Goal: Task Accomplishment & Management: Manage account settings

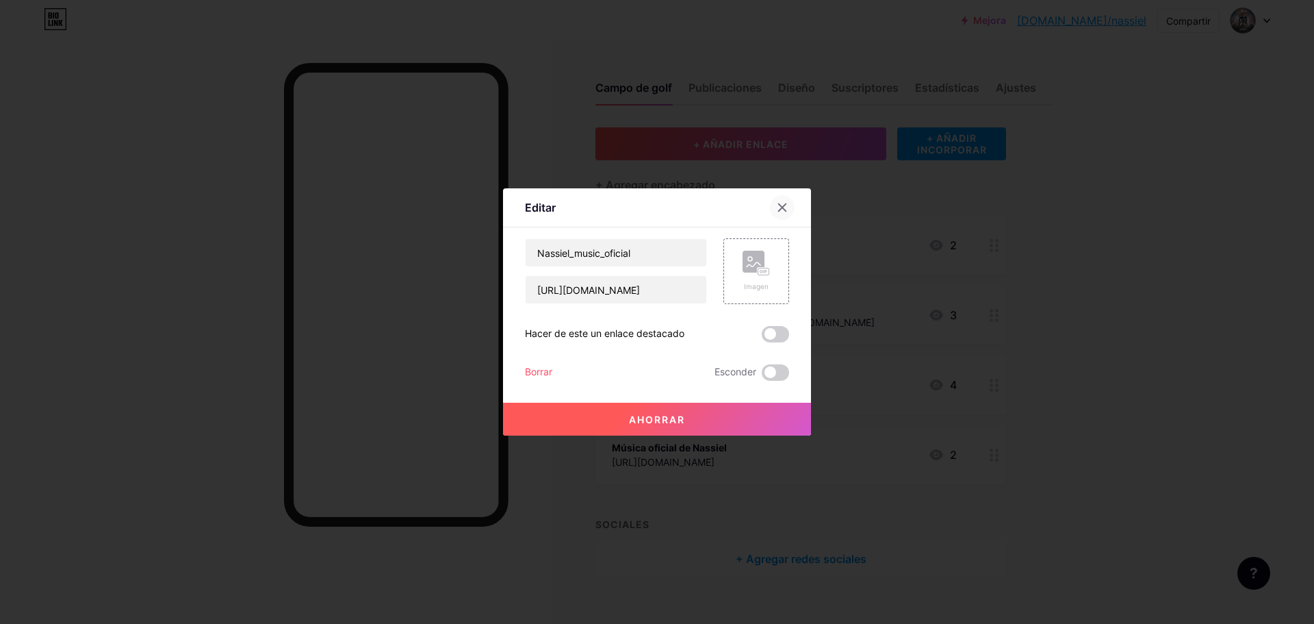
click at [783, 206] on icon at bounding box center [783, 208] width 8 height 8
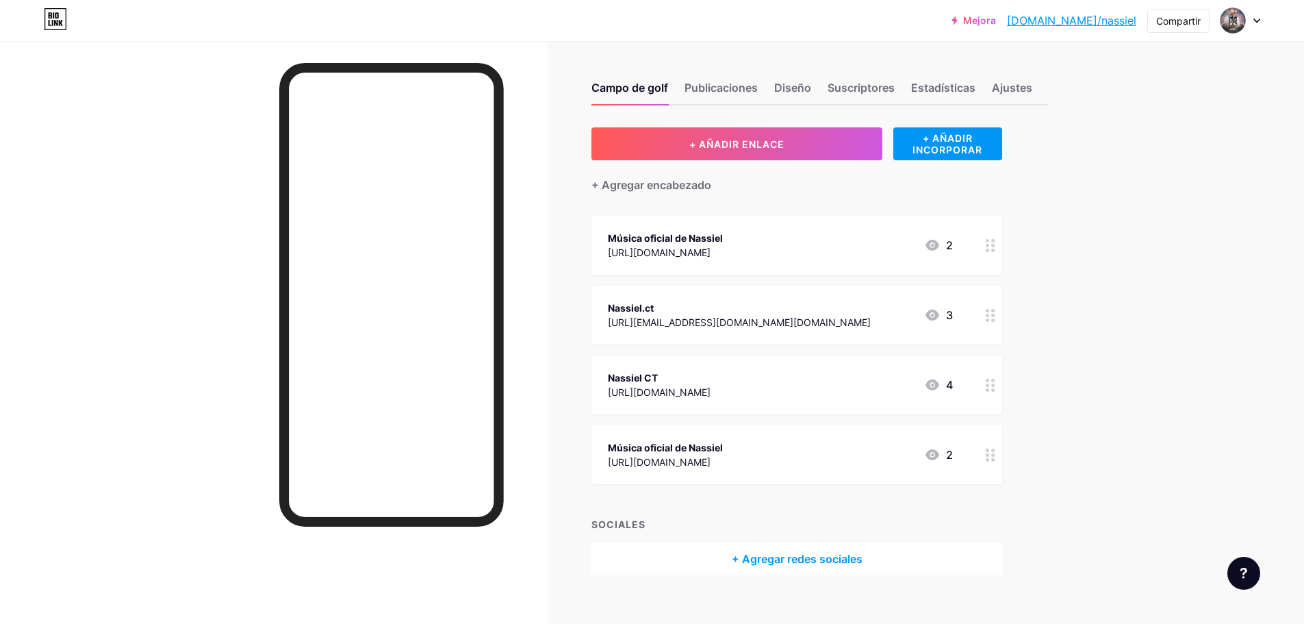
click at [1000, 251] on div at bounding box center [990, 245] width 23 height 59
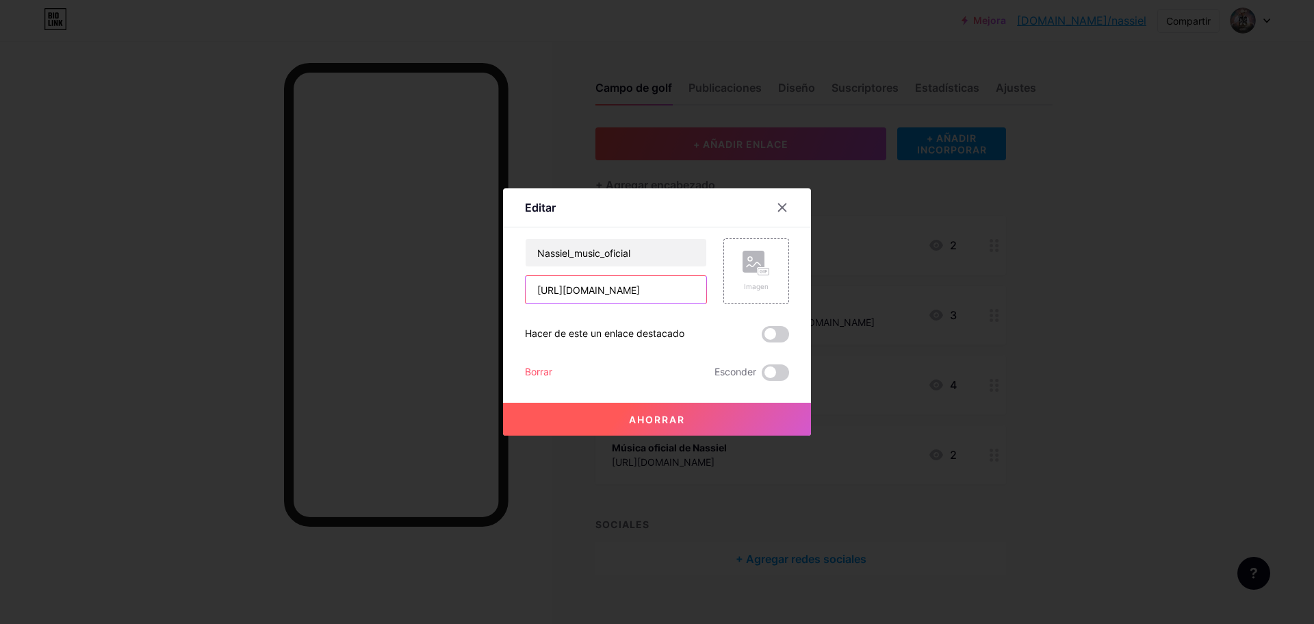
click at [661, 293] on input "[URL][DOMAIN_NAME]" at bounding box center [616, 289] width 181 height 27
click at [707, 290] on div "Imagen" at bounding box center [748, 271] width 82 height 66
drag, startPoint x: 693, startPoint y: 291, endPoint x: 516, endPoint y: 330, distance: 181.5
click at [516, 330] on div "Editar Contenido YouTube Reproduce videos de YouTube sin salir de tu página. AG…" at bounding box center [657, 311] width 308 height 247
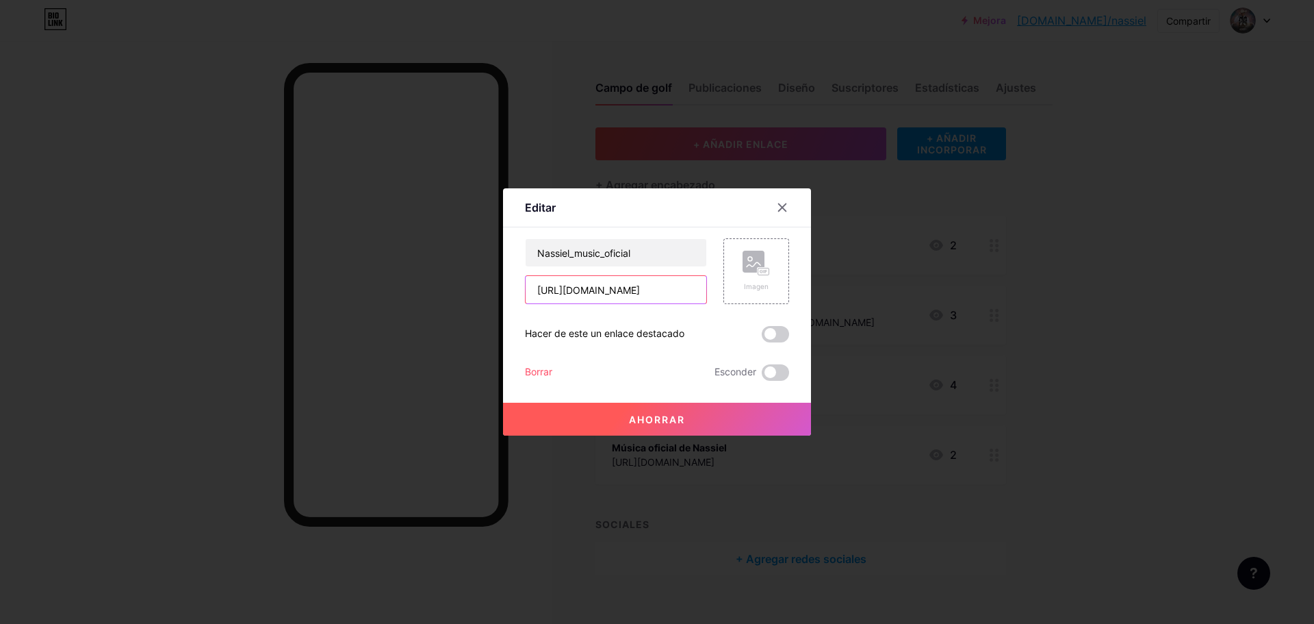
type input "l_music_oficial?igsh=b2ZjbHlzYTBmd3gy&utm_source=qr"
drag, startPoint x: 533, startPoint y: 294, endPoint x: 832, endPoint y: 296, distance: 299.8
click at [832, 296] on div "Editar Contenido YouTube Reproduce videos de YouTube sin salir de tu página. AG…" at bounding box center [657, 312] width 1314 height 624
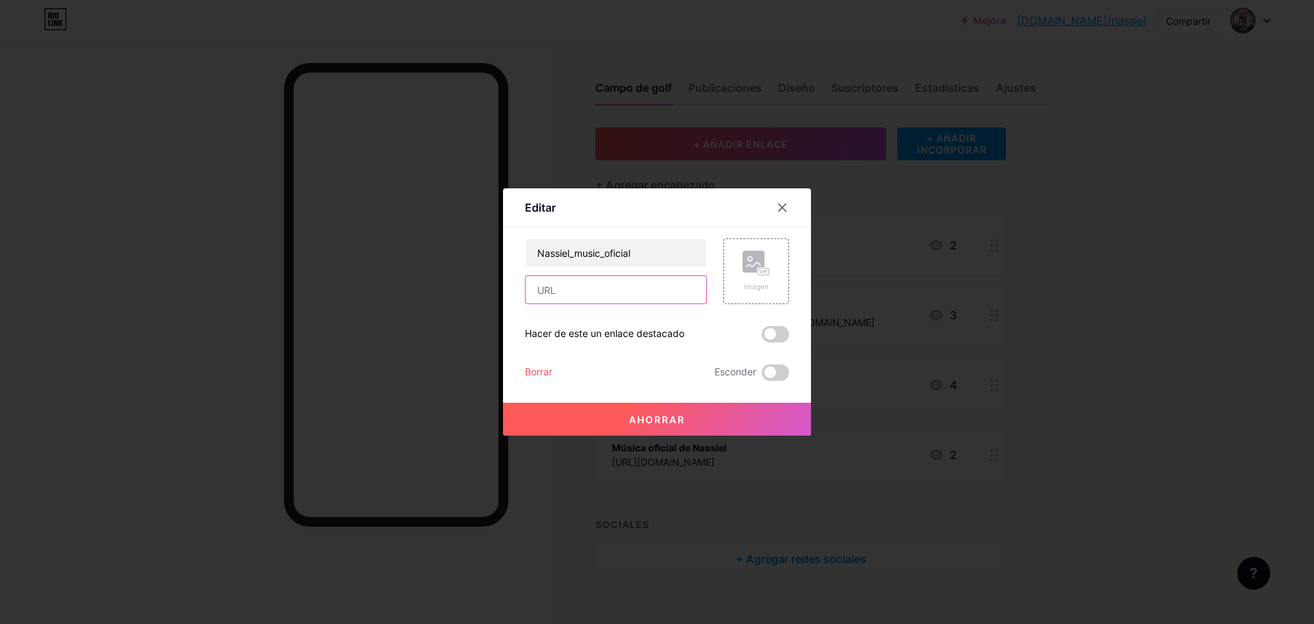
paste input "[URL][DOMAIN_NAME]"
type input "[URL][DOMAIN_NAME]"
click at [604, 255] on input "Nassiel_music_oficial" at bounding box center [616, 252] width 181 height 27
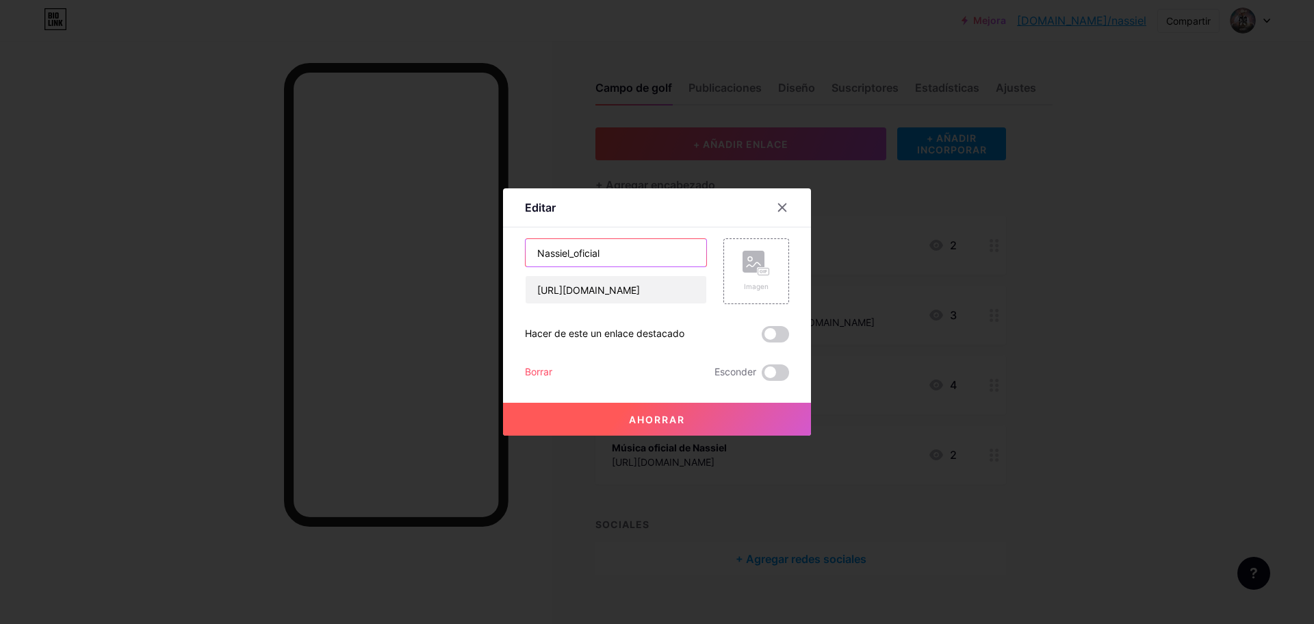
click at [604, 255] on input "Nassiel_oficial" at bounding box center [616, 252] width 181 height 27
type input "N"
type input "Nassiel Oficial"
click at [771, 333] on span at bounding box center [775, 334] width 27 height 16
click at [762, 337] on input "checkbox" at bounding box center [762, 337] width 0 height 0
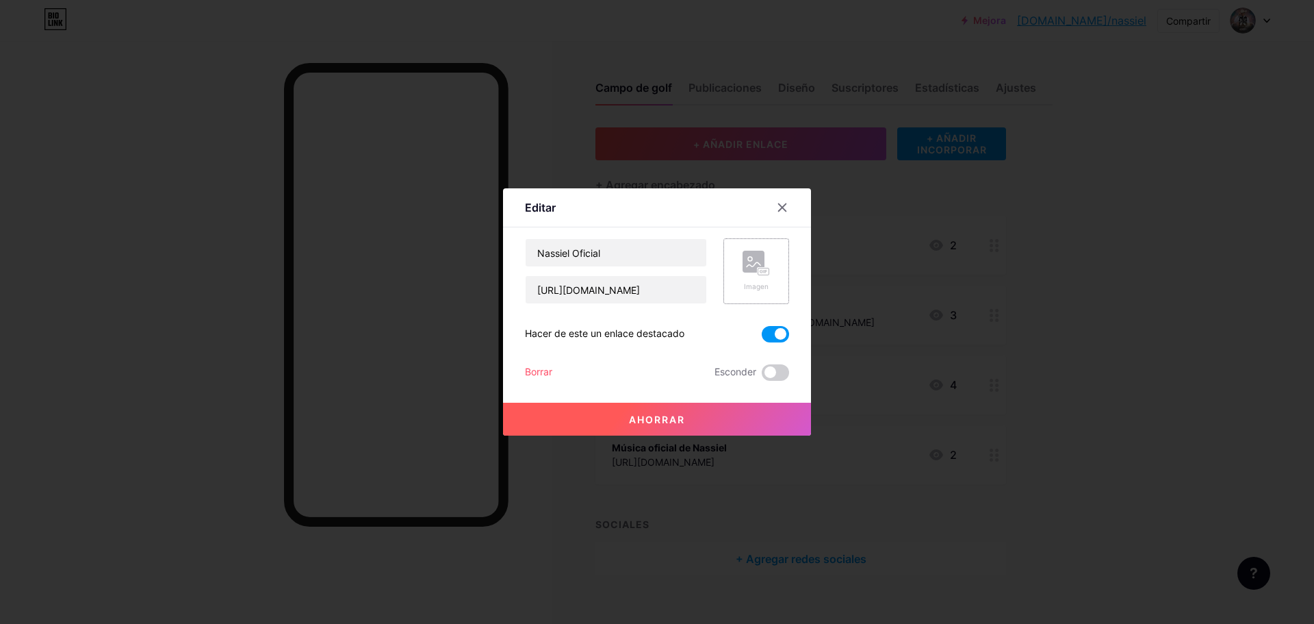
click at [777, 272] on div "Imagen" at bounding box center [757, 271] width 66 height 66
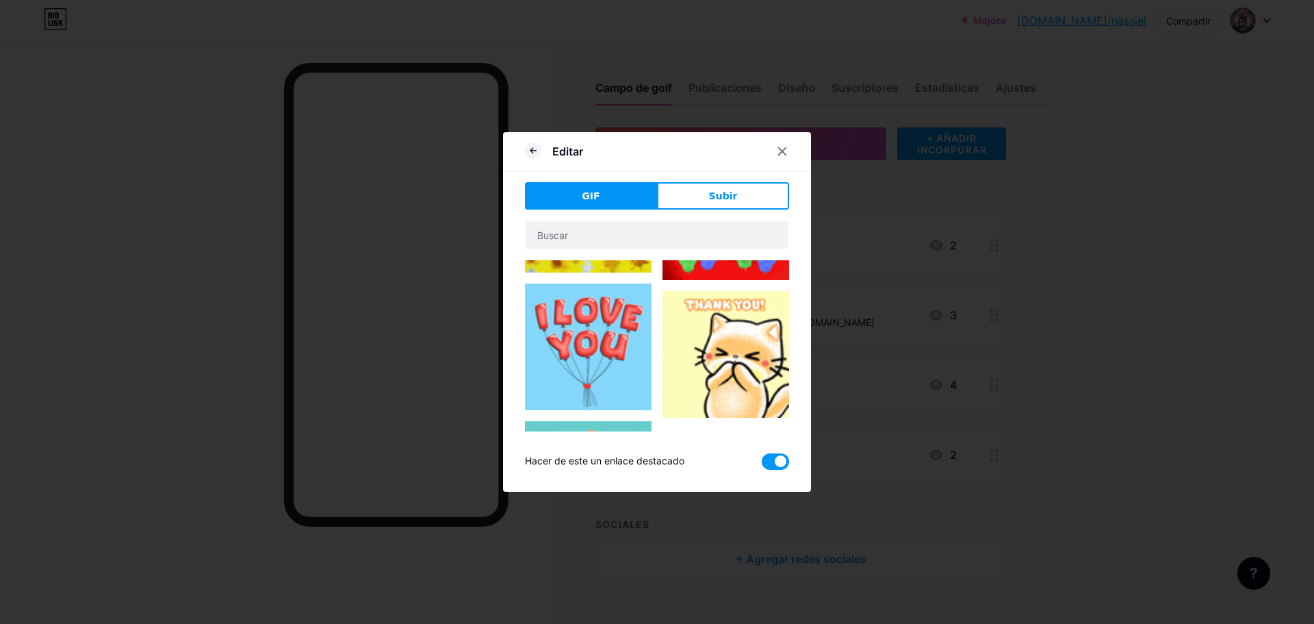
type input "Nassiel Oficial"
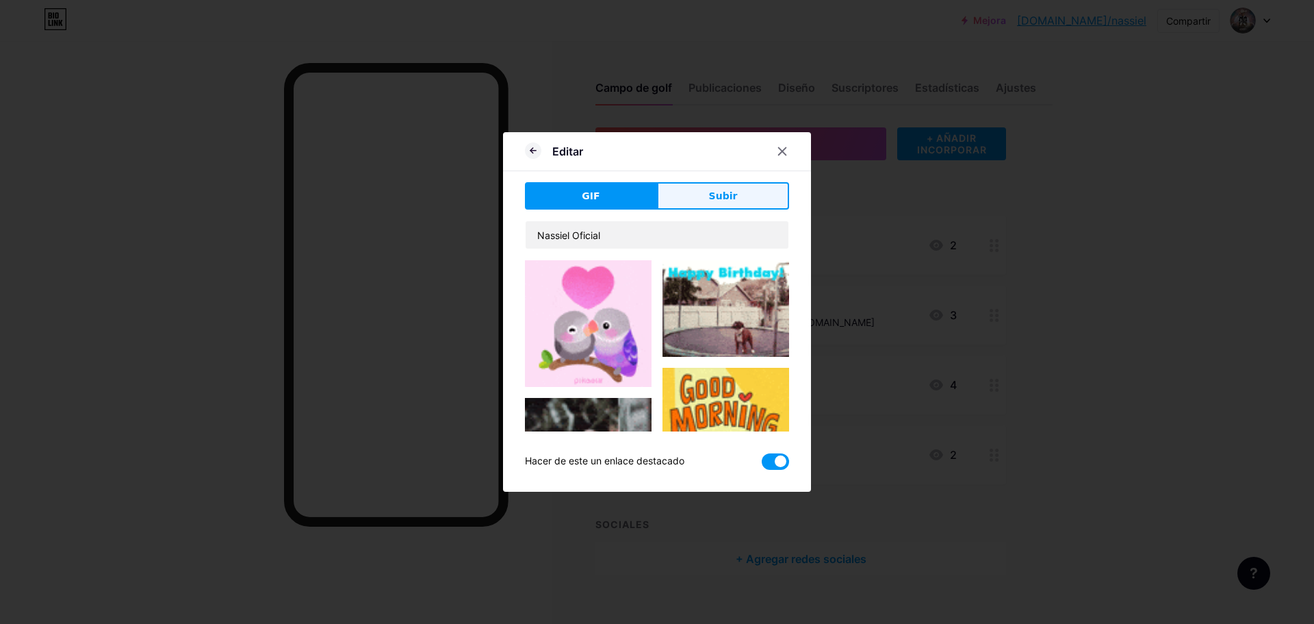
click at [760, 196] on button "Subir" at bounding box center [723, 195] width 132 height 27
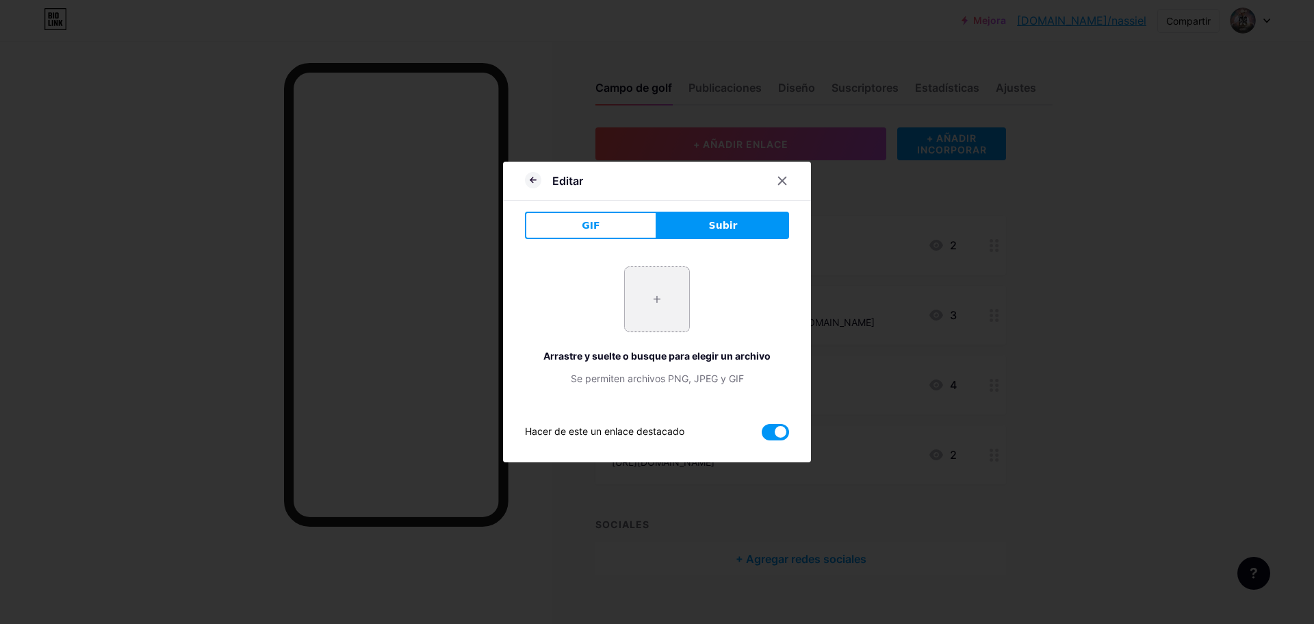
click at [667, 288] on input "file" at bounding box center [657, 299] width 64 height 64
click at [655, 279] on input "file" at bounding box center [657, 299] width 64 height 64
type input "C:\fakepath\instagram.jpg"
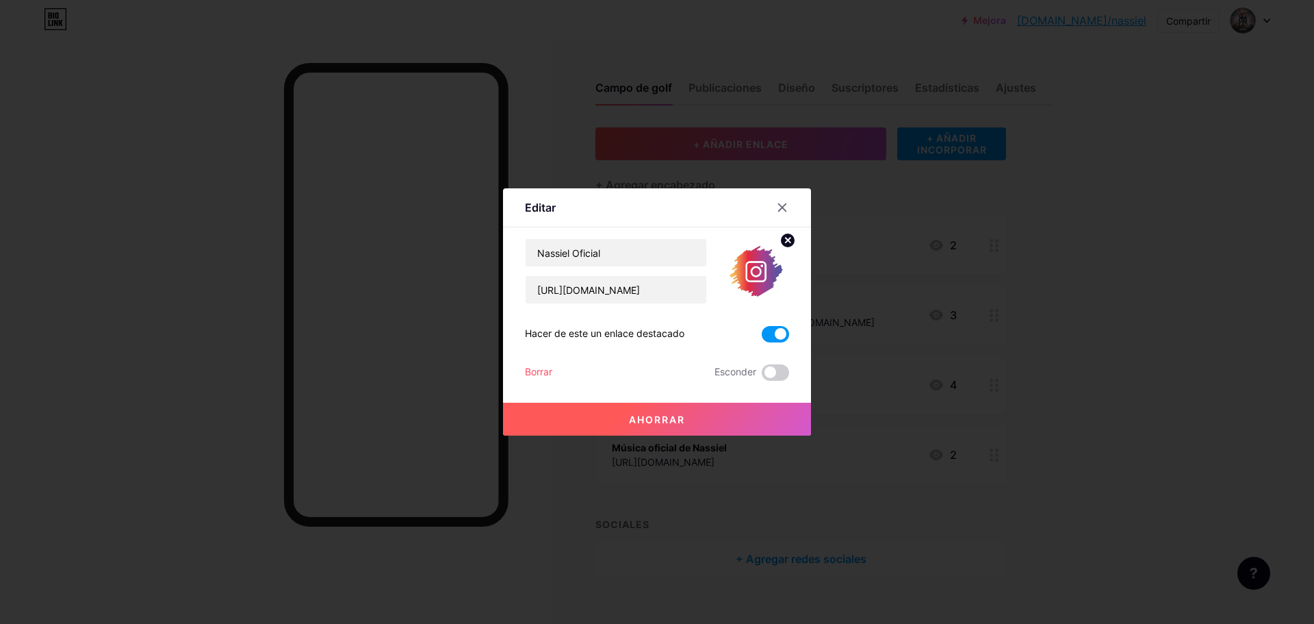
click at [696, 421] on button "Ahorrar" at bounding box center [657, 418] width 308 height 33
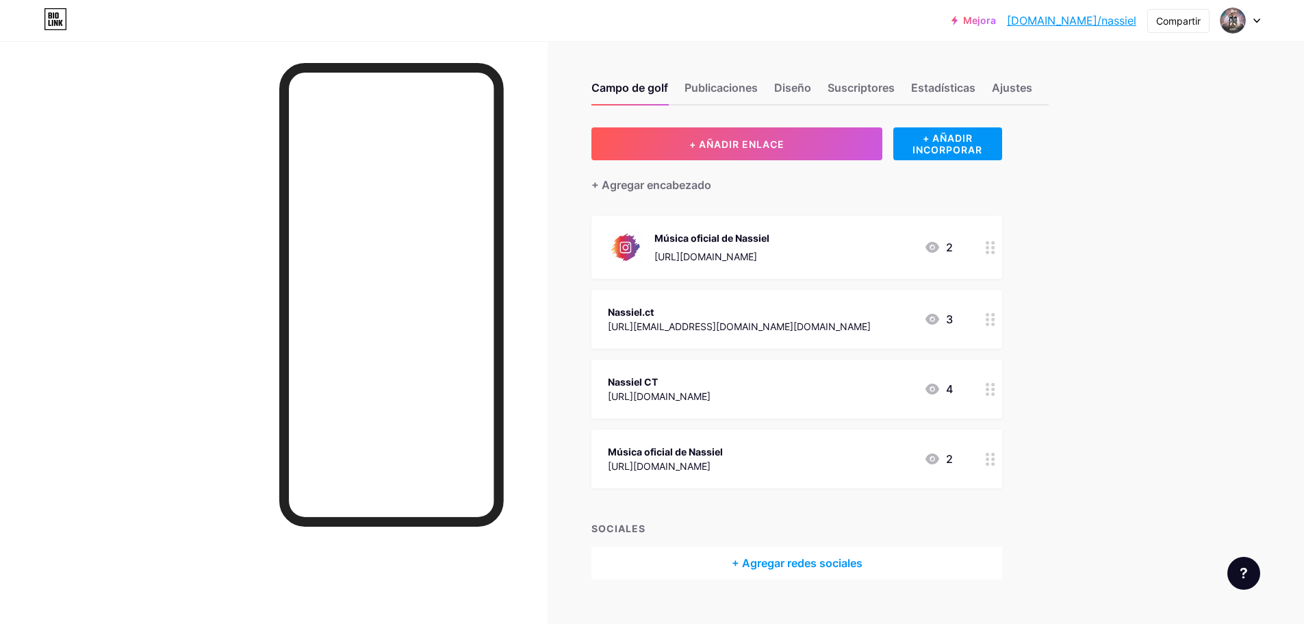
click at [989, 318] on div at bounding box center [990, 319] width 23 height 59
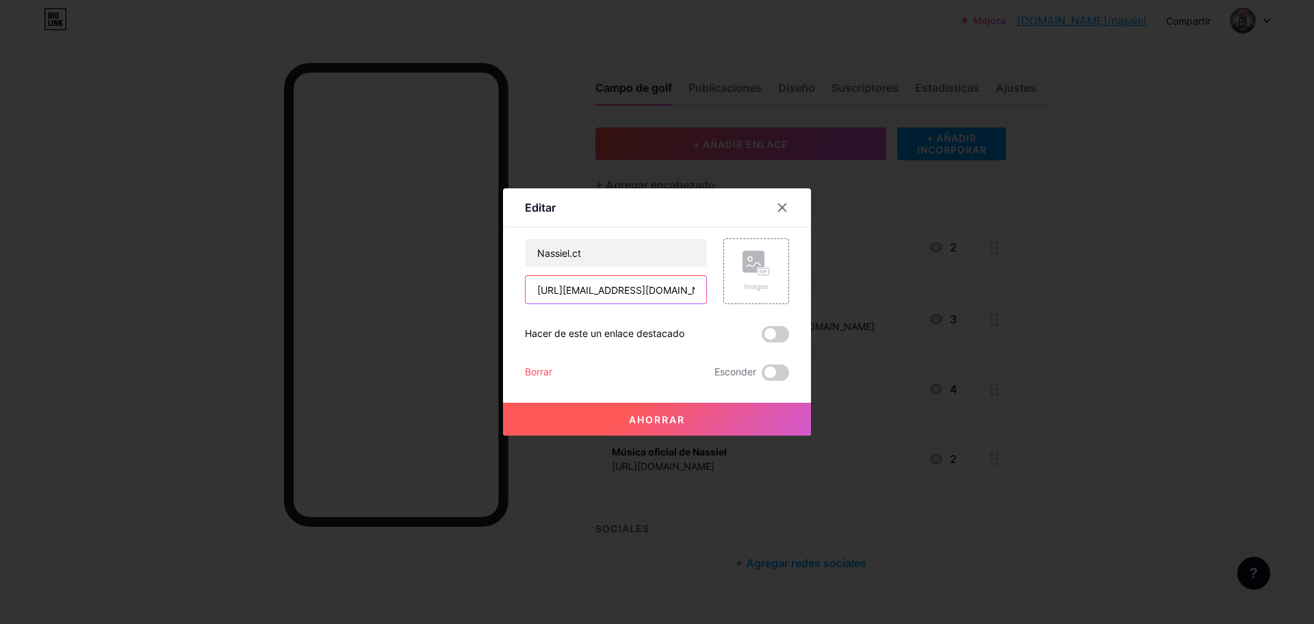
click at [677, 294] on input "[URL][EMAIL_ADDRESS][DOMAIN_NAME][DOMAIN_NAME]" at bounding box center [616, 289] width 181 height 27
drag, startPoint x: 695, startPoint y: 294, endPoint x: 479, endPoint y: 311, distance: 216.4
click at [479, 311] on div "Editar Contenido YouTube Reproduce videos de YouTube sin salir de tu página. AG…" at bounding box center [657, 312] width 1314 height 624
type input "t?_t=8n4Cr5mob1a&_r=1"
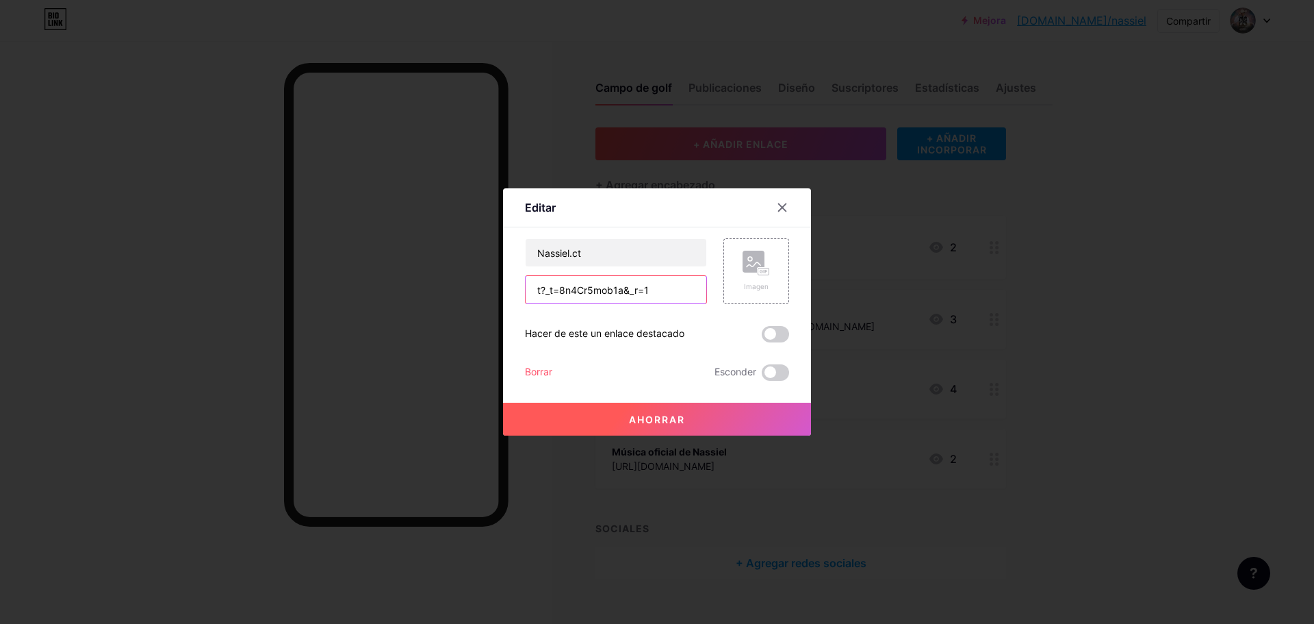
drag, startPoint x: 648, startPoint y: 290, endPoint x: 442, endPoint y: 320, distance: 208.2
click at [442, 320] on div "Editar Contenido YouTube Reproduce videos de YouTube sin salir de tu página. AG…" at bounding box center [657, 312] width 1314 height 624
type input "v"
paste input "[URL][DOMAIN_NAME]"
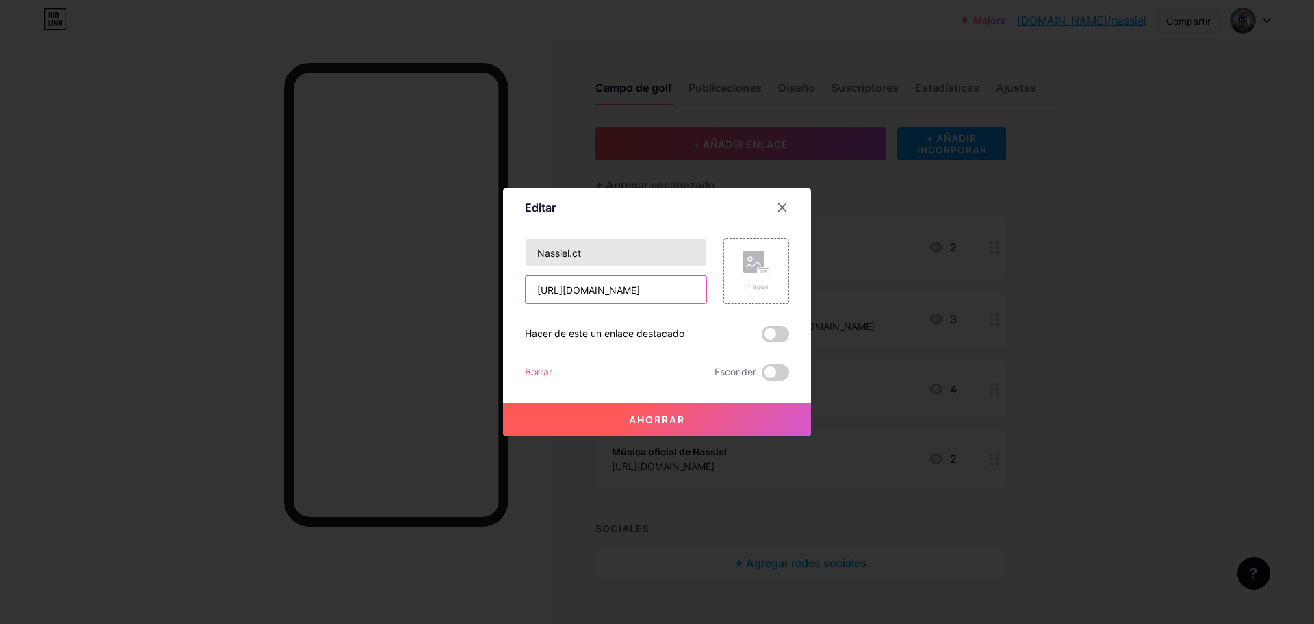
type input "[URL][DOMAIN_NAME]"
click at [590, 257] on input "Nassiel.ct" at bounding box center [616, 252] width 181 height 27
type input "Nassiel Oficial"
click at [773, 329] on span at bounding box center [775, 334] width 27 height 16
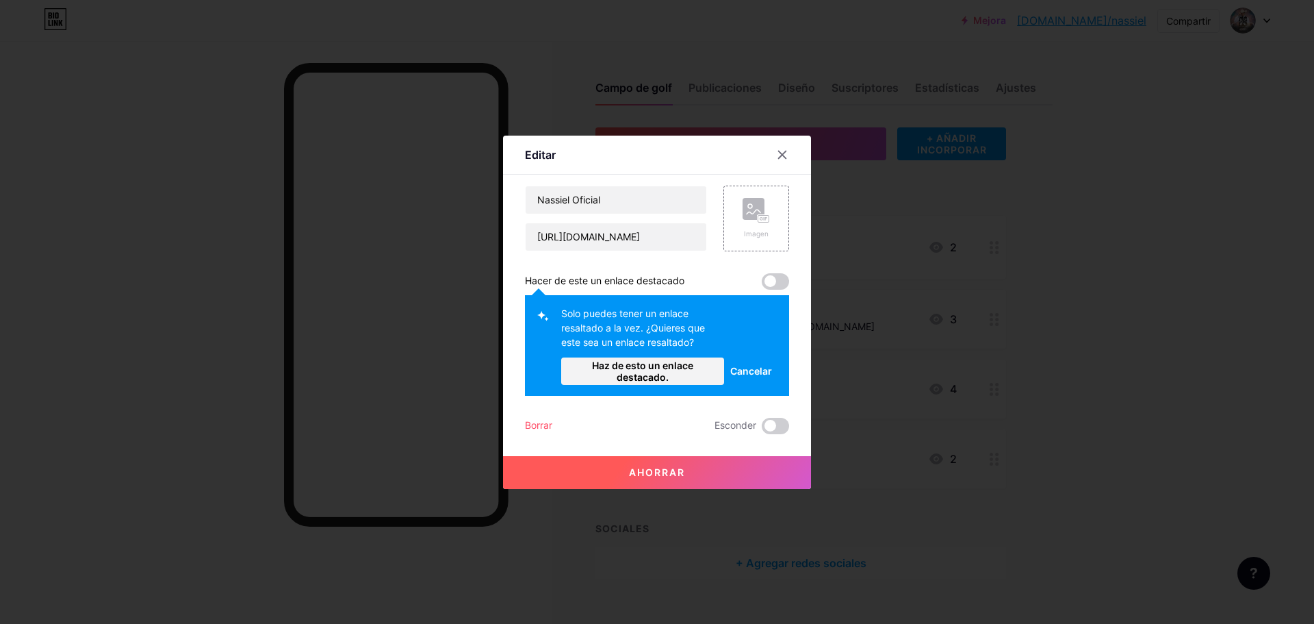
click at [657, 273] on div "Hacer de este un enlace destacado" at bounding box center [604, 281] width 159 height 16
click at [705, 374] on font "Haz de esto un enlace destacado." at bounding box center [643, 370] width 146 height 23
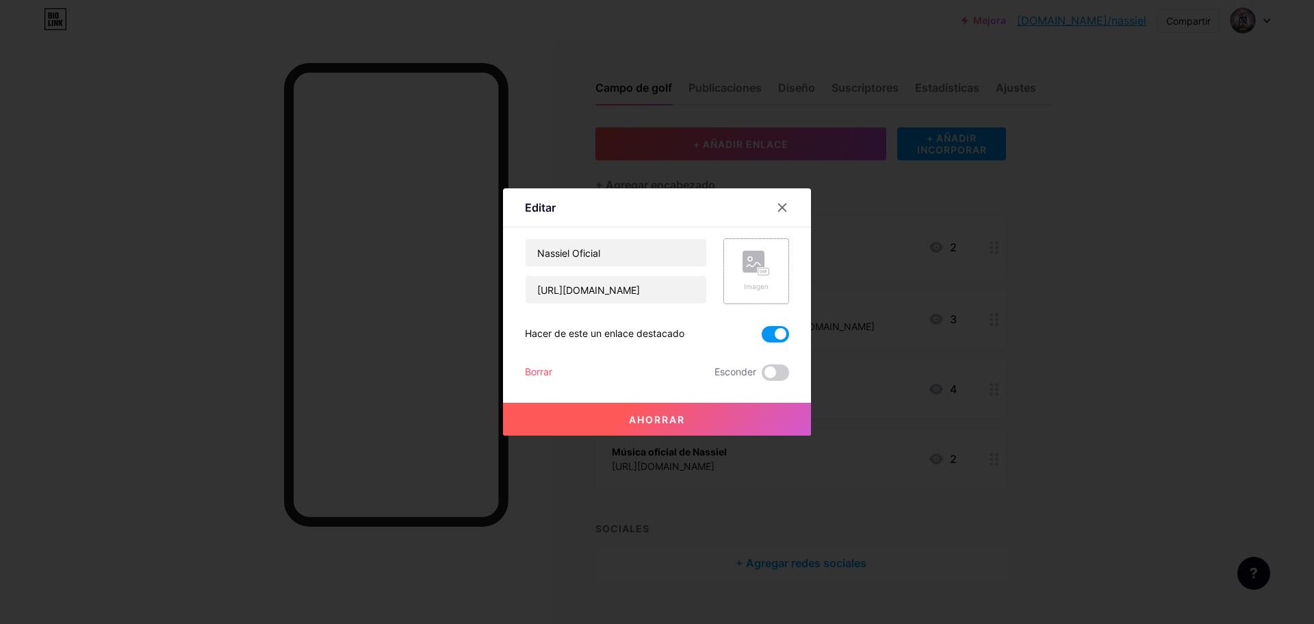
click at [745, 264] on rect at bounding box center [754, 262] width 22 height 22
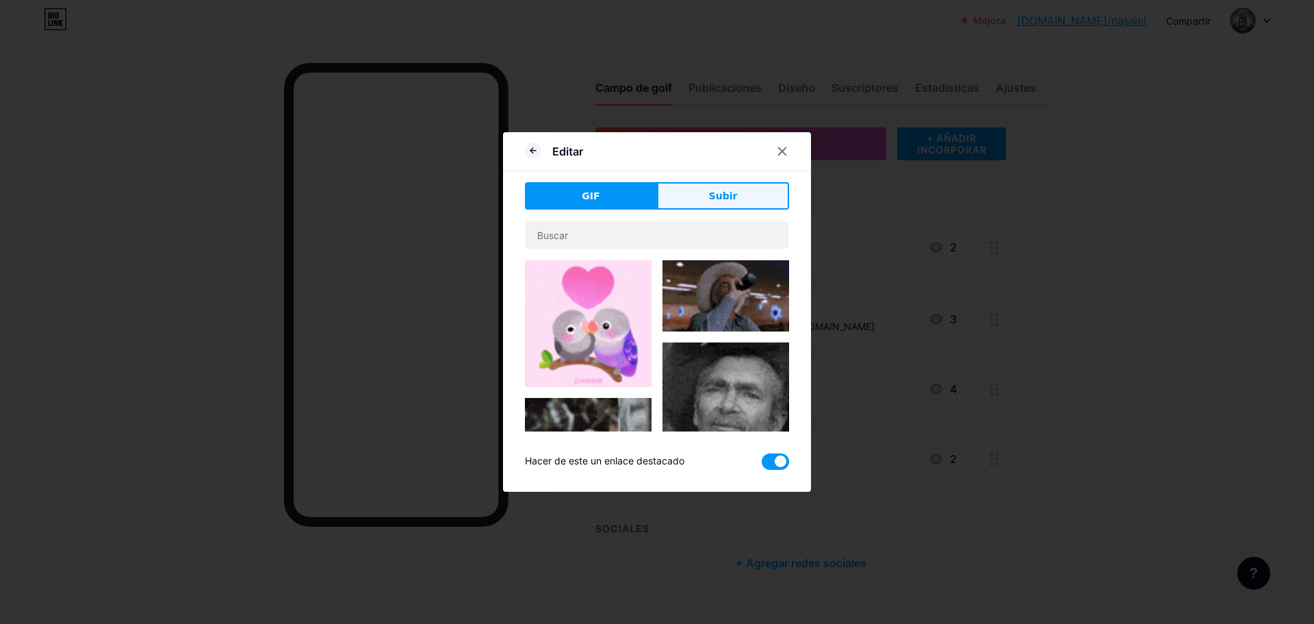
click at [712, 184] on button "Subir" at bounding box center [723, 195] width 132 height 27
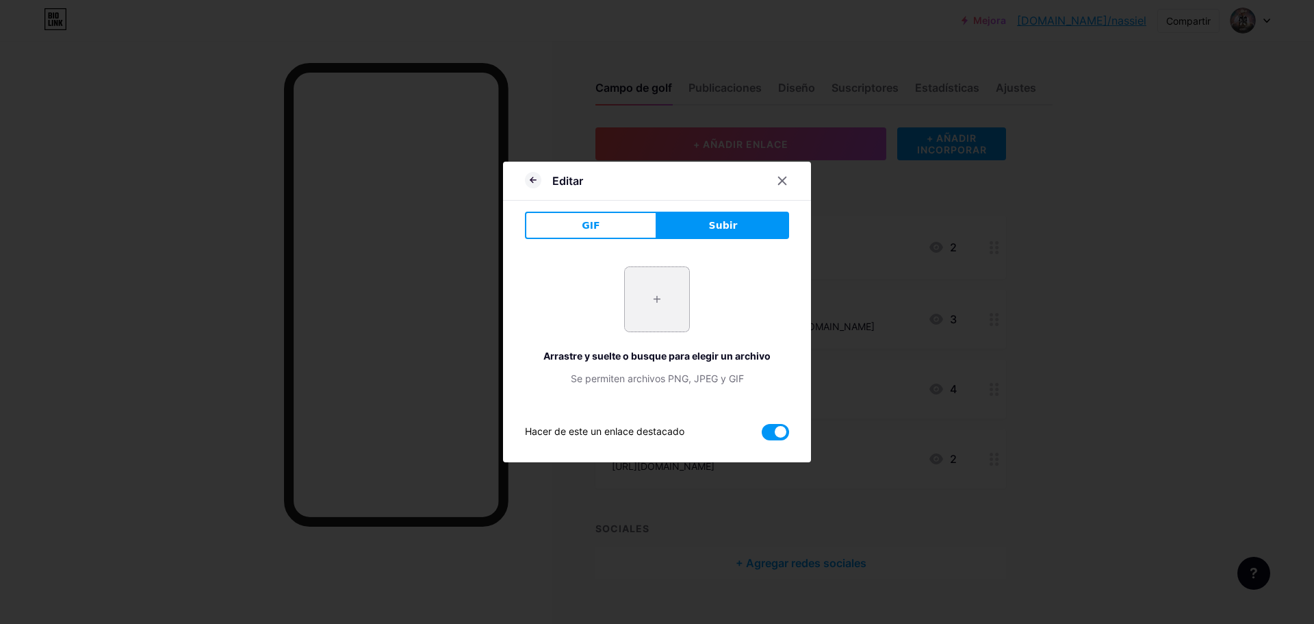
click at [656, 309] on input "file" at bounding box center [657, 299] width 64 height 64
type input "C:\fakepath\tiktok-logo-0-1.png"
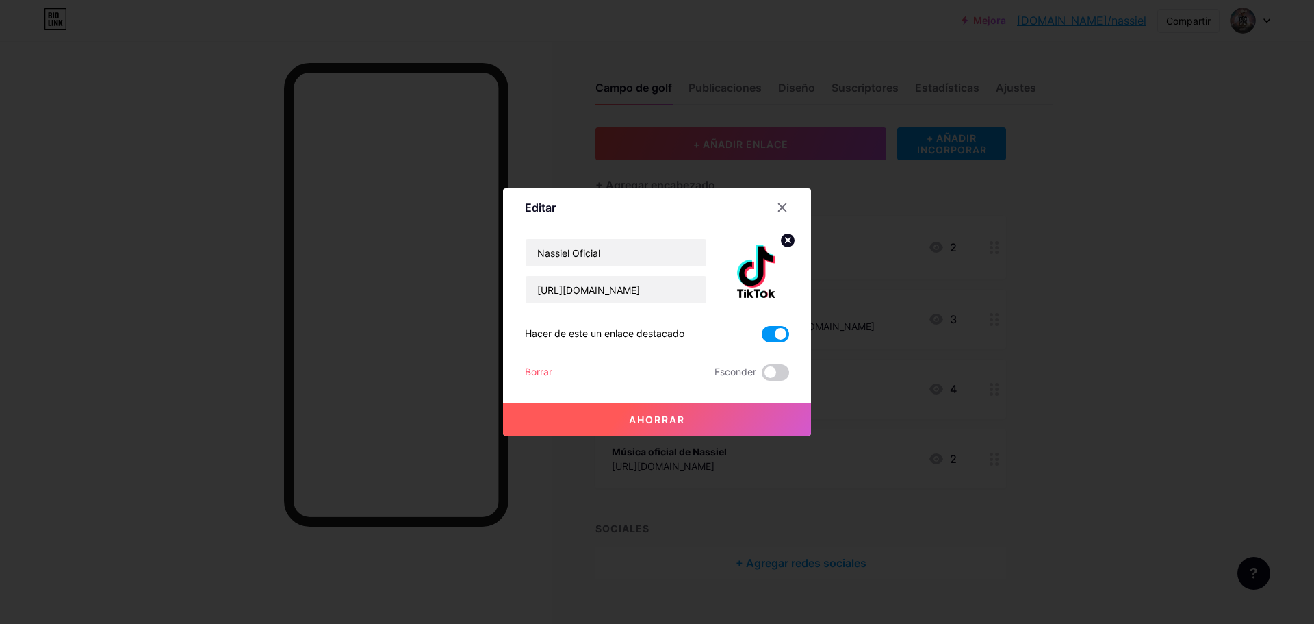
click at [656, 409] on button "Ahorrar" at bounding box center [657, 418] width 308 height 33
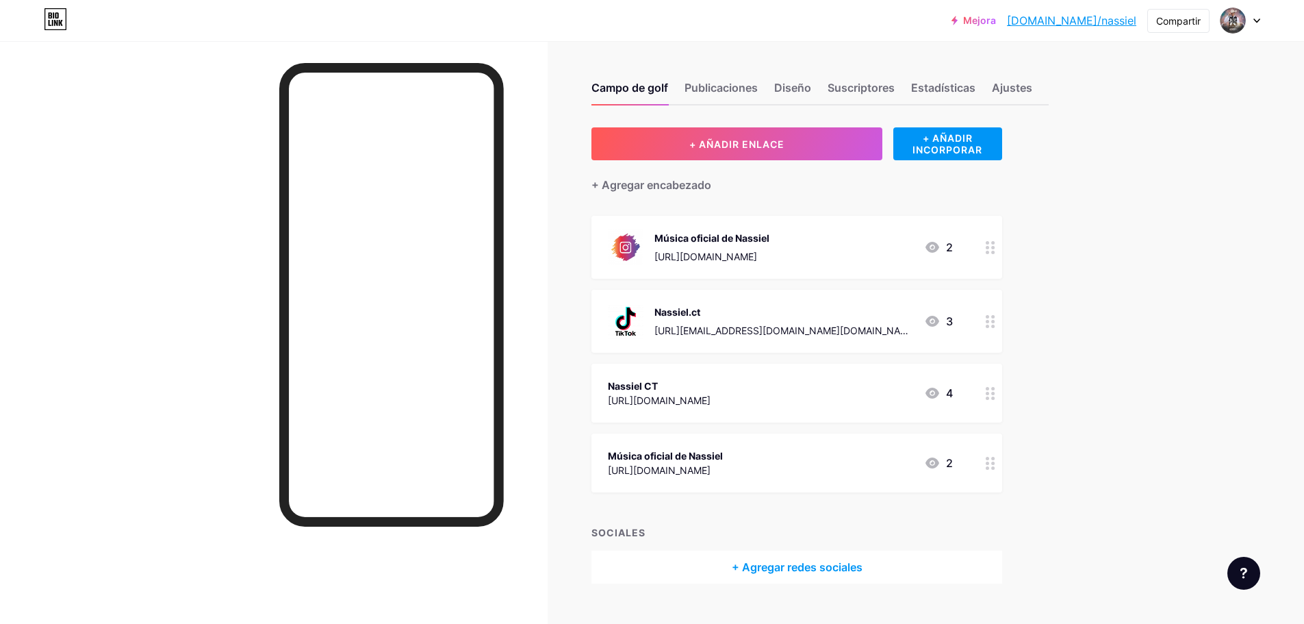
click at [998, 402] on div at bounding box center [990, 392] width 23 height 59
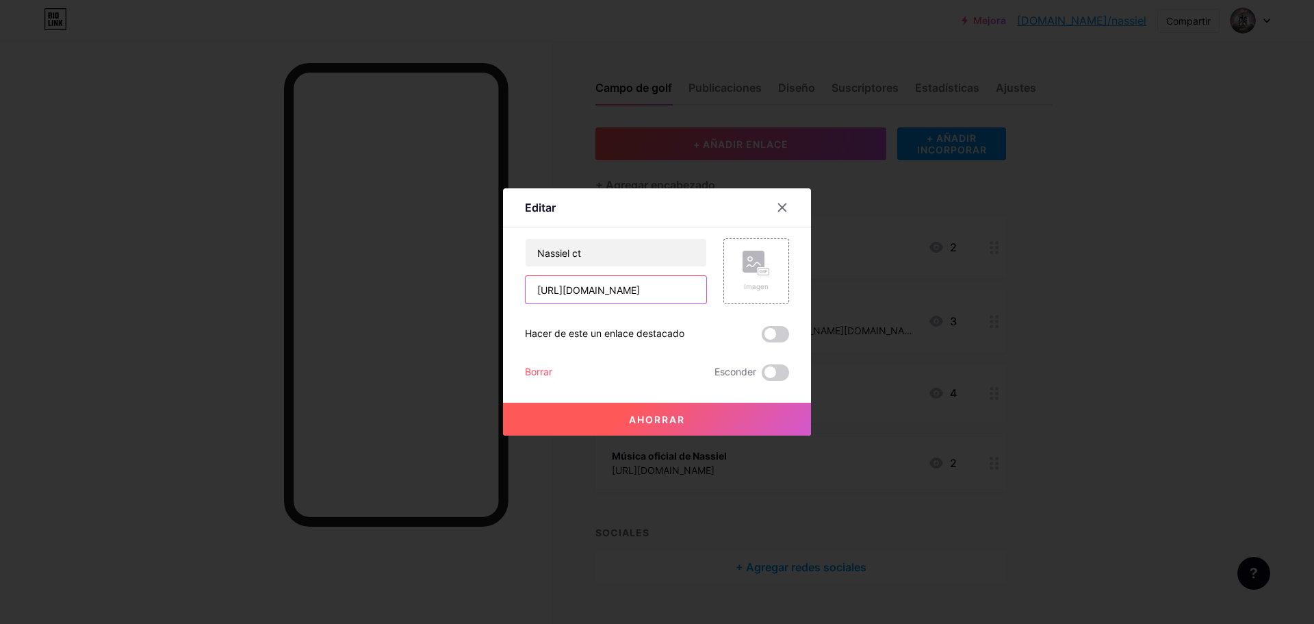
click at [652, 284] on input "[URL][DOMAIN_NAME]" at bounding box center [616, 289] width 181 height 27
drag, startPoint x: 698, startPoint y: 291, endPoint x: 386, endPoint y: 323, distance: 313.1
click at [386, 323] on div "Editar Contenido YouTube Reproduce videos de YouTube sin salir de tu página. AG…" at bounding box center [657, 312] width 1314 height 624
type input "SMfVGjXueG9H9qn/?mibextid=LQQJ4d"
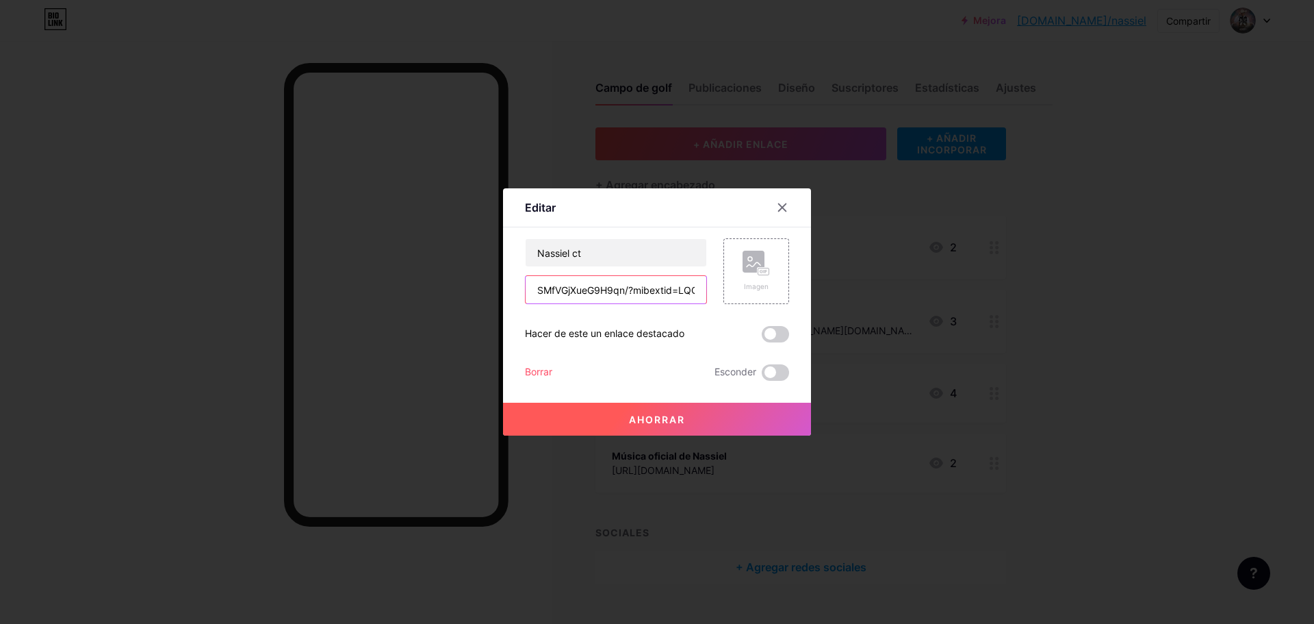
scroll to position [0, 22]
drag, startPoint x: 532, startPoint y: 287, endPoint x: 873, endPoint y: 337, distance: 344.6
click at [873, 337] on div "Editar Contenido YouTube Reproduce videos de YouTube sin salir de tu página. AG…" at bounding box center [657, 312] width 1314 height 624
paste input "[URL][DOMAIN_NAME]"
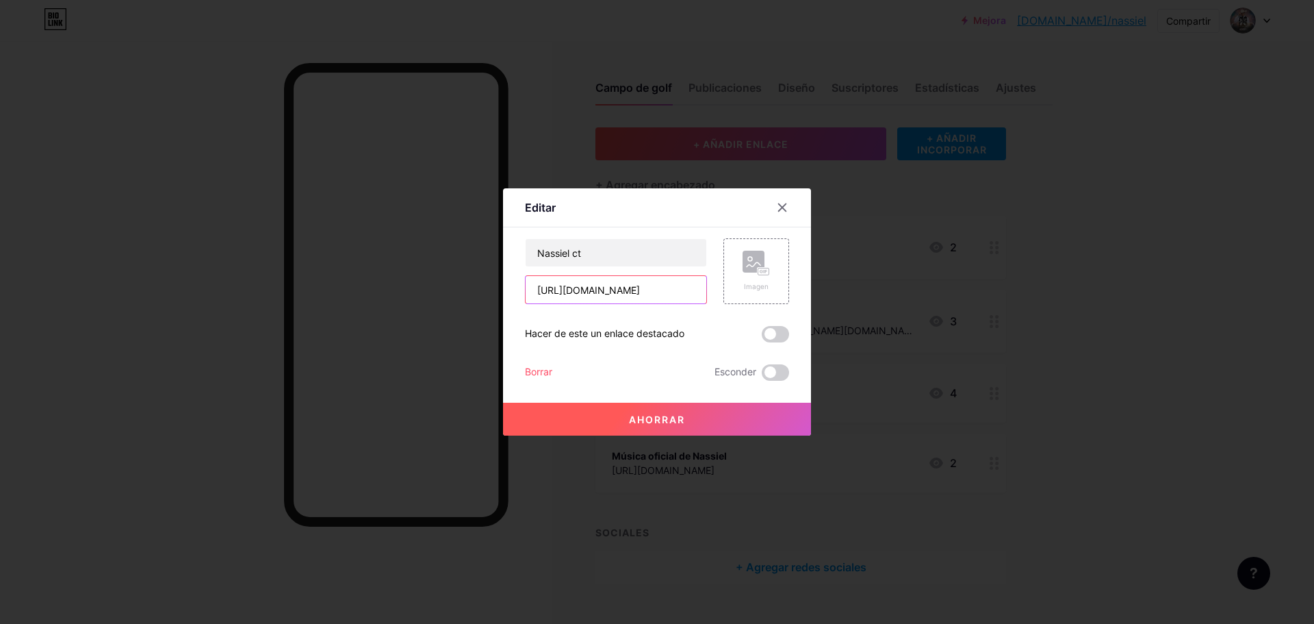
scroll to position [0, 56]
type input "[URL][DOMAIN_NAME]"
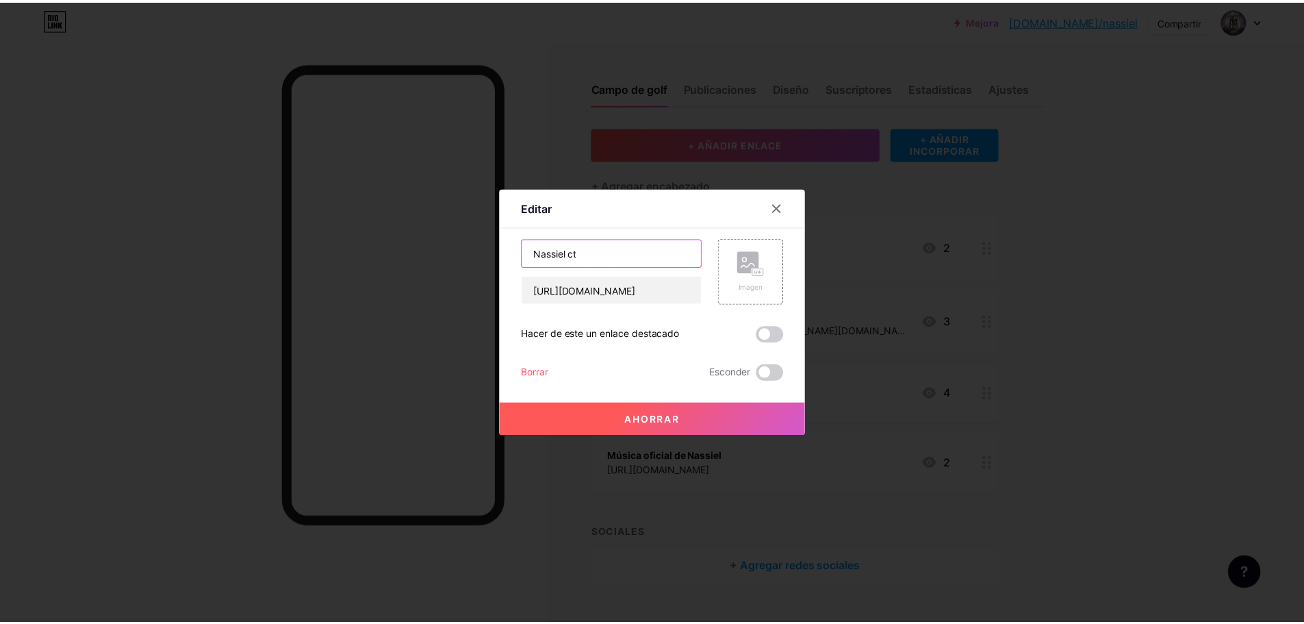
scroll to position [0, 0]
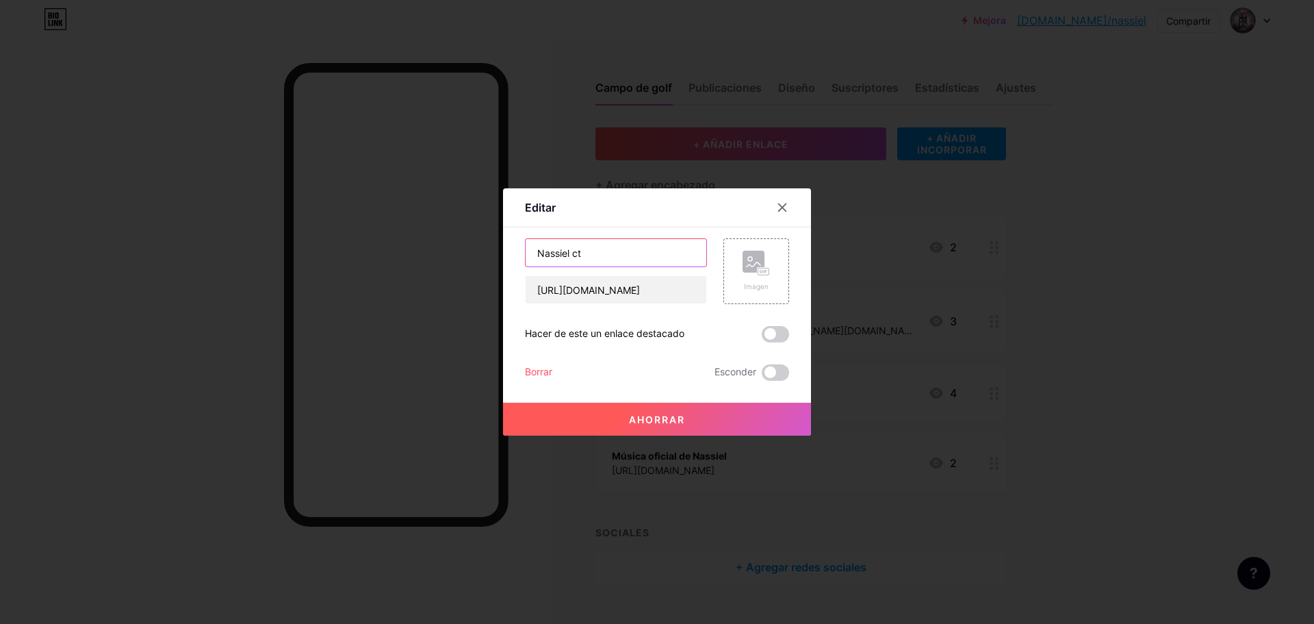
click at [626, 255] on input "Nassiel ct" at bounding box center [616, 252] width 181 height 27
type input "Nassiel Oficiall"
click at [757, 264] on rect at bounding box center [754, 262] width 22 height 22
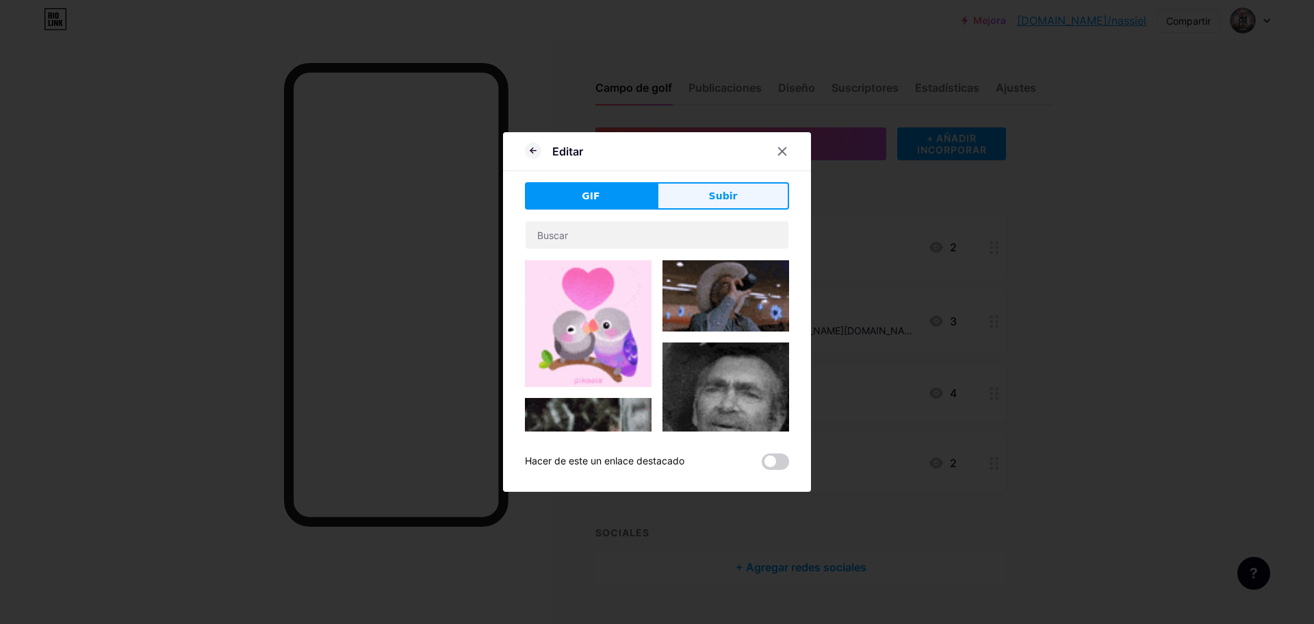
click at [719, 201] on font "Subir" at bounding box center [723, 195] width 29 height 11
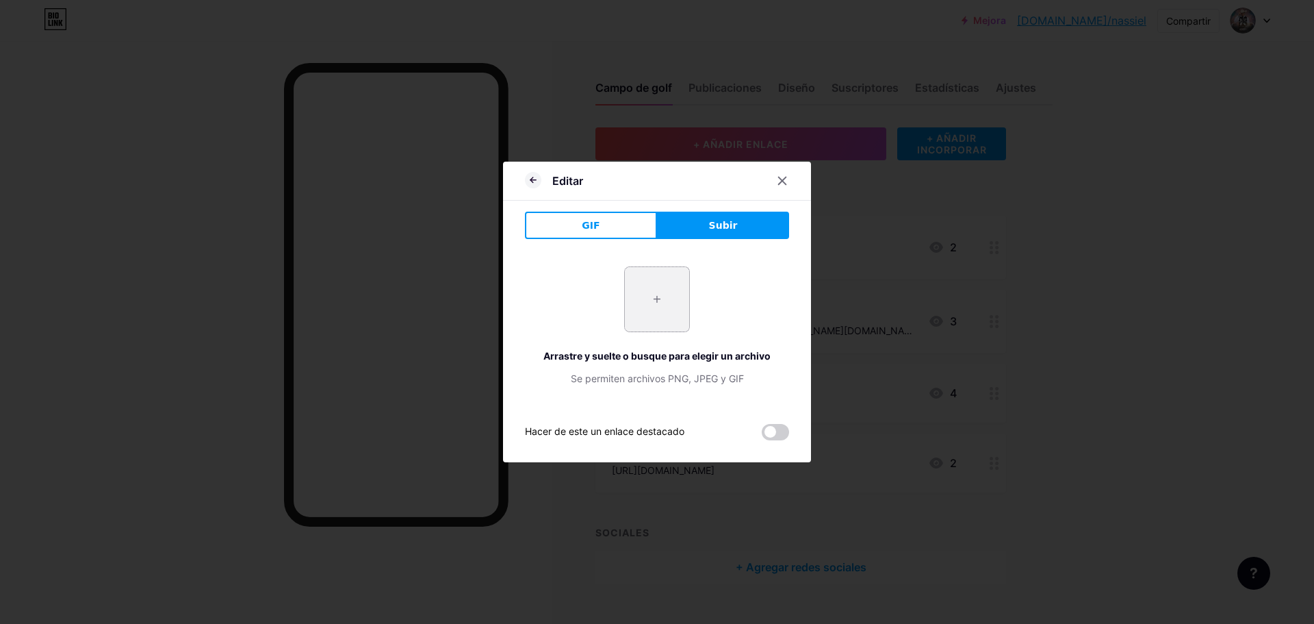
click at [648, 303] on input "file" at bounding box center [657, 299] width 64 height 64
click at [666, 279] on input "file" at bounding box center [657, 299] width 64 height 64
type input "C:\fakepath\logo facebook.png"
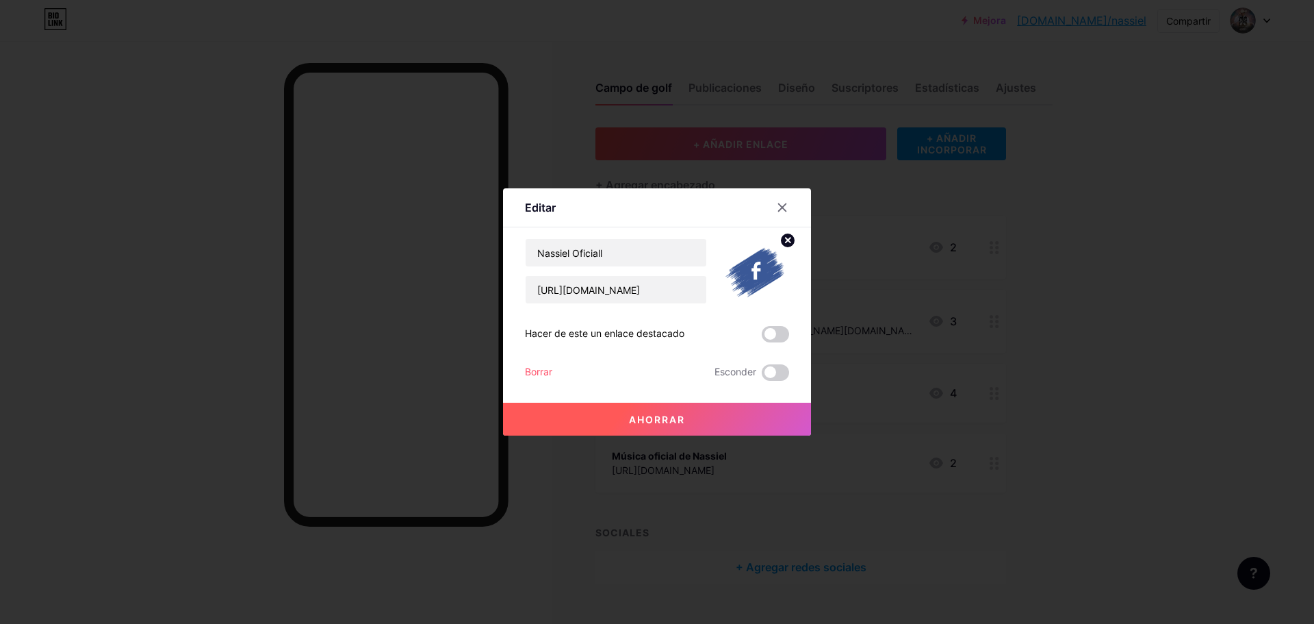
click at [635, 415] on font "Ahorrar" at bounding box center [657, 419] width 56 height 12
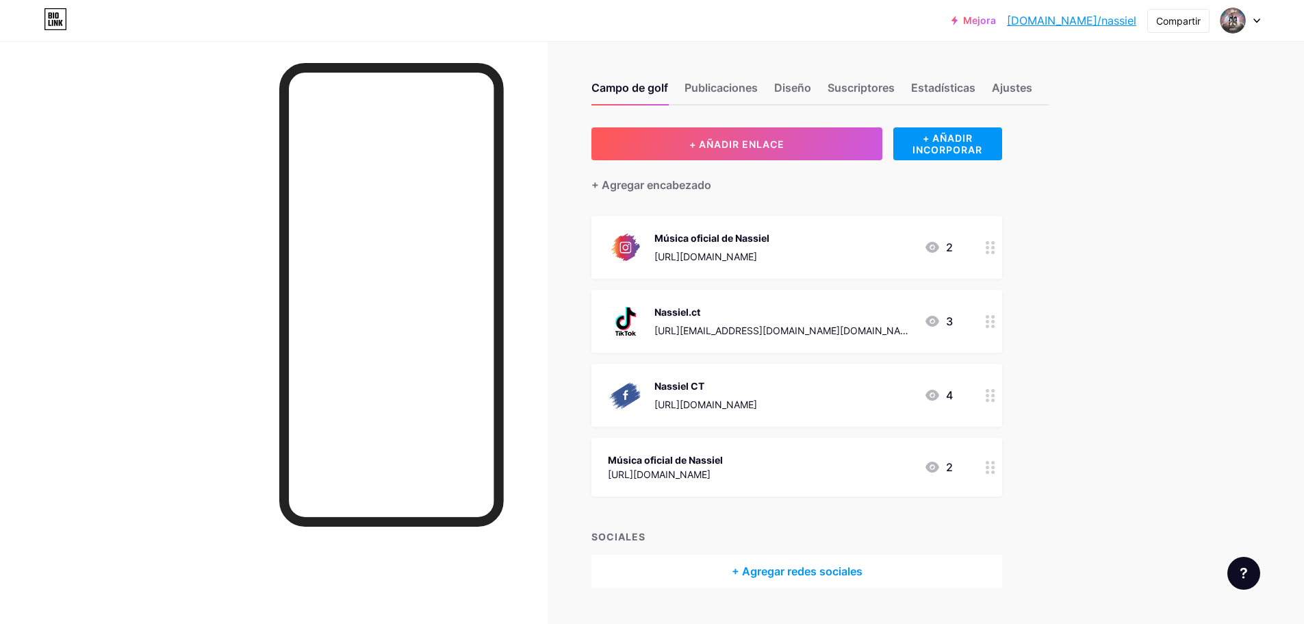
click at [995, 400] on circle at bounding box center [992, 399] width 3 height 3
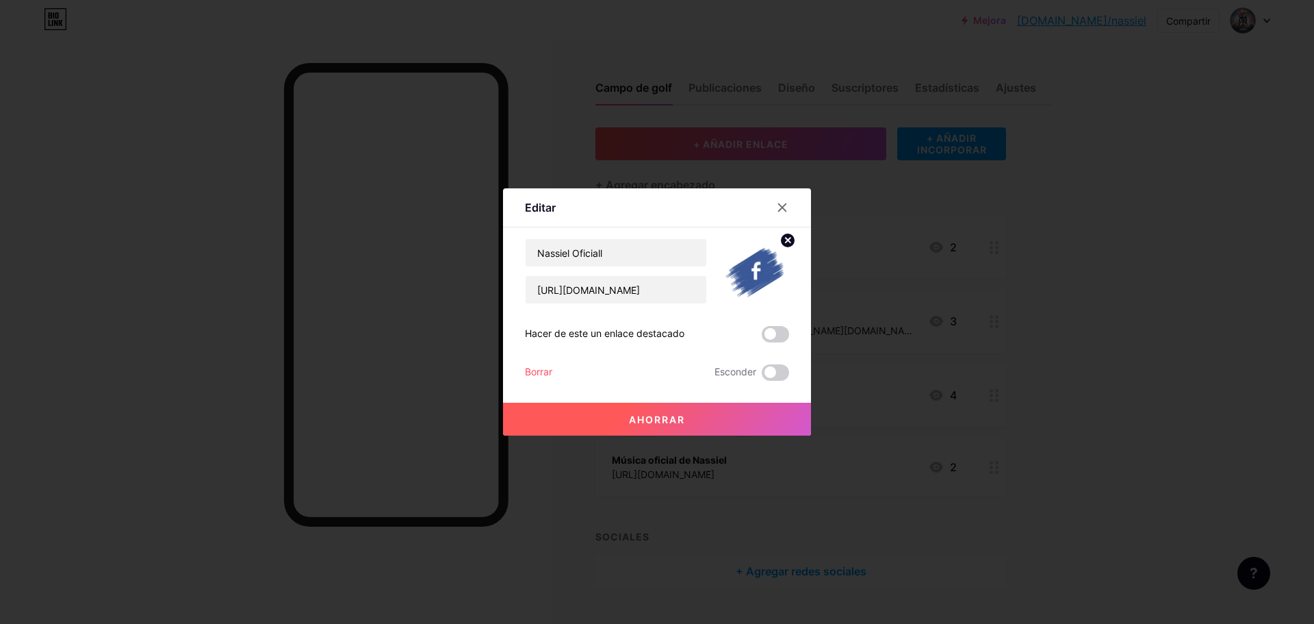
click at [756, 267] on img at bounding box center [757, 271] width 66 height 66
click at [786, 236] on circle at bounding box center [787, 240] width 15 height 15
click at [768, 262] on icon at bounding box center [756, 263] width 27 height 25
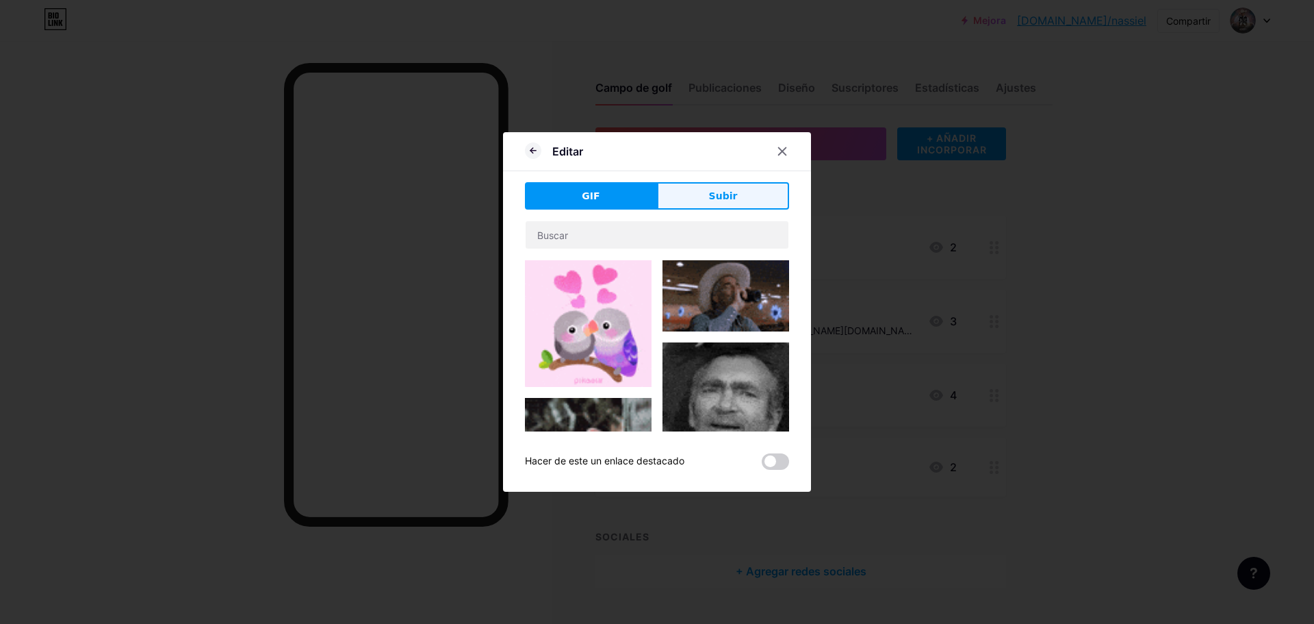
click at [729, 198] on font "Subir" at bounding box center [723, 195] width 29 height 11
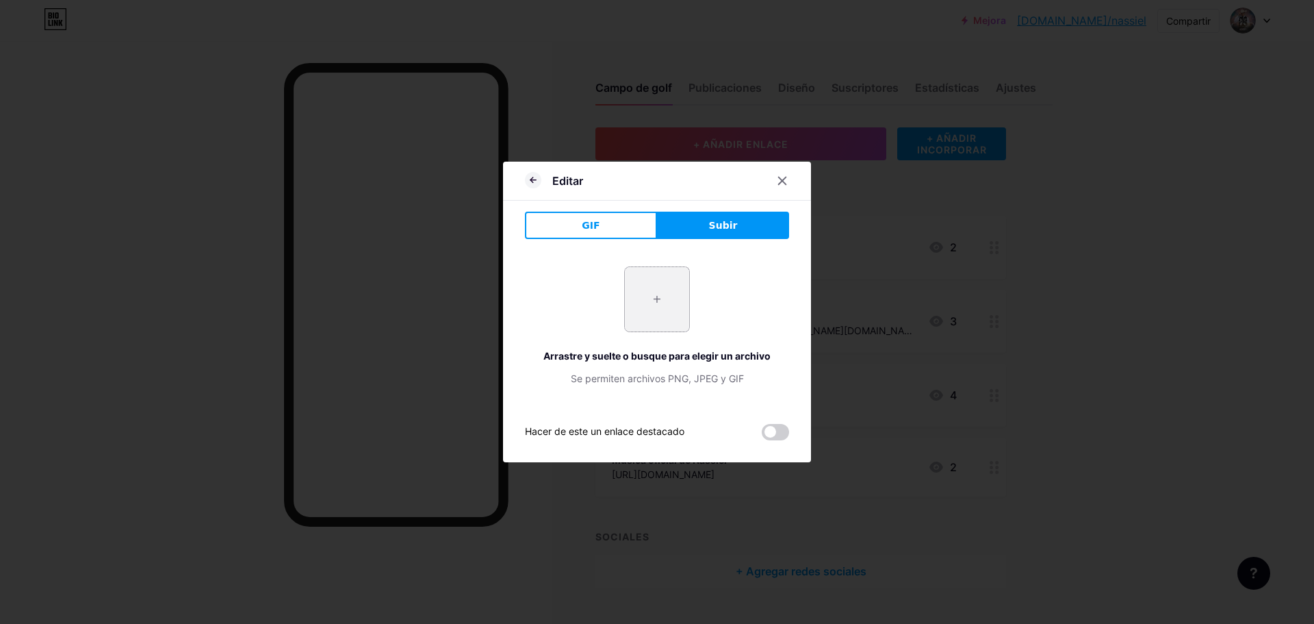
click at [670, 304] on input "file" at bounding box center [657, 299] width 64 height 64
type input "C:\fakepath\logo facebook 1234.webp"
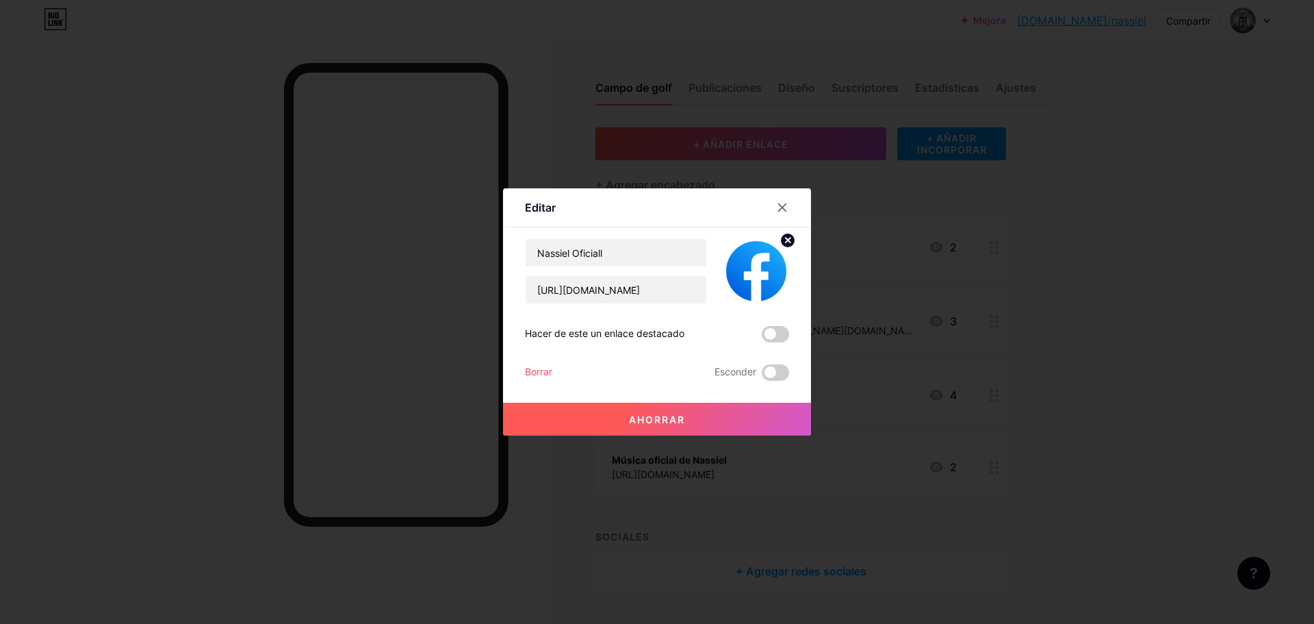
click at [669, 424] on font "Ahorrar" at bounding box center [657, 419] width 56 height 12
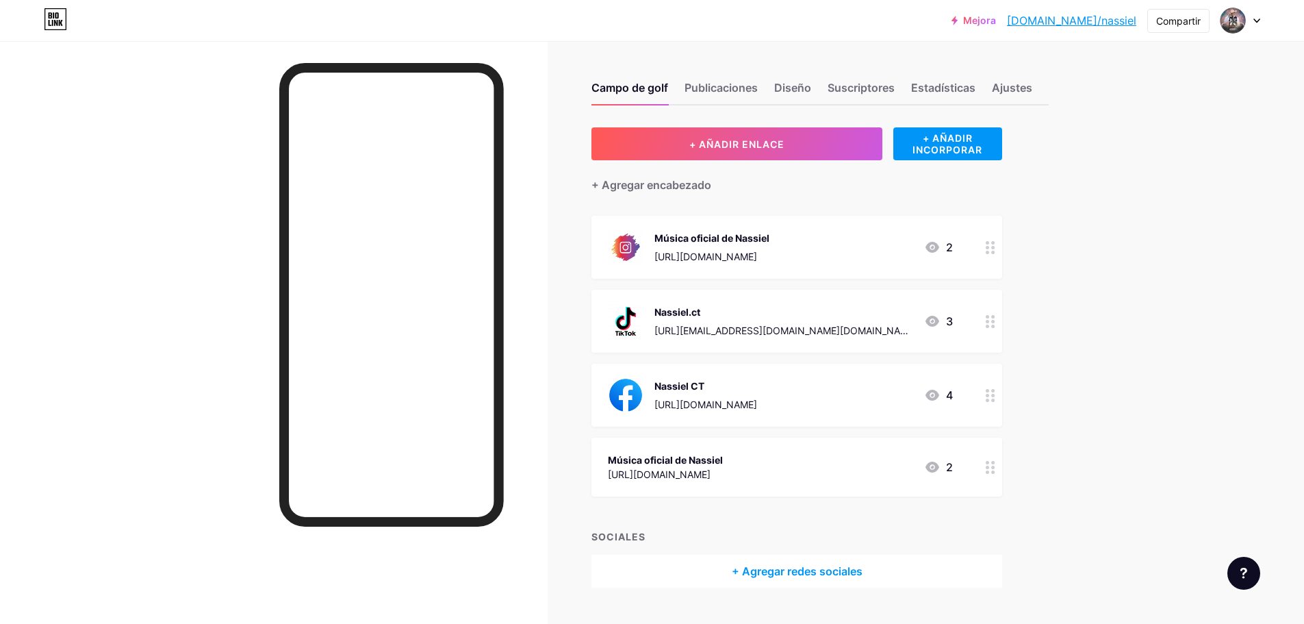
scroll to position [31, 0]
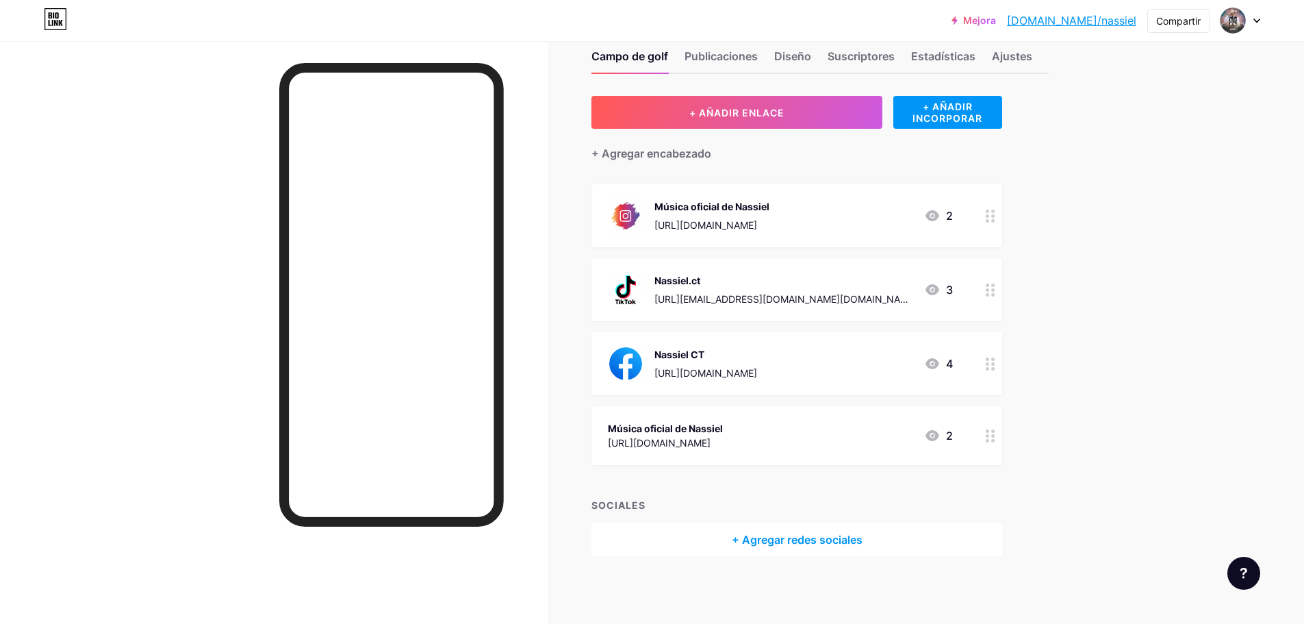
click at [545, 327] on div at bounding box center [274, 353] width 548 height 624
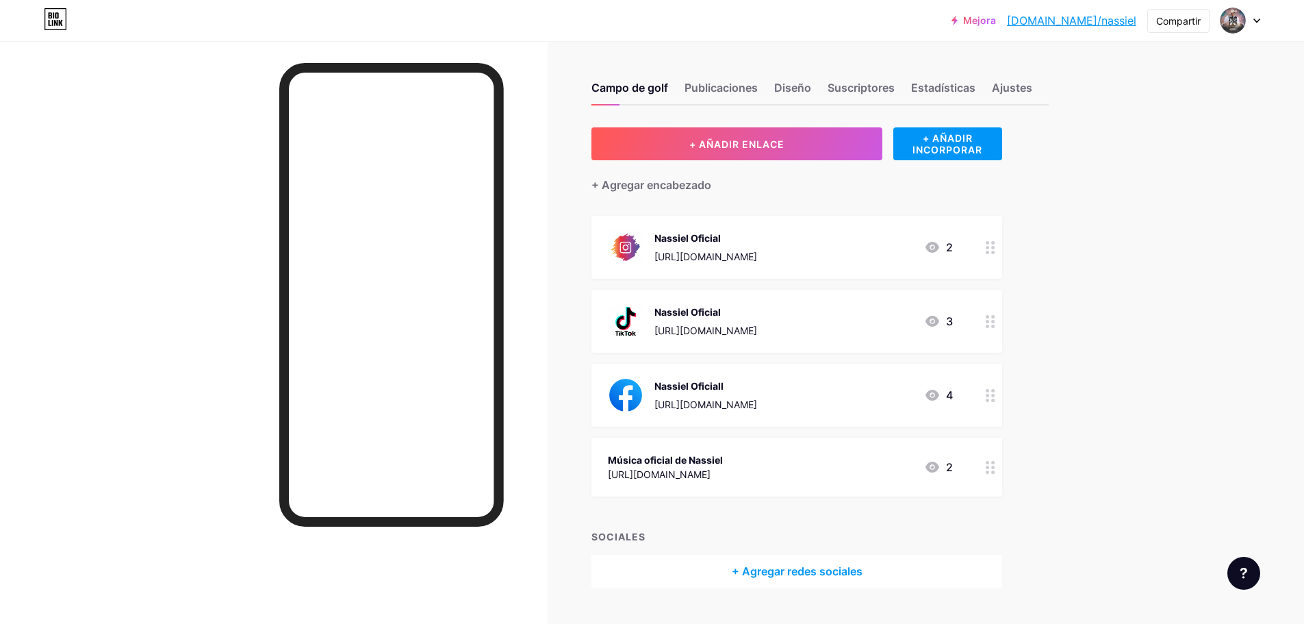
click at [994, 472] on icon at bounding box center [991, 467] width 10 height 13
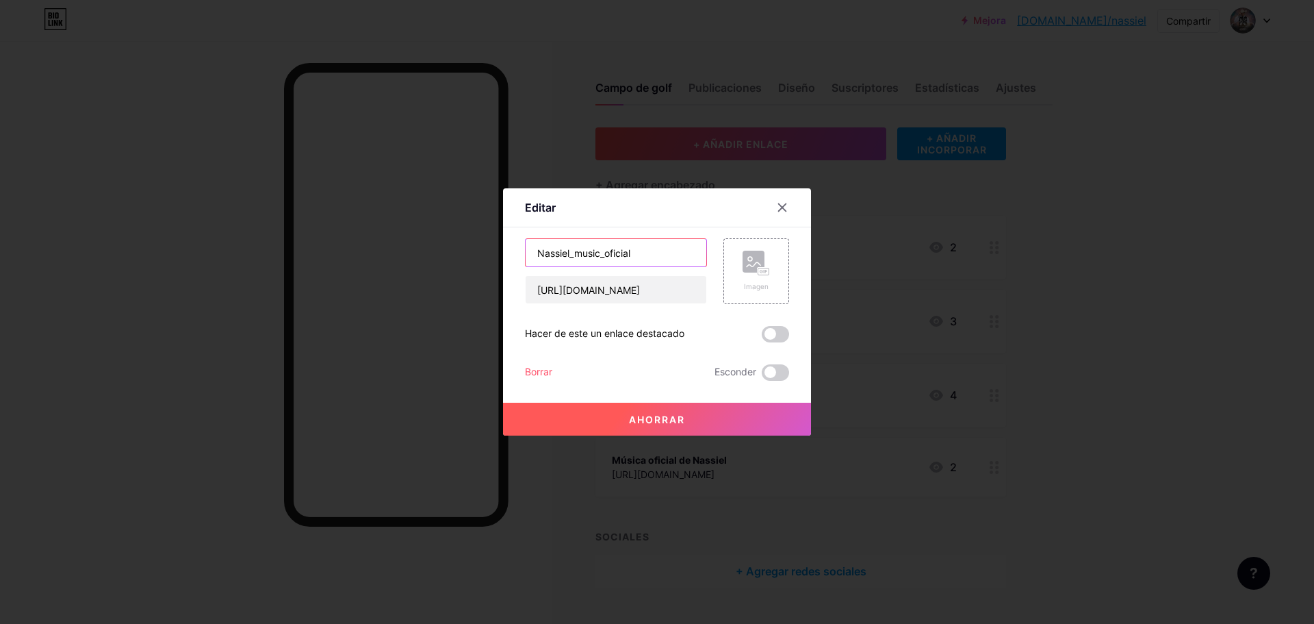
click at [605, 255] on input "Nassiel_music_oficial" at bounding box center [616, 252] width 181 height 27
type input "Nassiel Oficial"
click at [616, 292] on input "[URL][DOMAIN_NAME]" at bounding box center [616, 289] width 181 height 27
type input "b"
paste input "[URL][DOMAIN_NAME]"
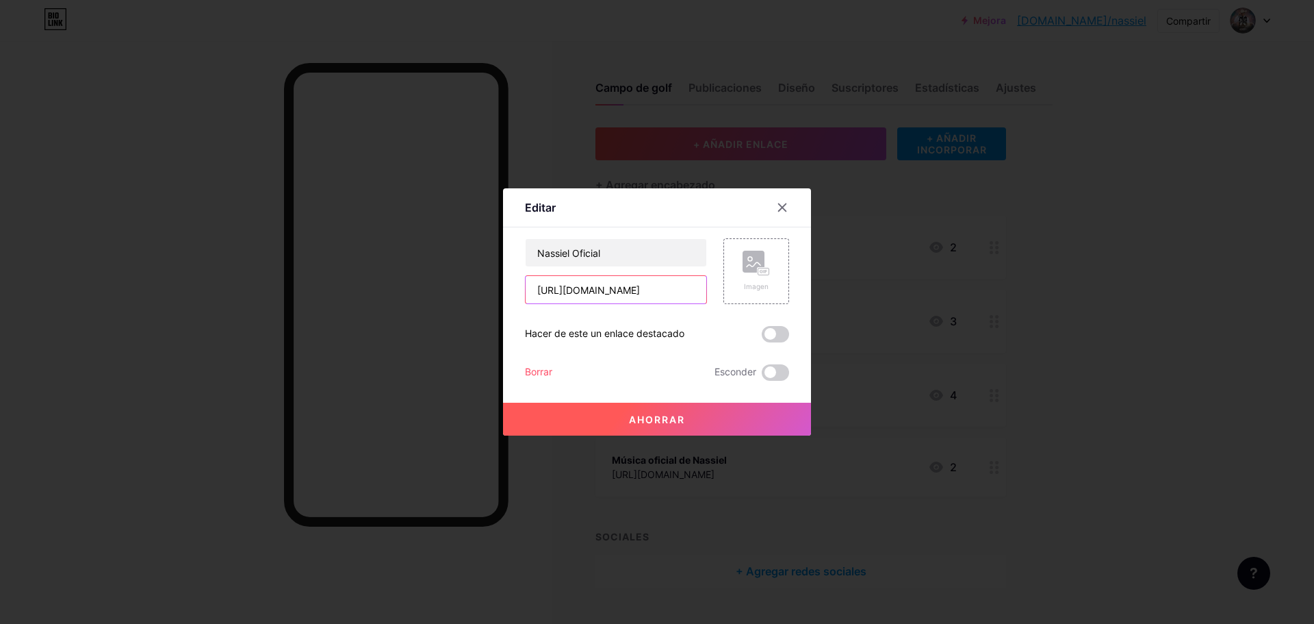
scroll to position [0, 37]
type input "[URL][DOMAIN_NAME]"
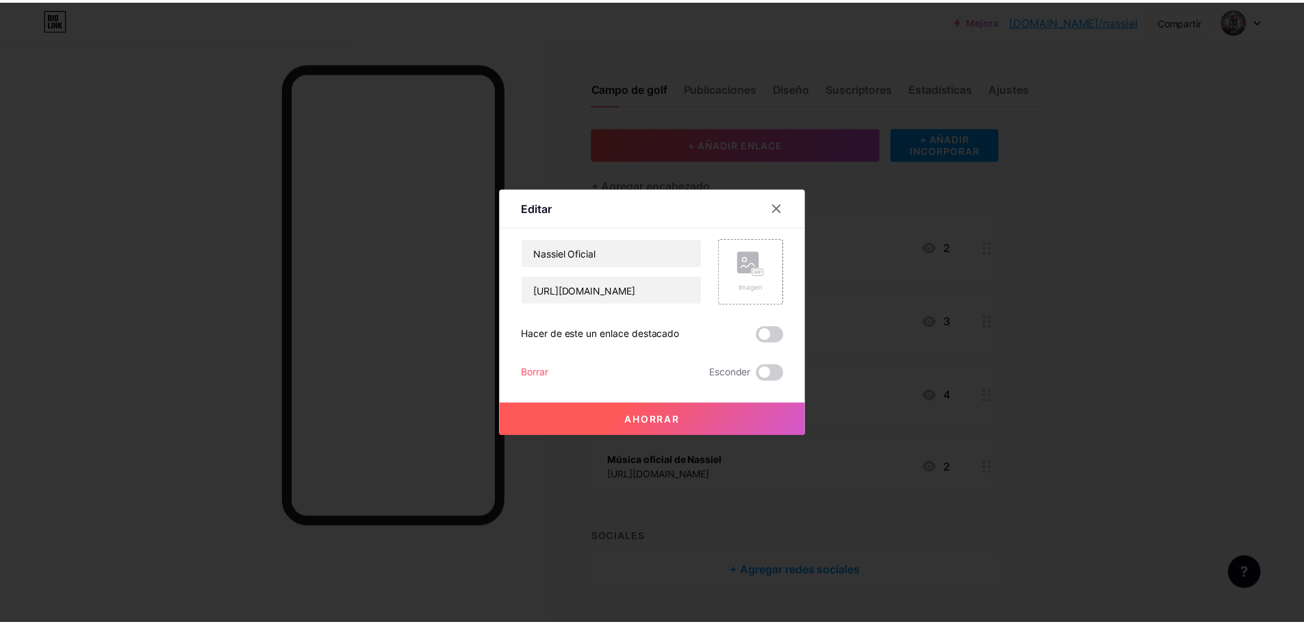
scroll to position [0, 0]
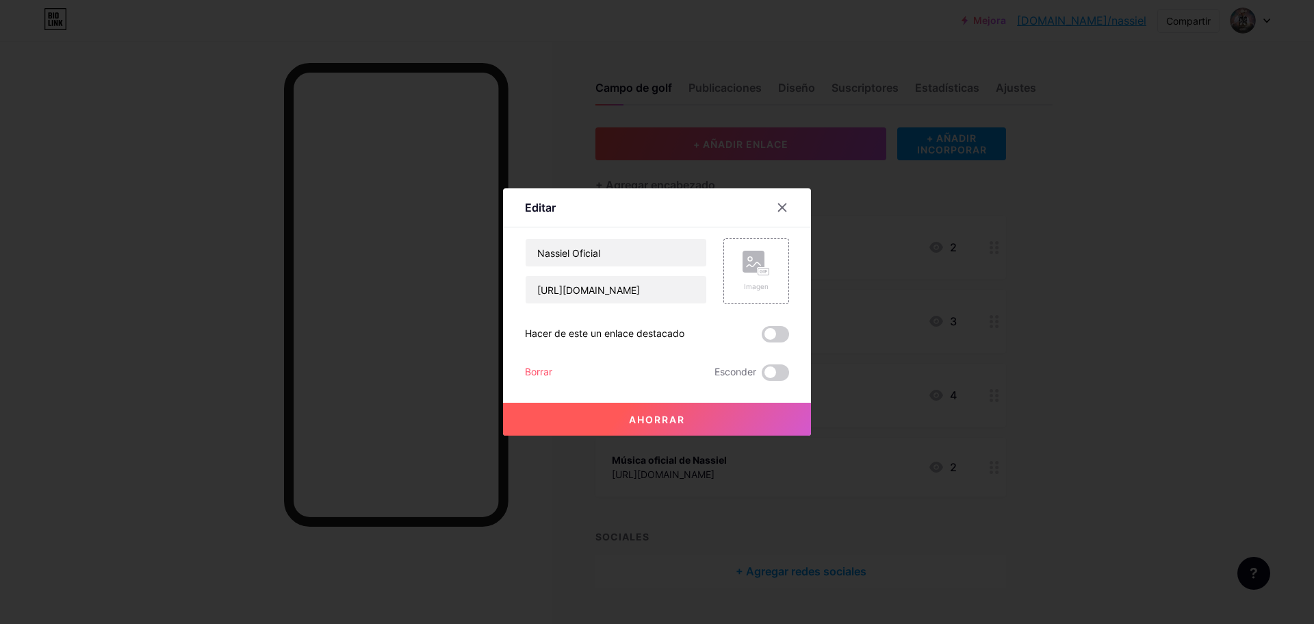
click at [674, 411] on button "Ahorrar" at bounding box center [657, 418] width 308 height 33
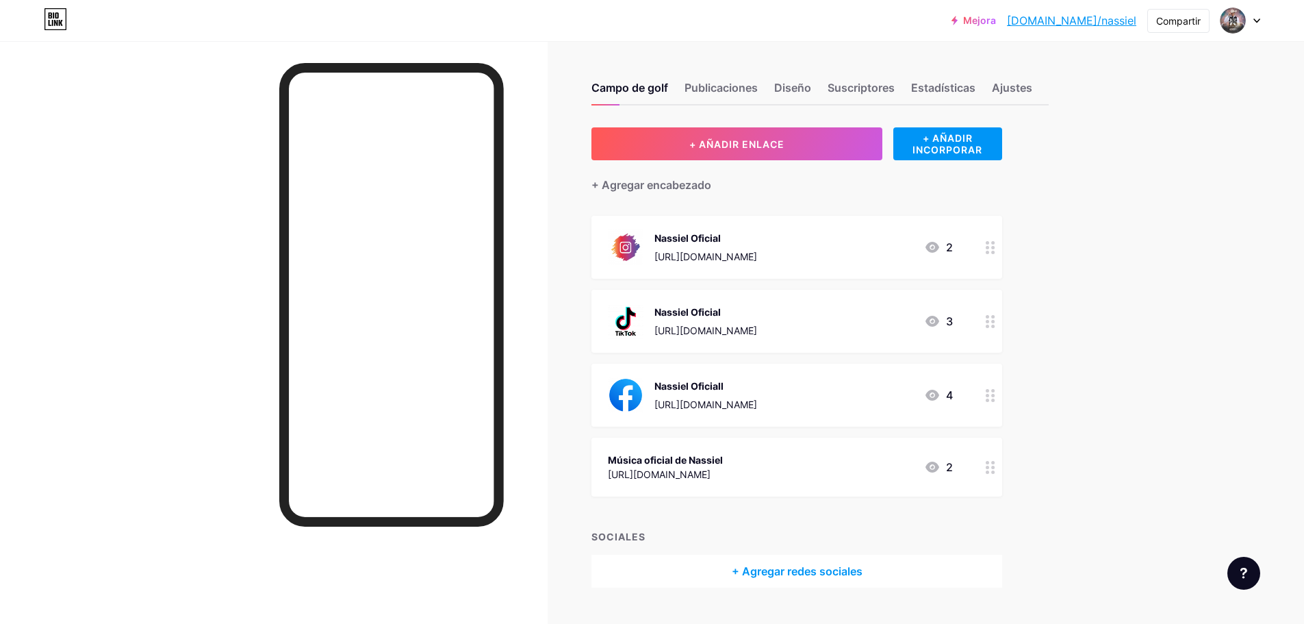
click at [1001, 472] on div at bounding box center [990, 466] width 23 height 59
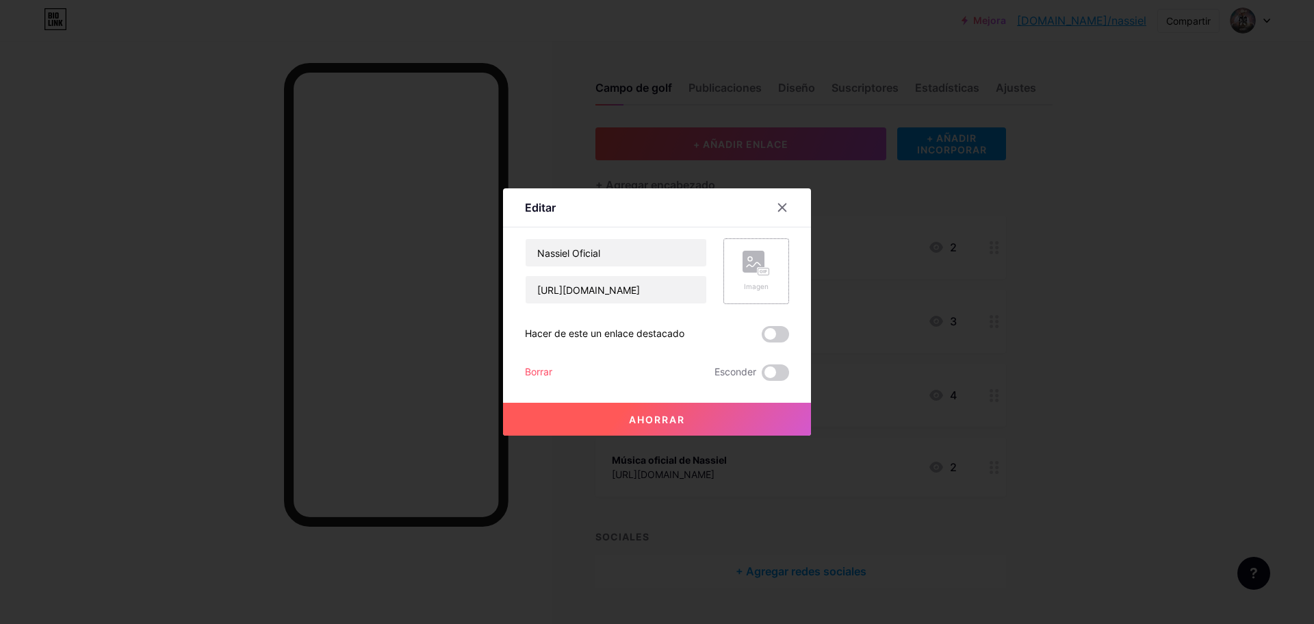
click at [778, 268] on div "Imagen" at bounding box center [757, 271] width 66 height 66
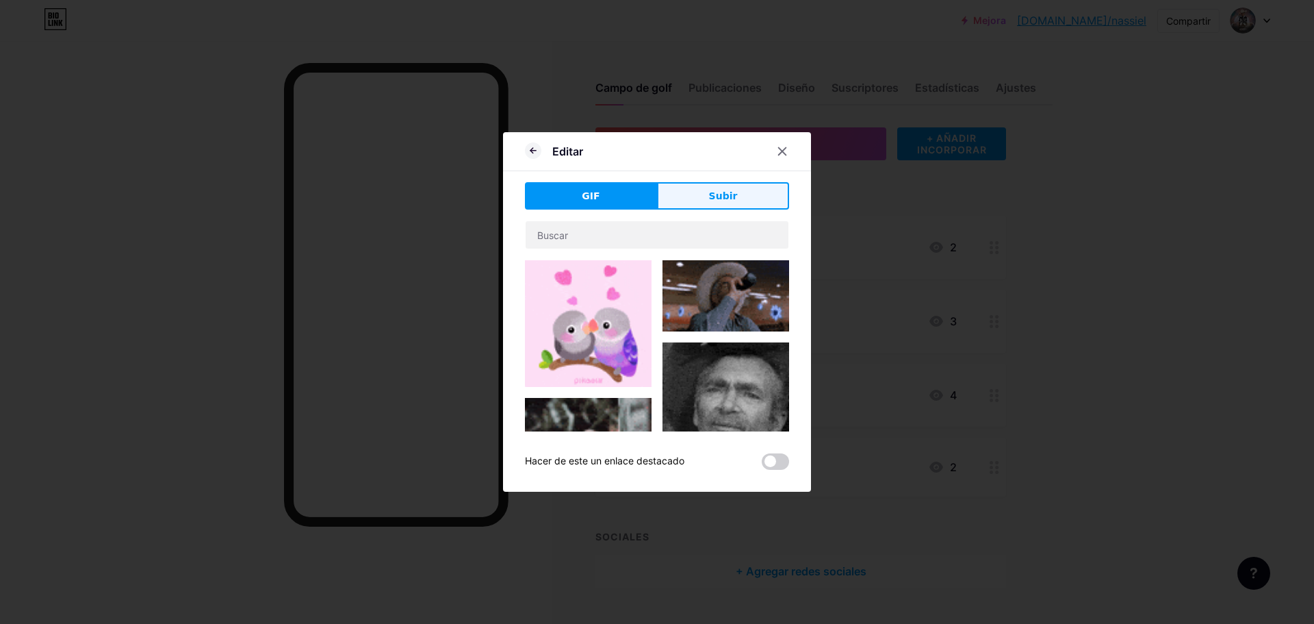
click at [735, 195] on button "Subir" at bounding box center [723, 195] width 132 height 27
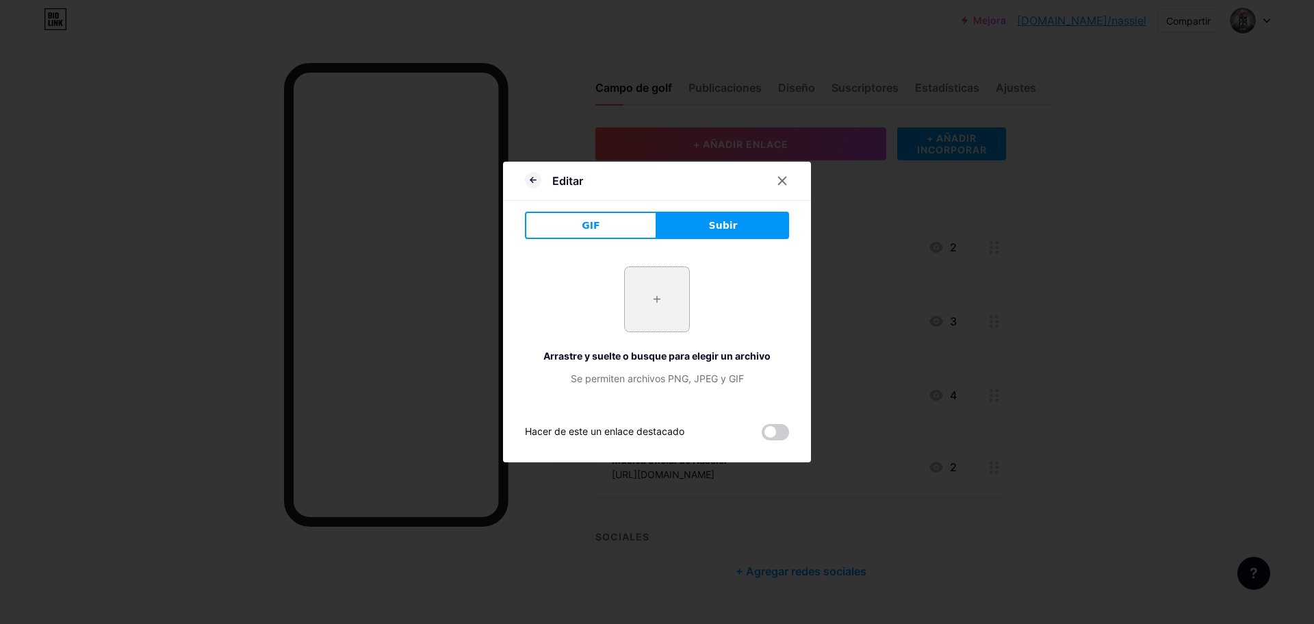
click at [680, 305] on input "file" at bounding box center [657, 299] width 64 height 64
type input "C:\fakepath\youtube-6062251_1280.webp"
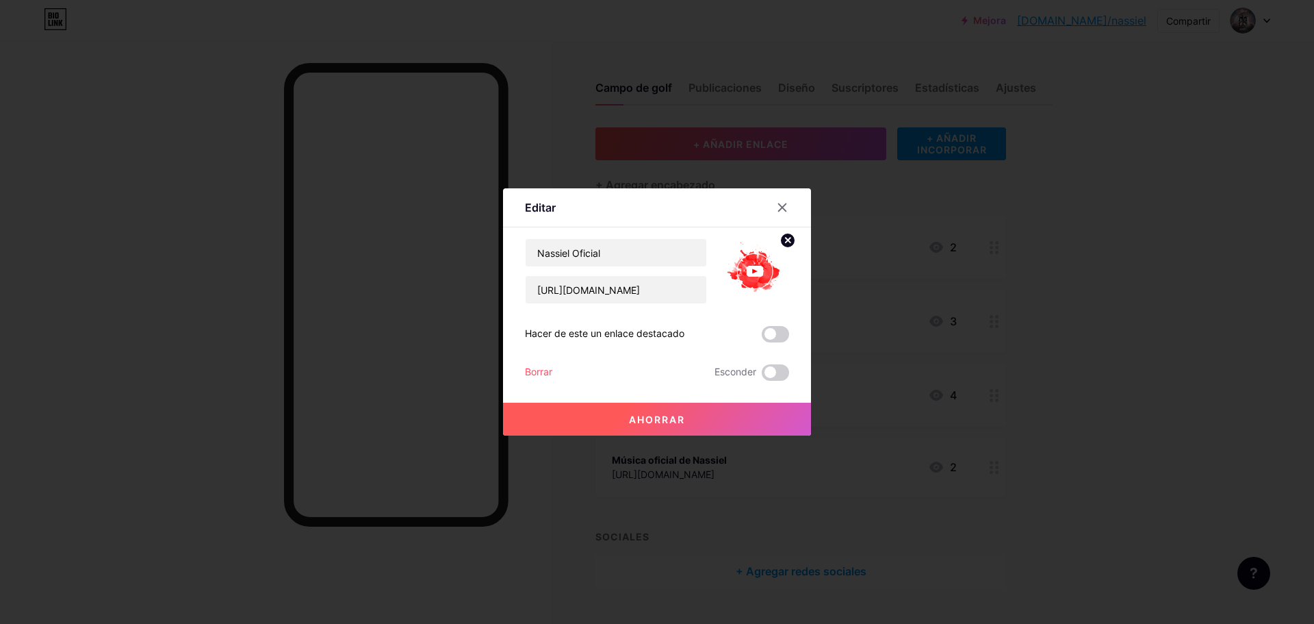
click at [706, 413] on button "Ahorrar" at bounding box center [657, 418] width 308 height 33
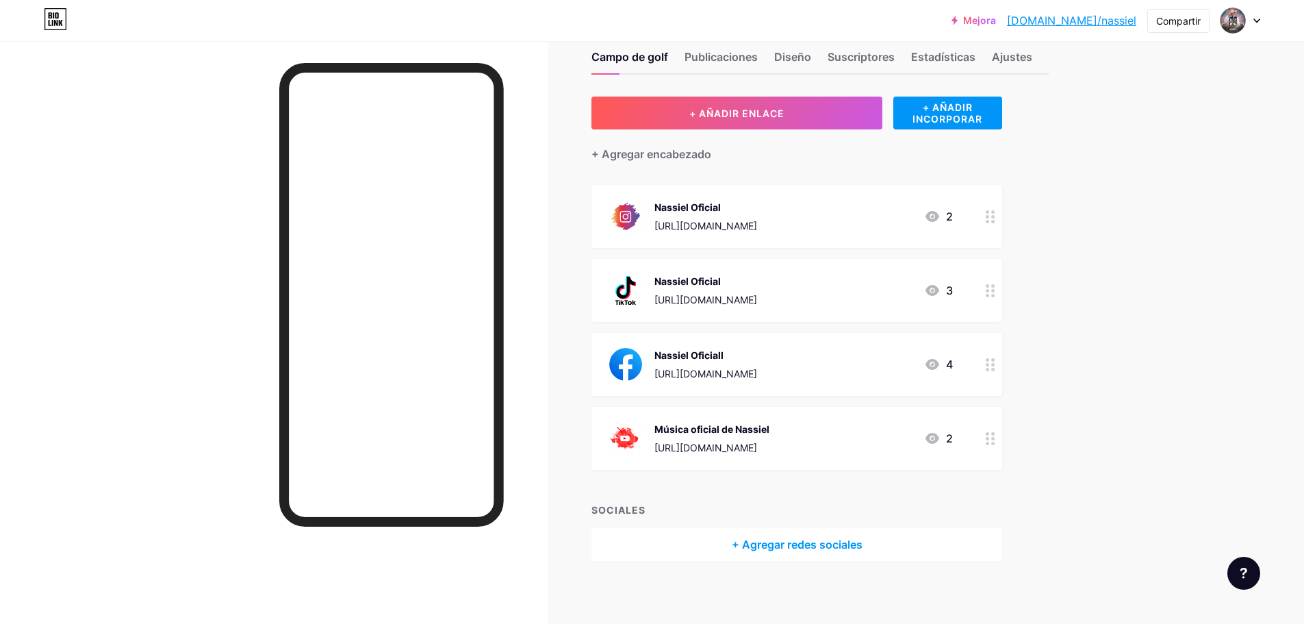
scroll to position [36, 0]
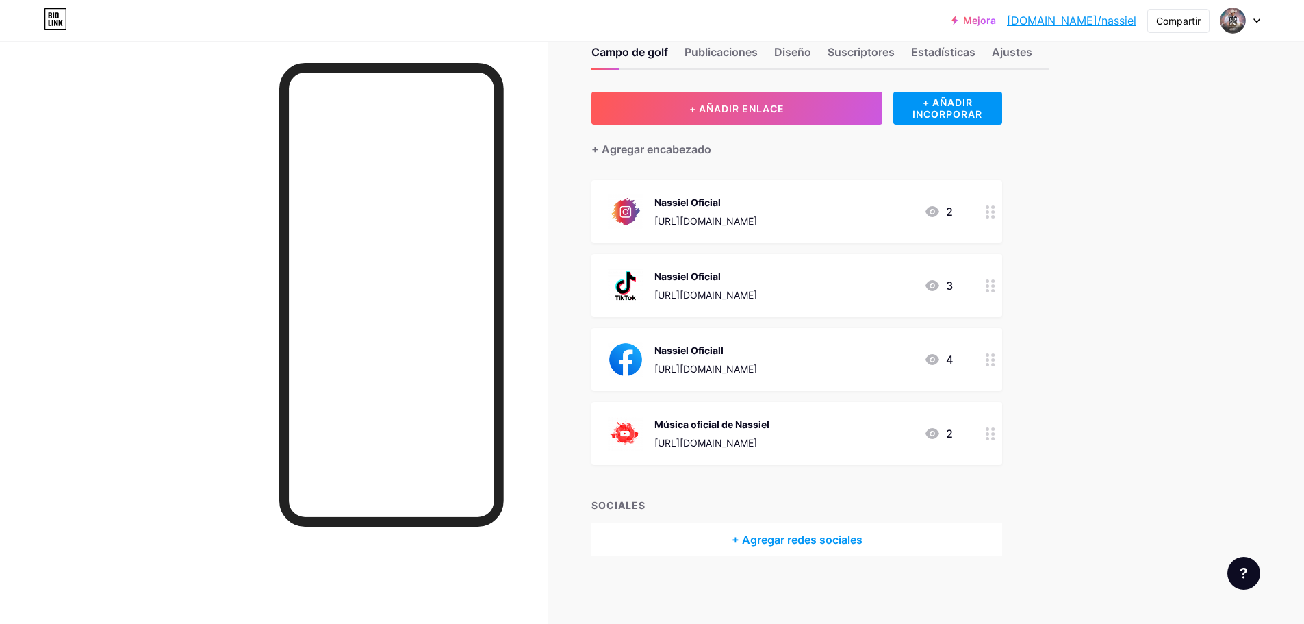
click at [995, 217] on circle at bounding box center [992, 216] width 3 height 3
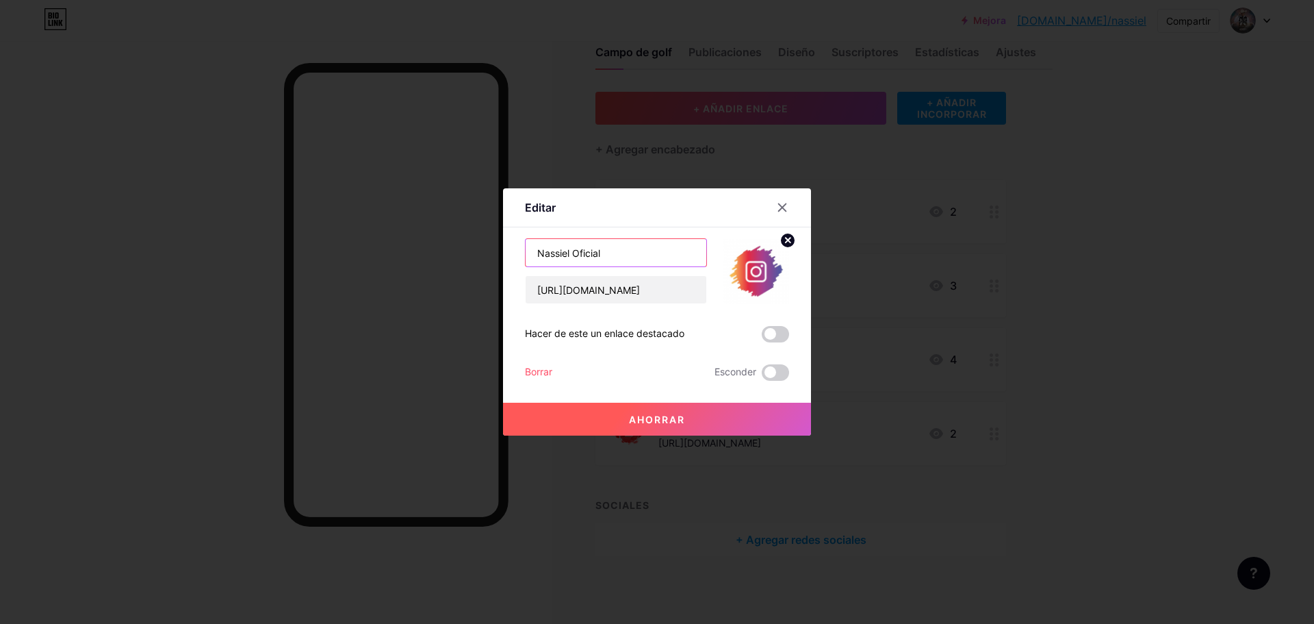
click at [619, 251] on input "Nassiel Oficial" at bounding box center [616, 252] width 181 height 27
type input "N"
type input "Sígueme en Instagram"
click at [750, 413] on button "Ahorrar" at bounding box center [657, 418] width 308 height 33
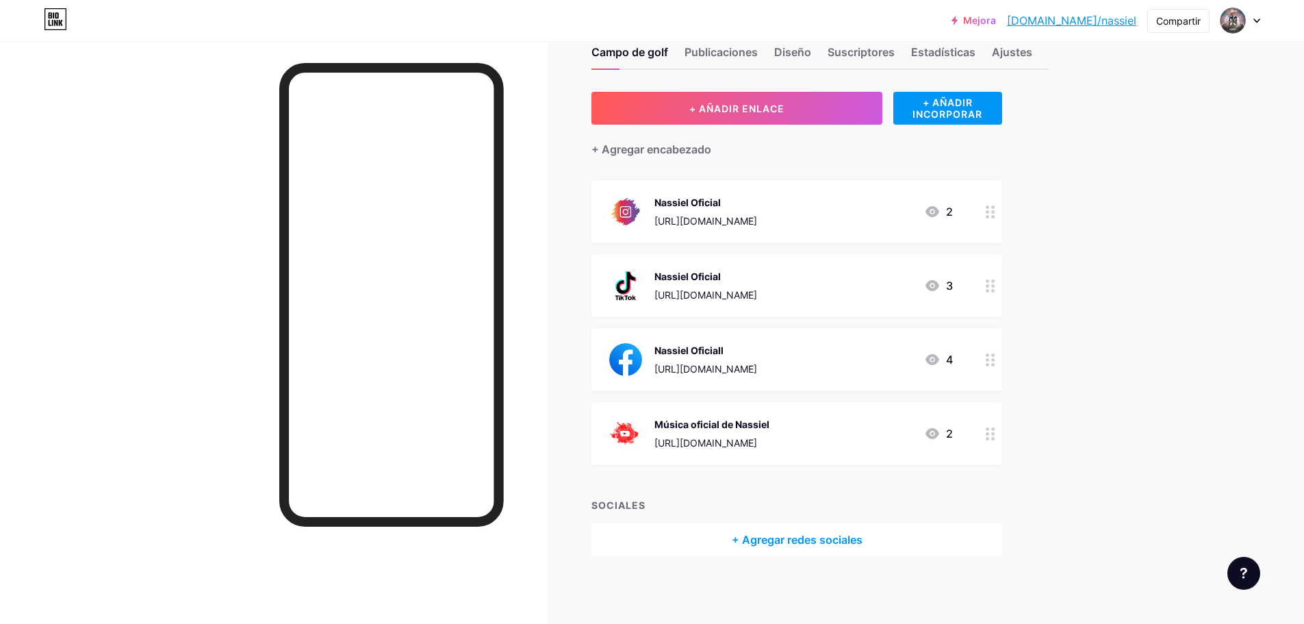
click at [992, 294] on div at bounding box center [990, 285] width 23 height 63
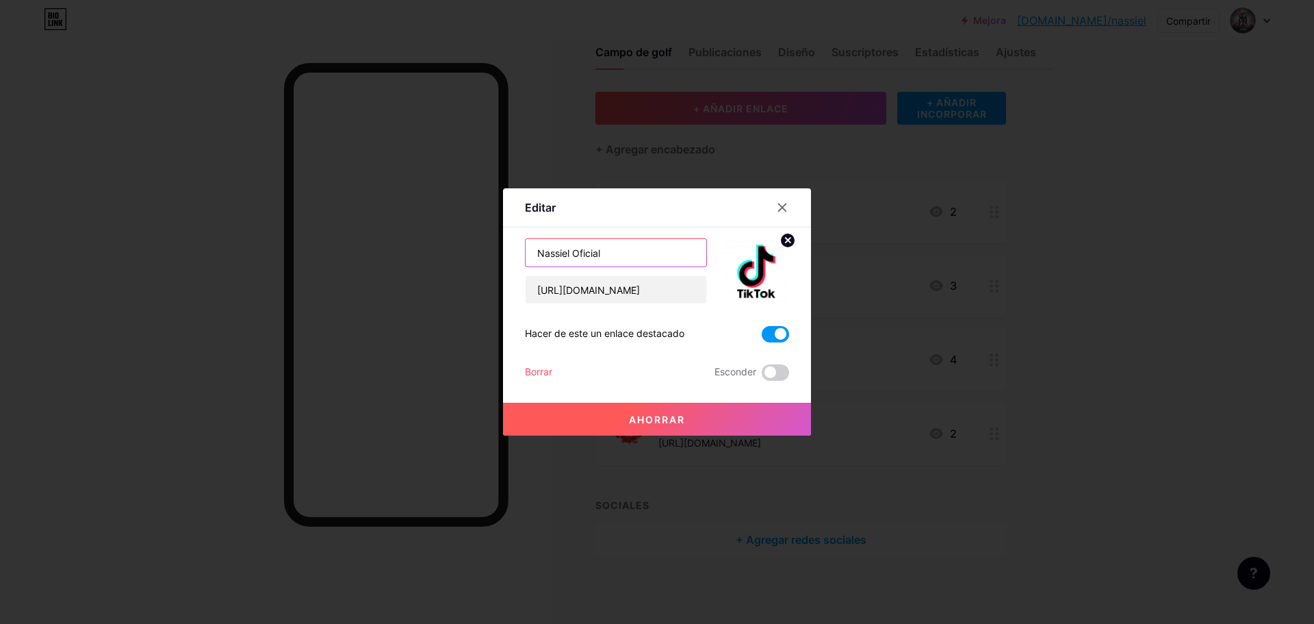
click at [647, 252] on input "Nassiel Oficial" at bounding box center [616, 252] width 181 height 27
type input "N"
type input "Sígueme en TikTok"
click at [628, 411] on button "Ahorrar" at bounding box center [657, 418] width 308 height 33
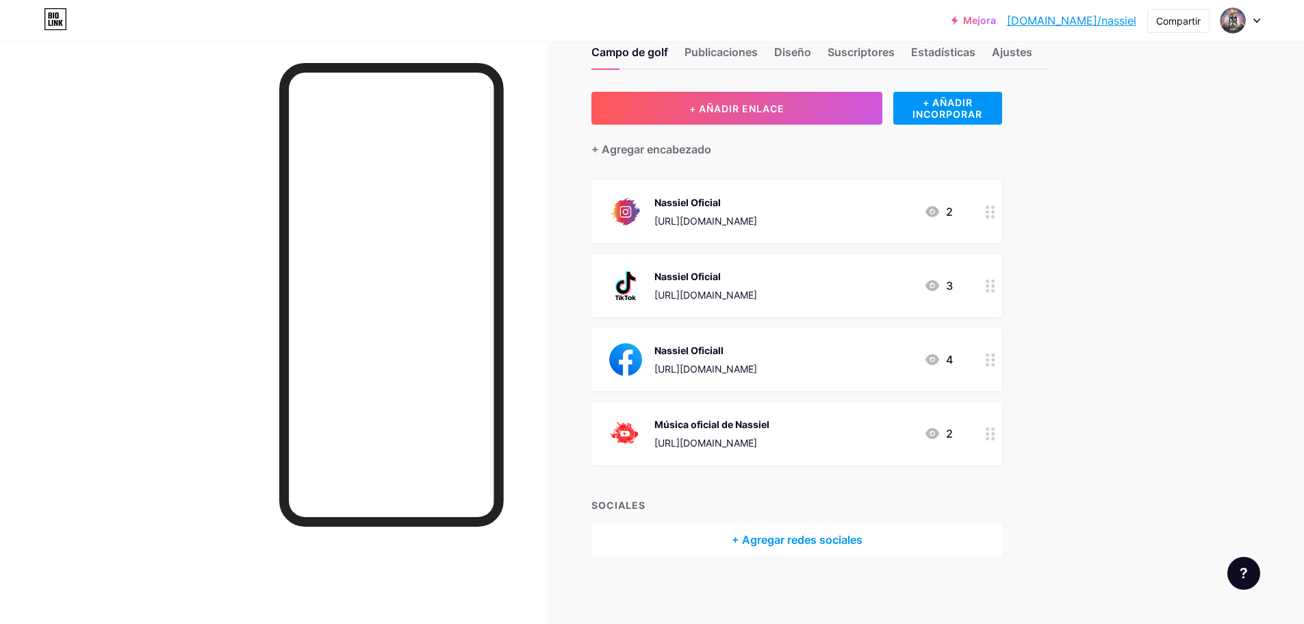
click at [986, 438] on div at bounding box center [990, 433] width 23 height 63
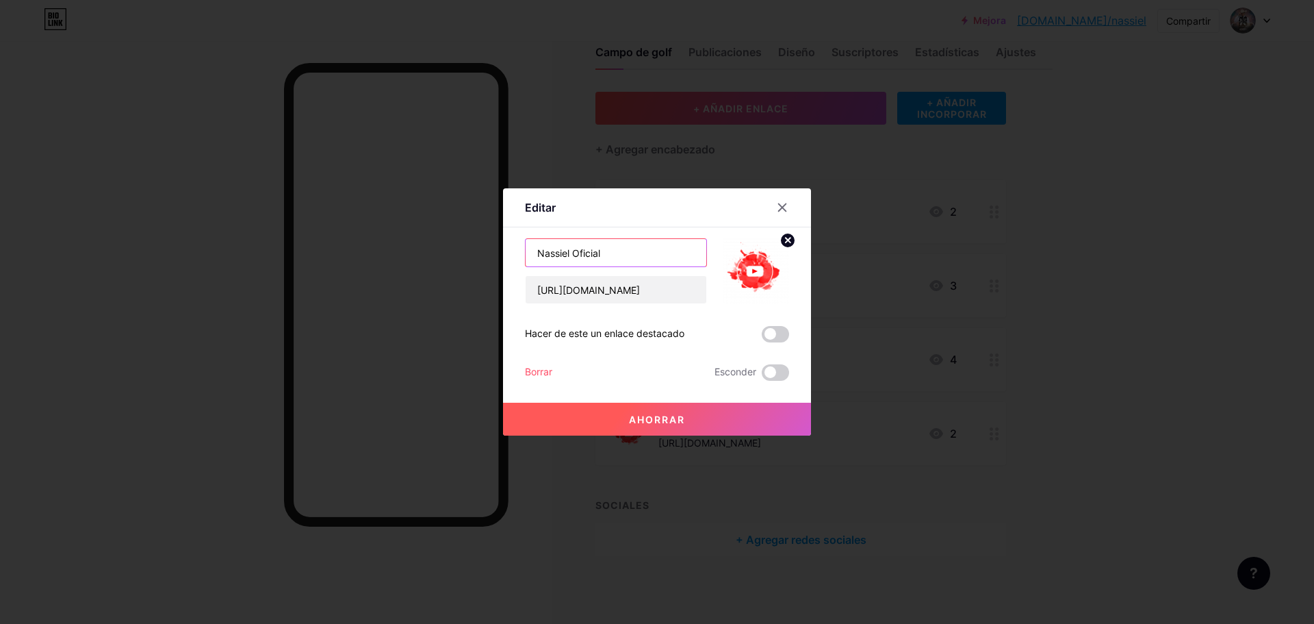
click at [662, 247] on input "Nassiel Oficial" at bounding box center [616, 252] width 181 height 27
type input "N"
type input "Suscríbete a mi canal"
click at [704, 412] on button "Ahorrar" at bounding box center [657, 418] width 308 height 33
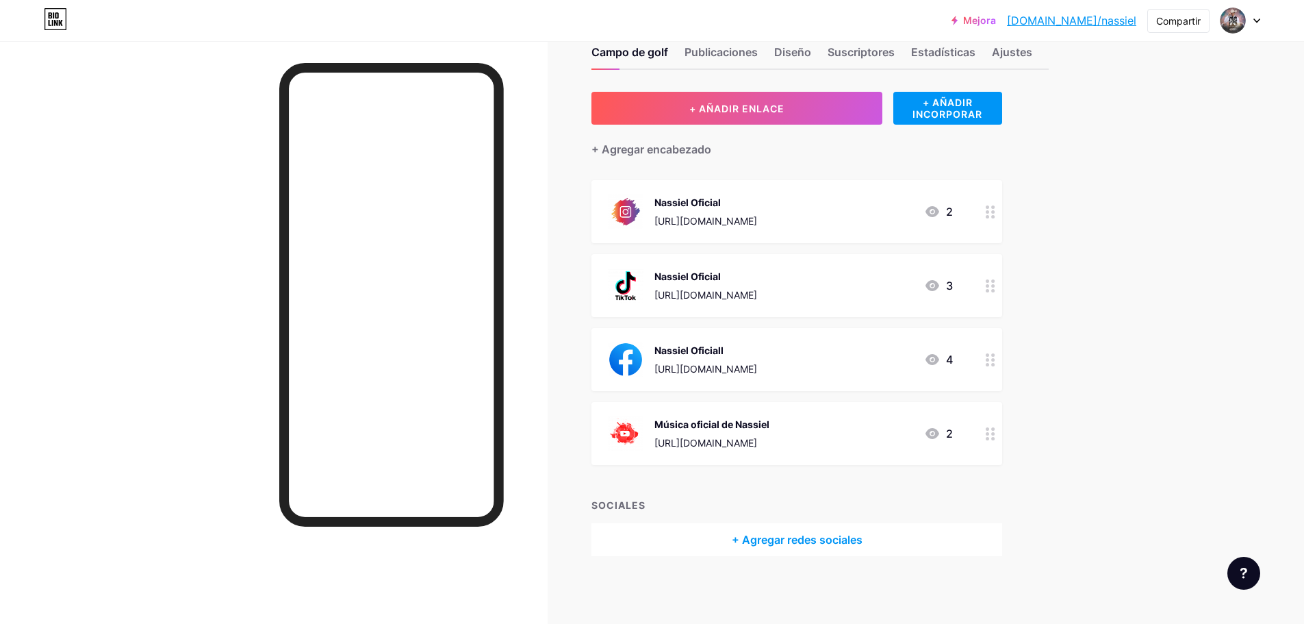
click at [992, 369] on div at bounding box center [990, 359] width 23 height 63
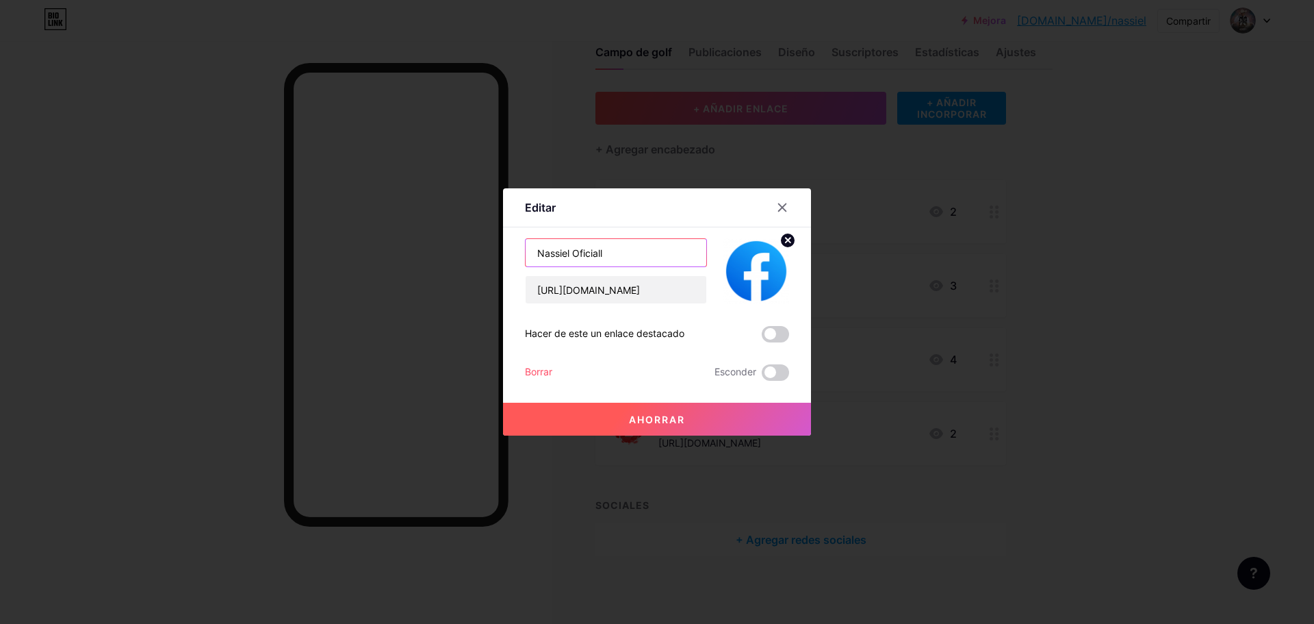
click at [632, 251] on input "Nassiel Oficiall" at bounding box center [616, 252] width 181 height 27
type input "N"
type input "Sígueme en Facebook"
click at [626, 408] on button "Ahorrar" at bounding box center [657, 418] width 308 height 33
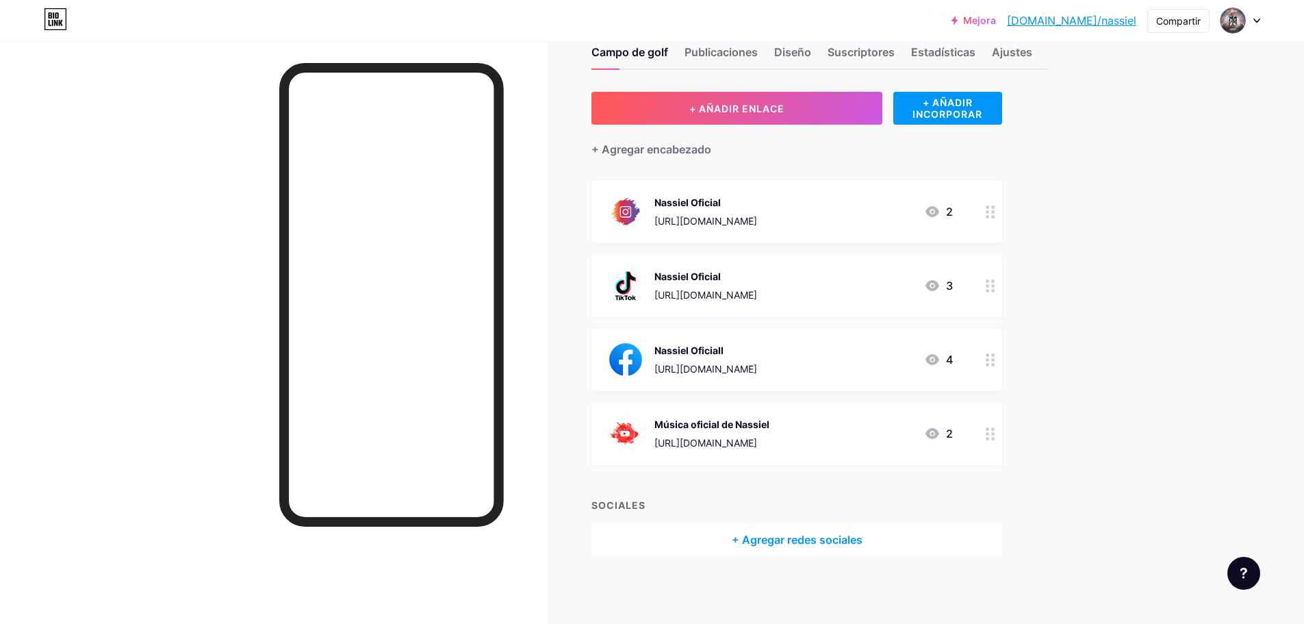
scroll to position [0, 0]
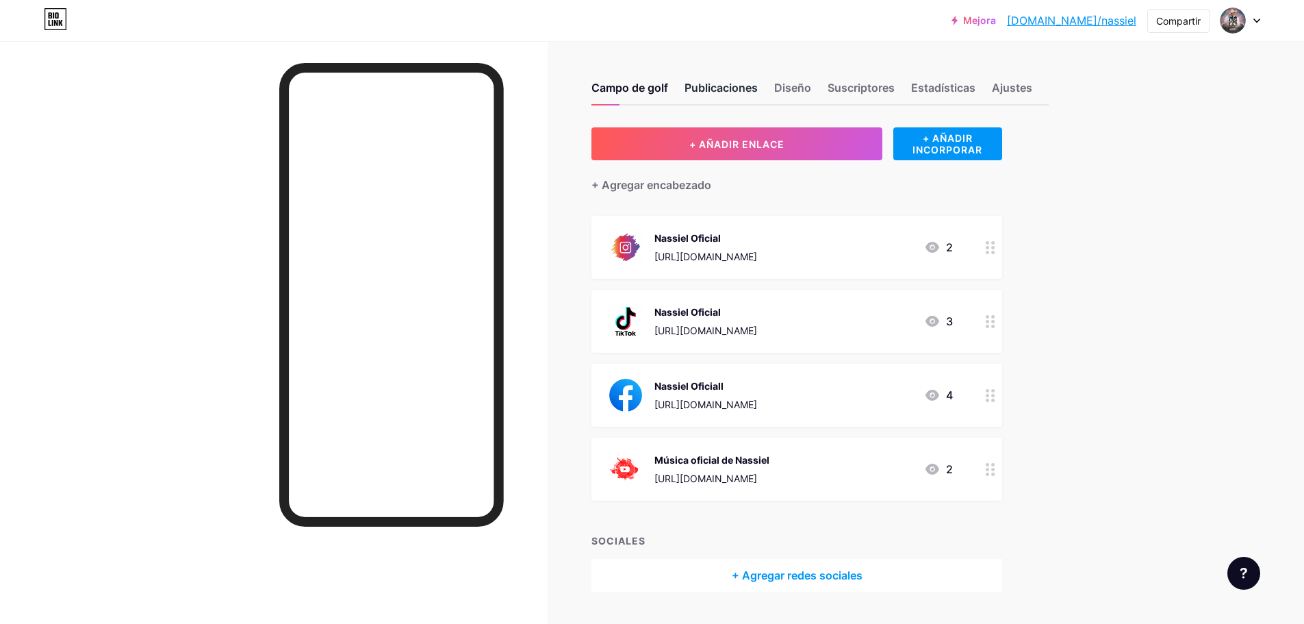
click at [721, 85] on font "Publicaciones" at bounding box center [721, 88] width 73 height 14
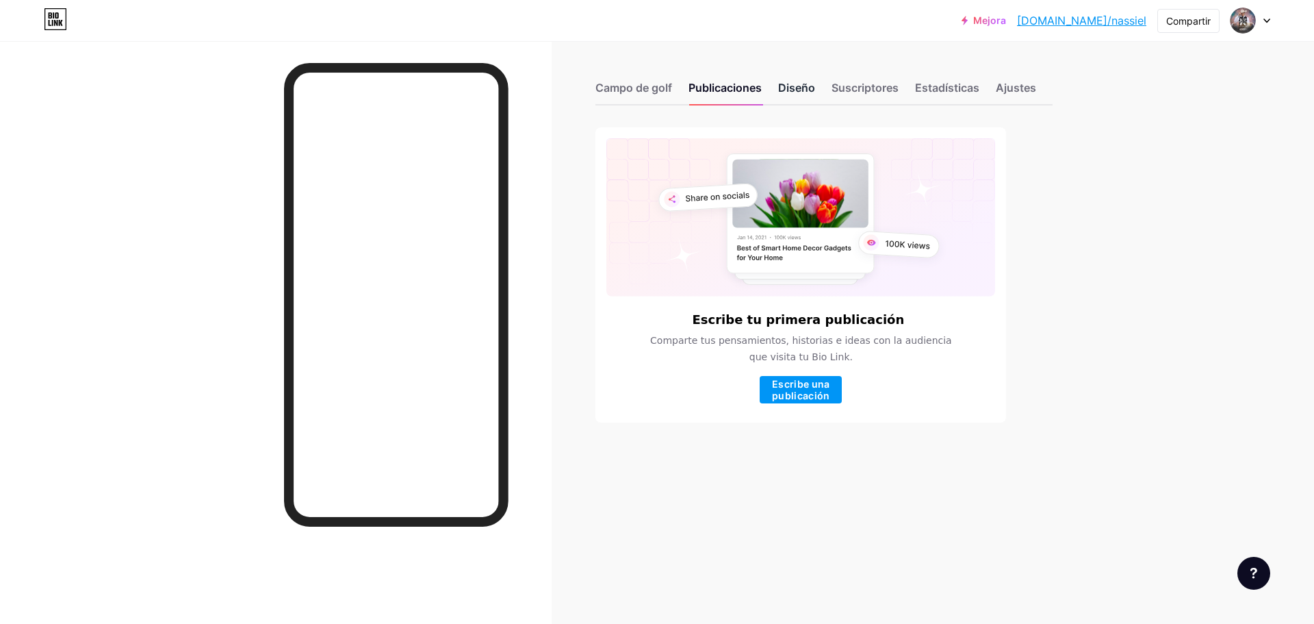
click at [799, 92] on font "Diseño" at bounding box center [796, 88] width 37 height 14
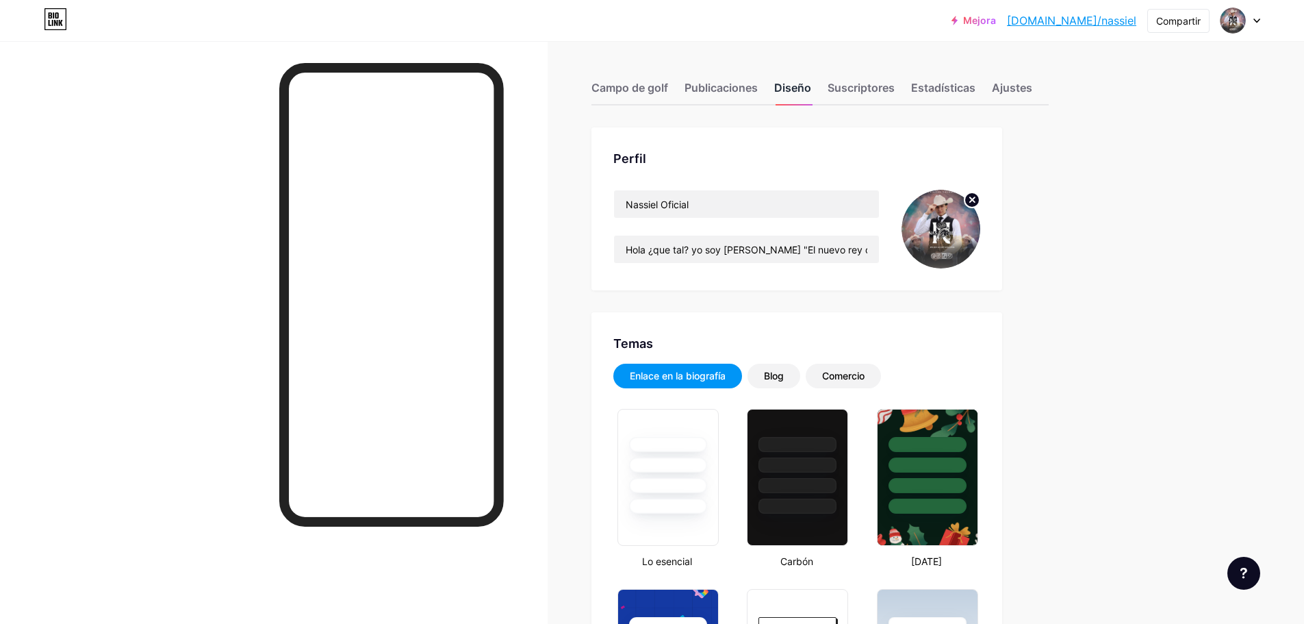
type input "#9c9bee"
type input "#000000"
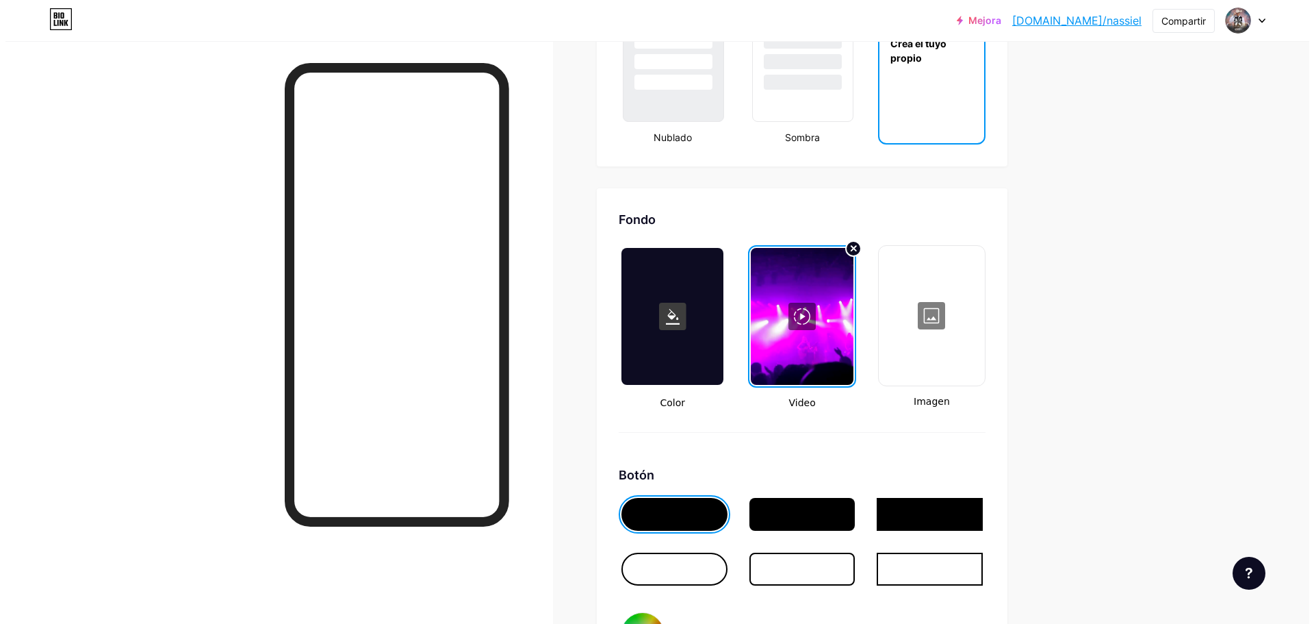
scroll to position [1673, 0]
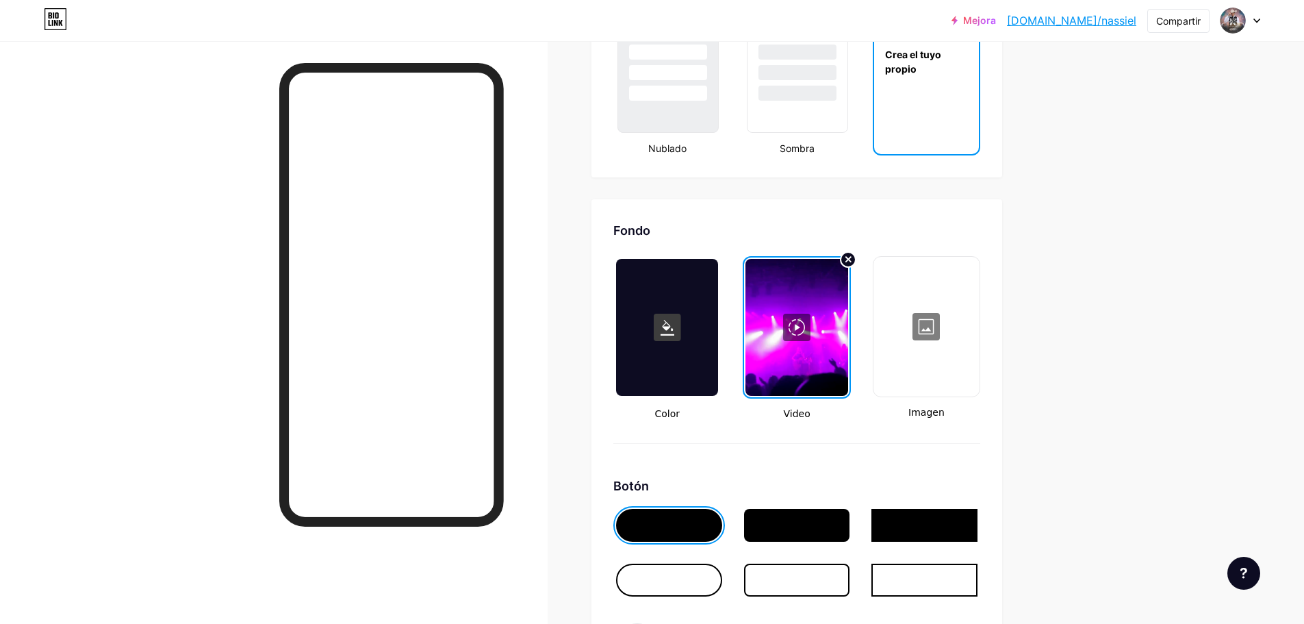
click at [919, 331] on div at bounding box center [926, 326] width 103 height 137
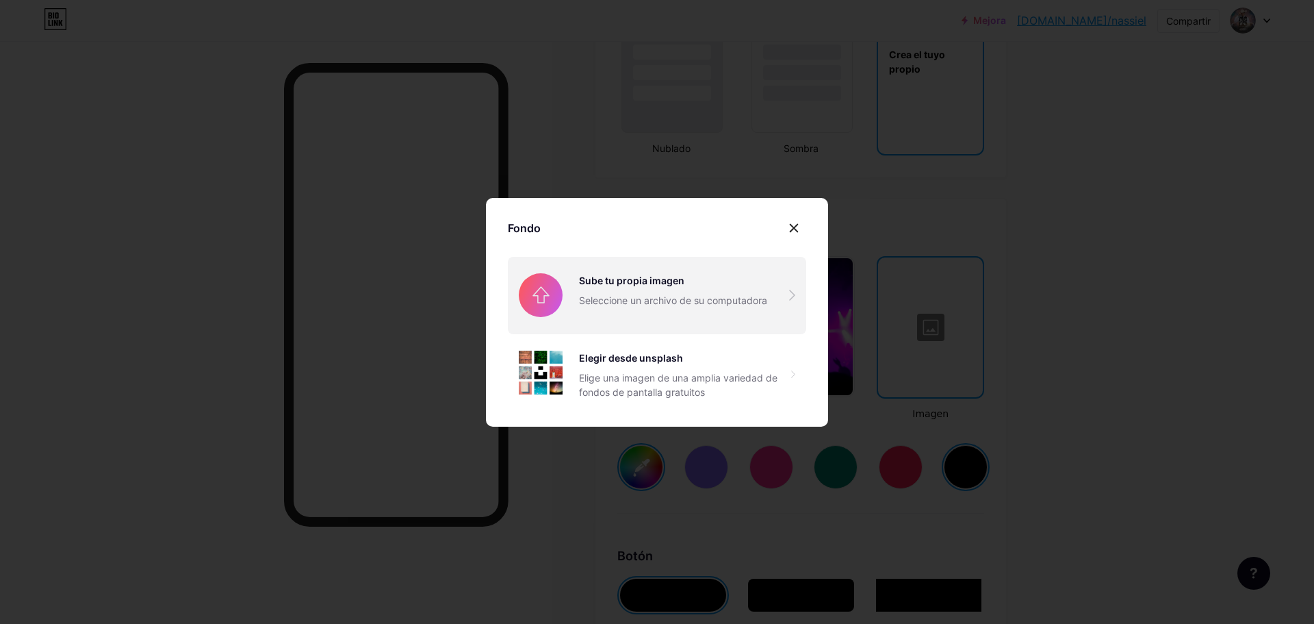
click at [750, 287] on input "file" at bounding box center [657, 295] width 298 height 77
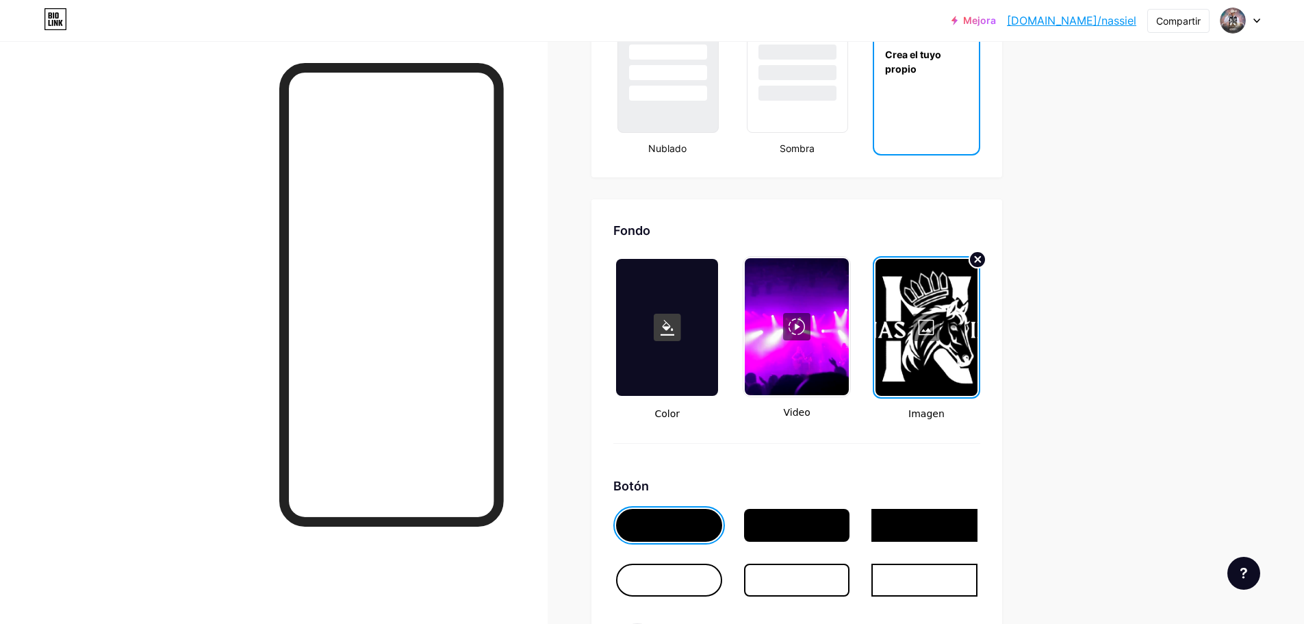
click at [982, 253] on circle at bounding box center [977, 259] width 16 height 16
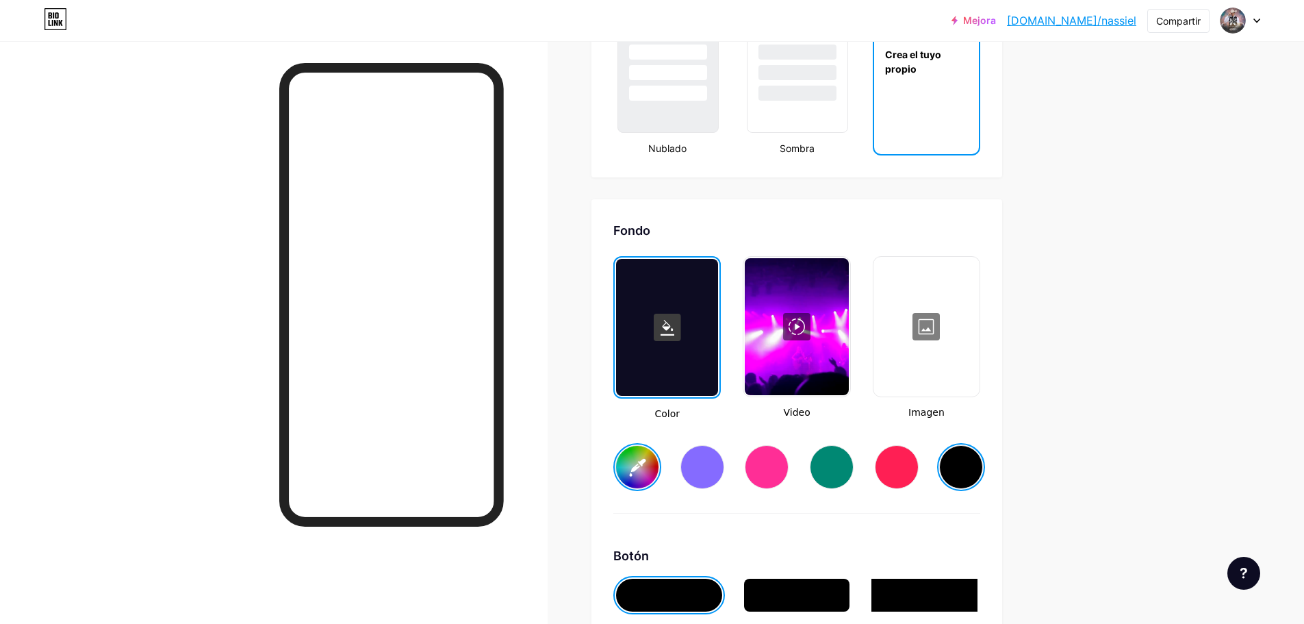
click at [836, 284] on div at bounding box center [796, 326] width 103 height 137
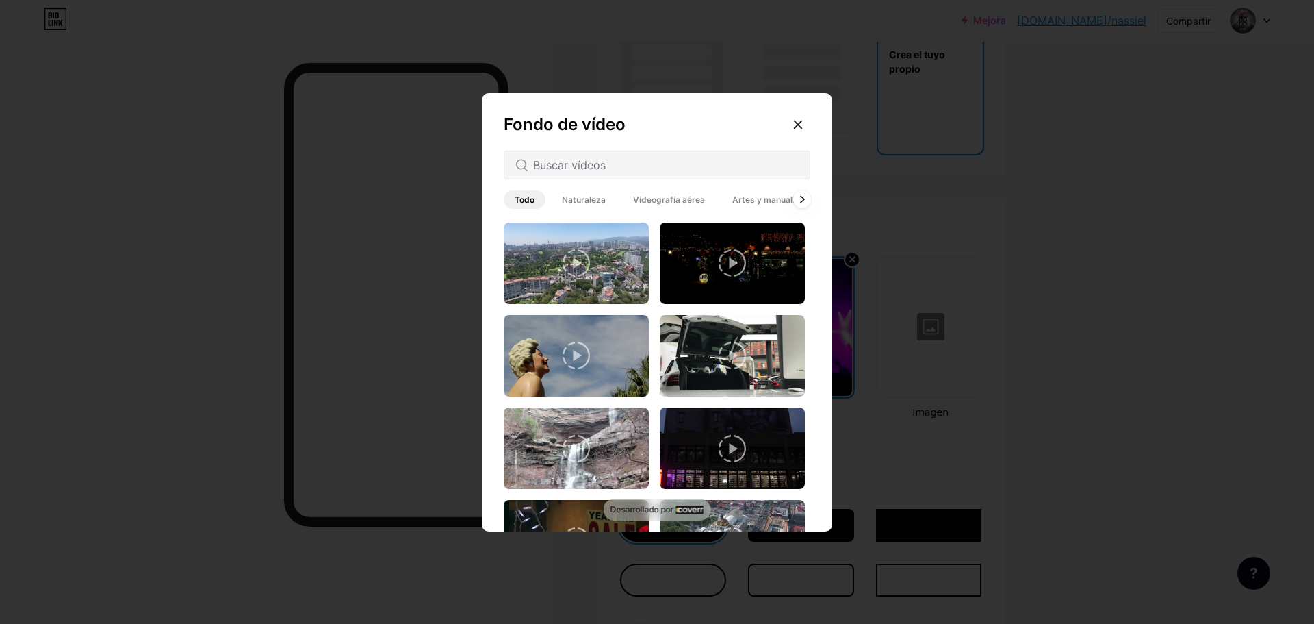
click at [800, 199] on icon at bounding box center [802, 200] width 5 height 8
click at [801, 198] on icon at bounding box center [802, 200] width 5 height 8
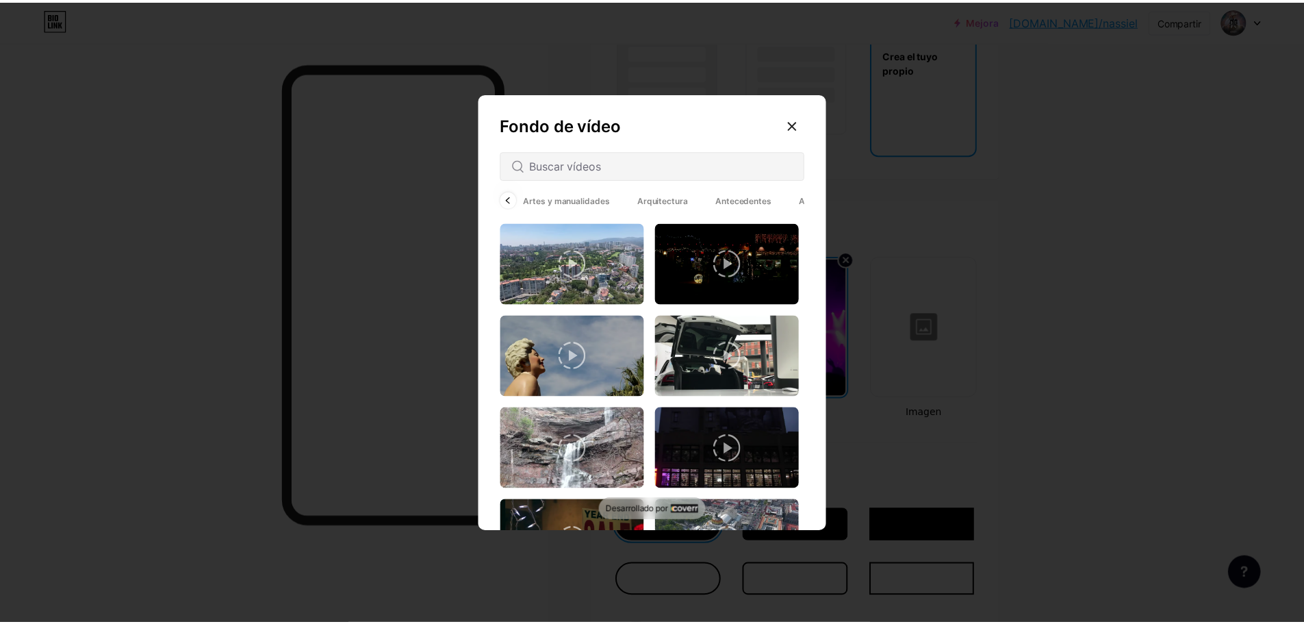
scroll to position [0, 241]
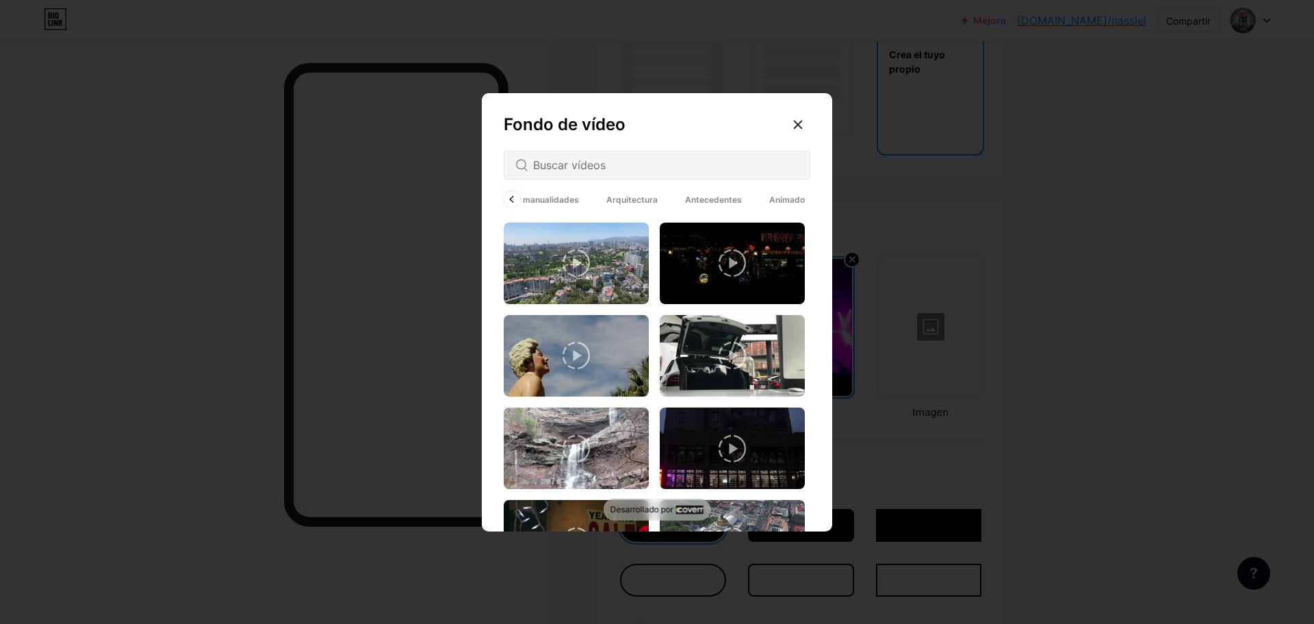
click at [801, 198] on span "Animado" at bounding box center [786, 199] width 57 height 18
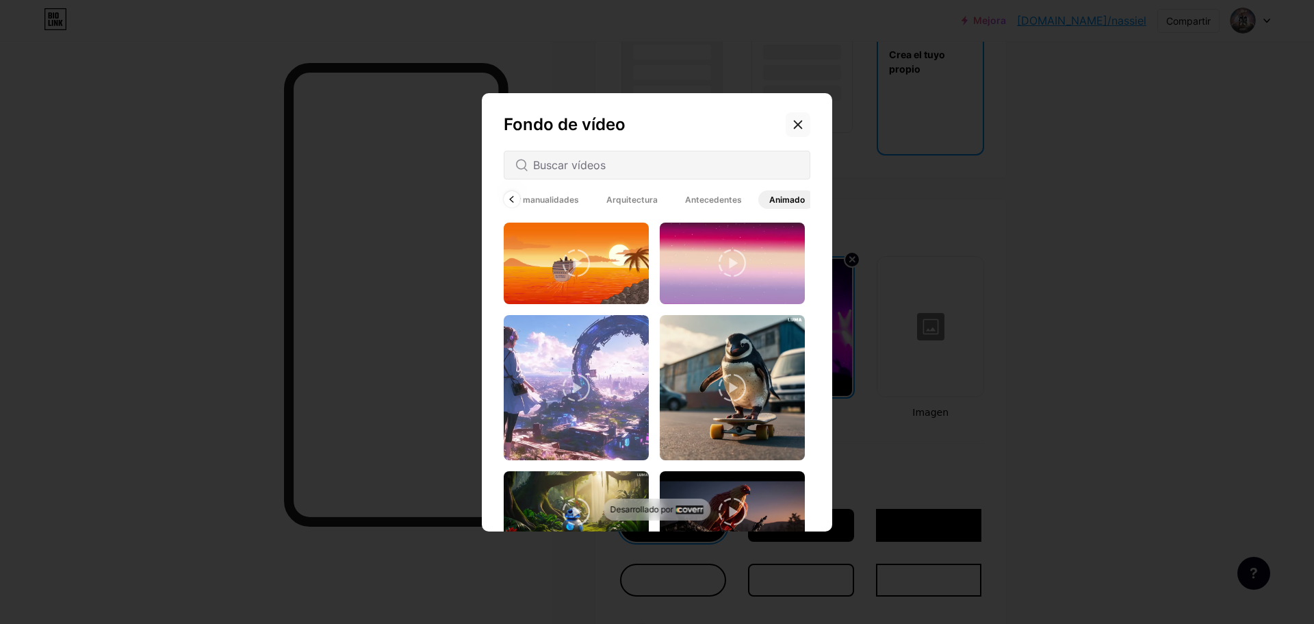
click at [804, 123] on div at bounding box center [798, 124] width 25 height 25
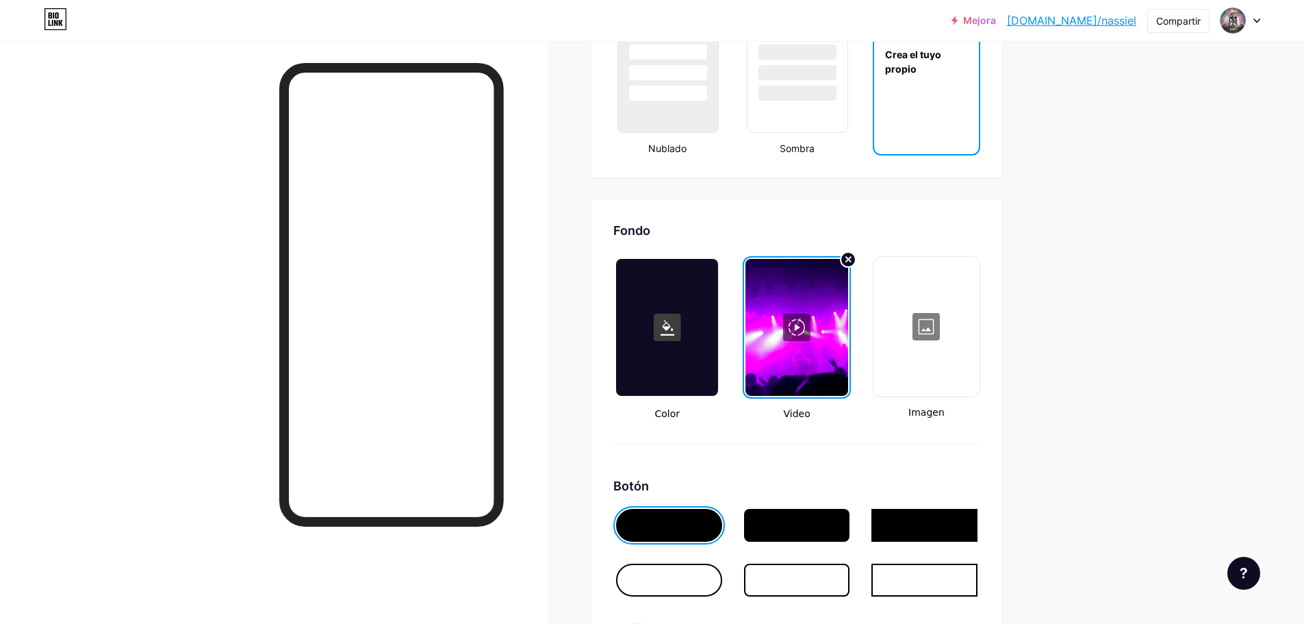
click at [935, 326] on div at bounding box center [926, 326] width 103 height 137
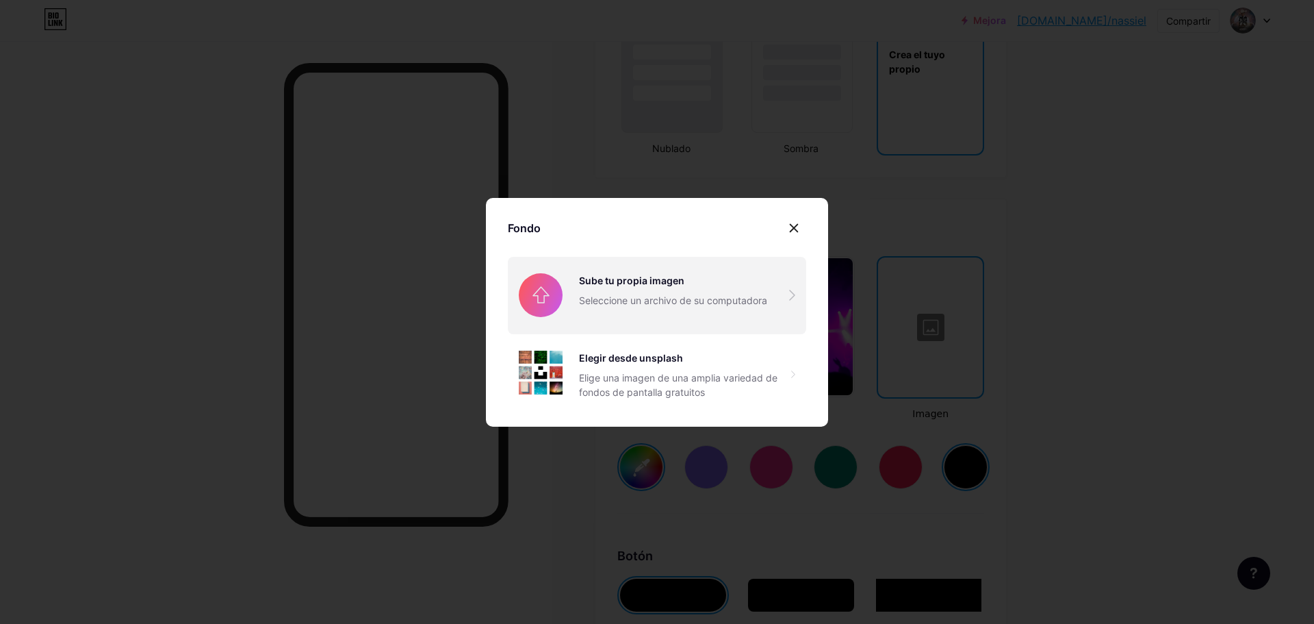
click at [706, 292] on input "file" at bounding box center [657, 295] width 298 height 77
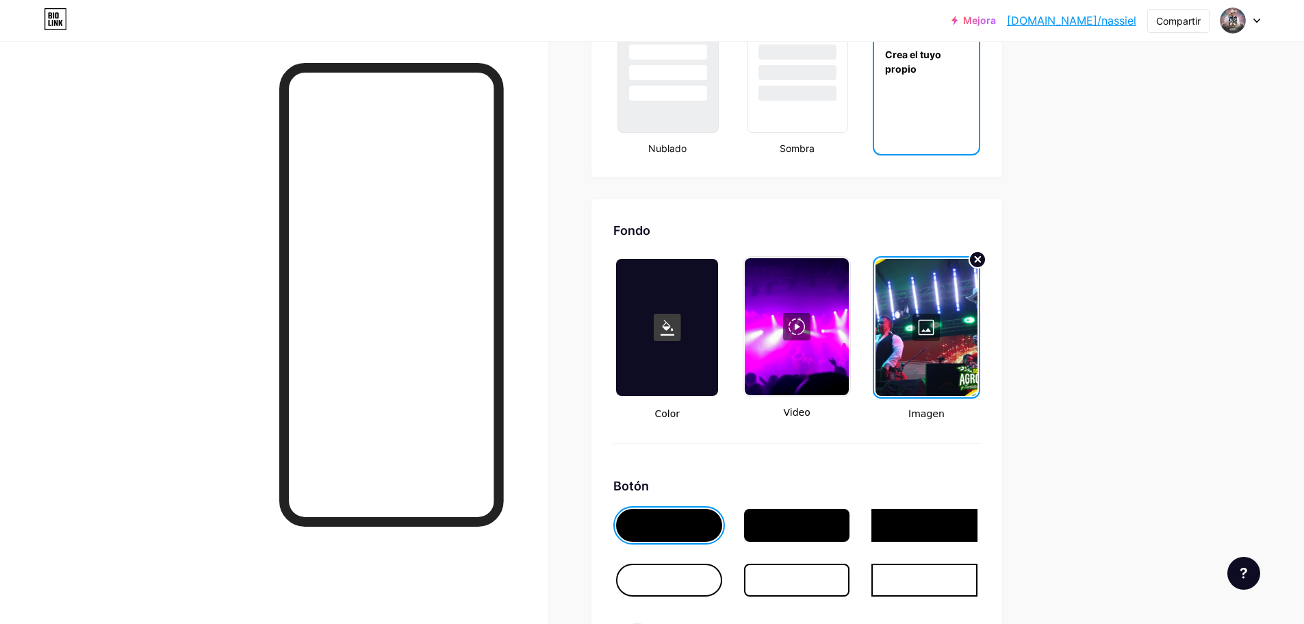
click at [980, 257] on icon at bounding box center [977, 259] width 5 height 5
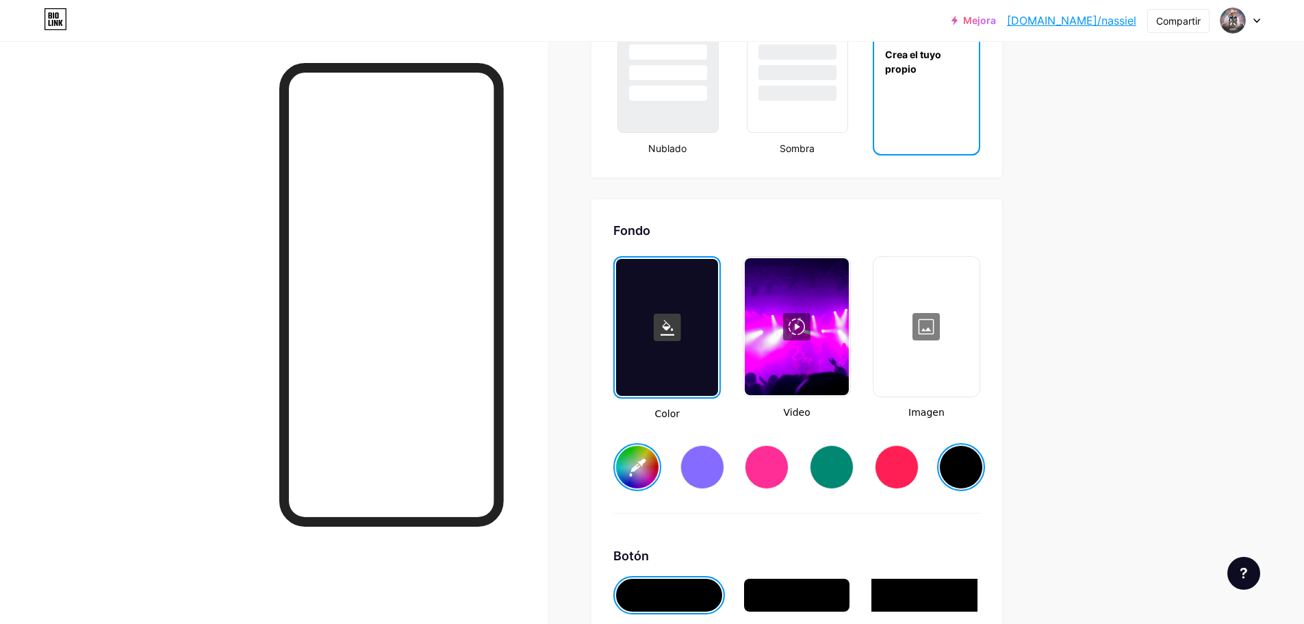
click at [833, 280] on div at bounding box center [796, 326] width 103 height 137
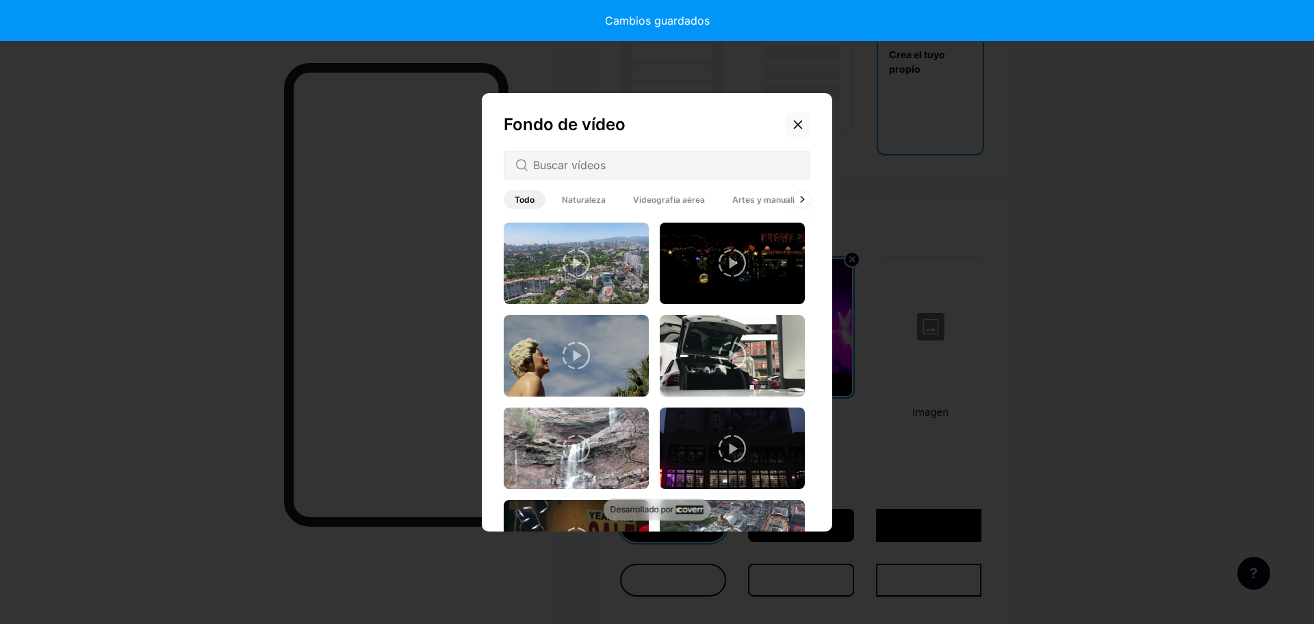
click at [794, 120] on icon at bounding box center [798, 124] width 11 height 11
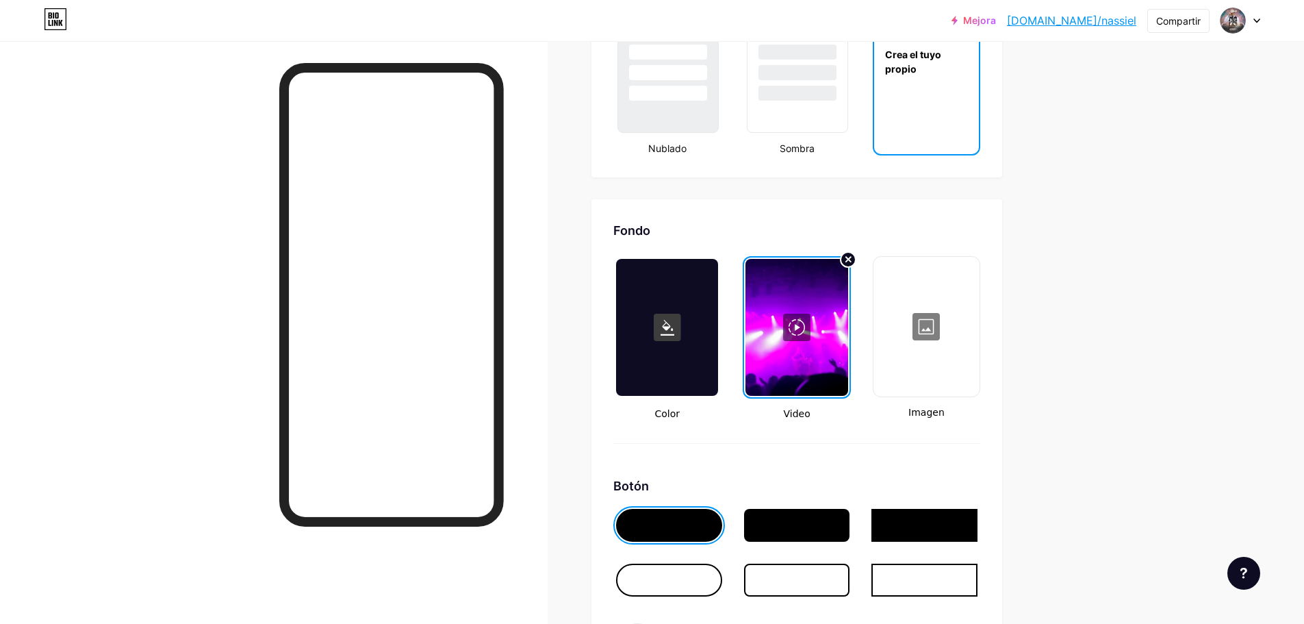
click at [794, 120] on div at bounding box center [797, 64] width 101 height 137
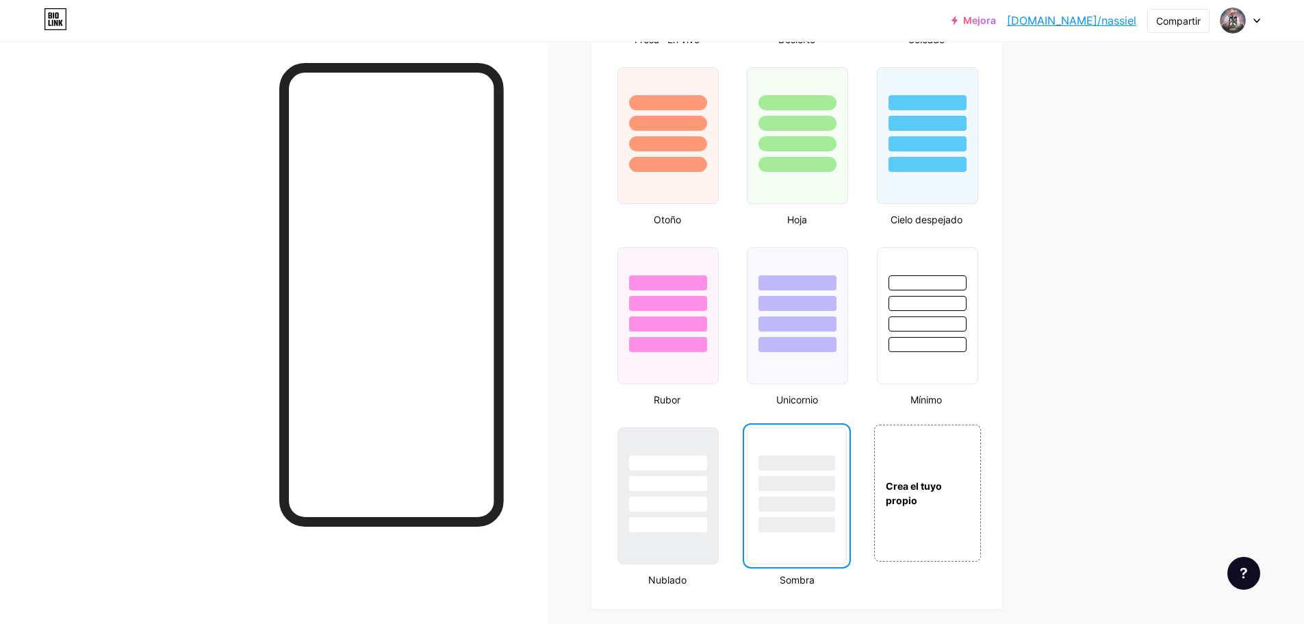
scroll to position [1453, 0]
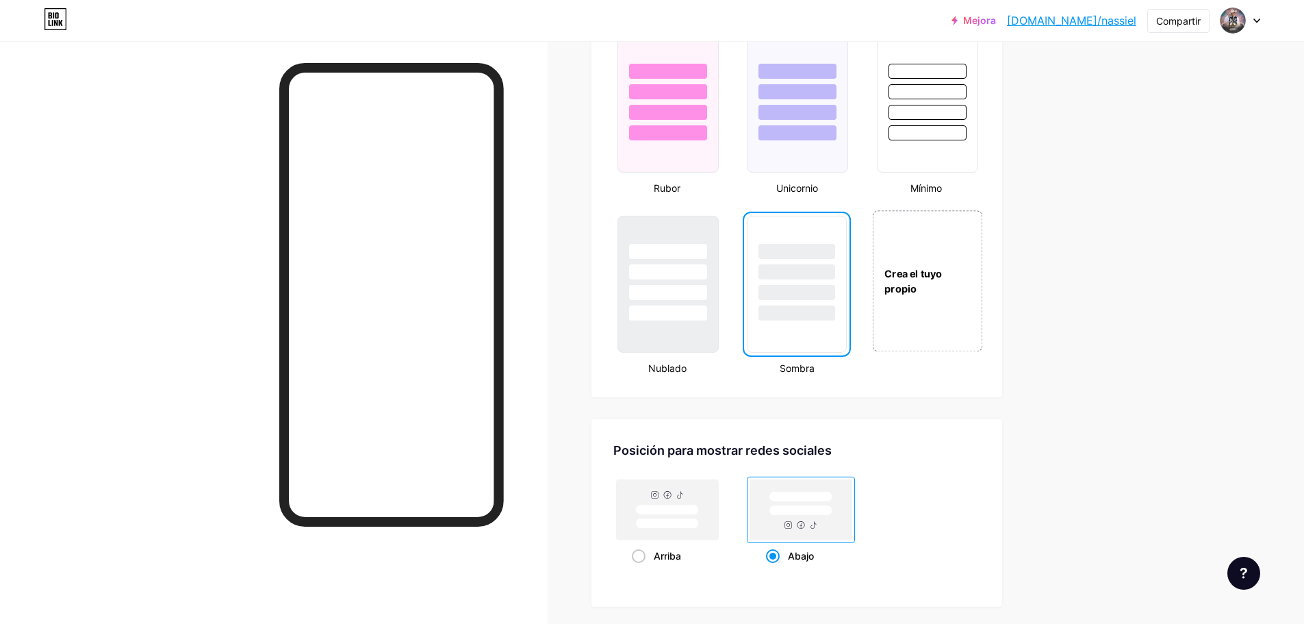
click at [941, 333] on div "Crea el tuyo propio" at bounding box center [927, 280] width 110 height 141
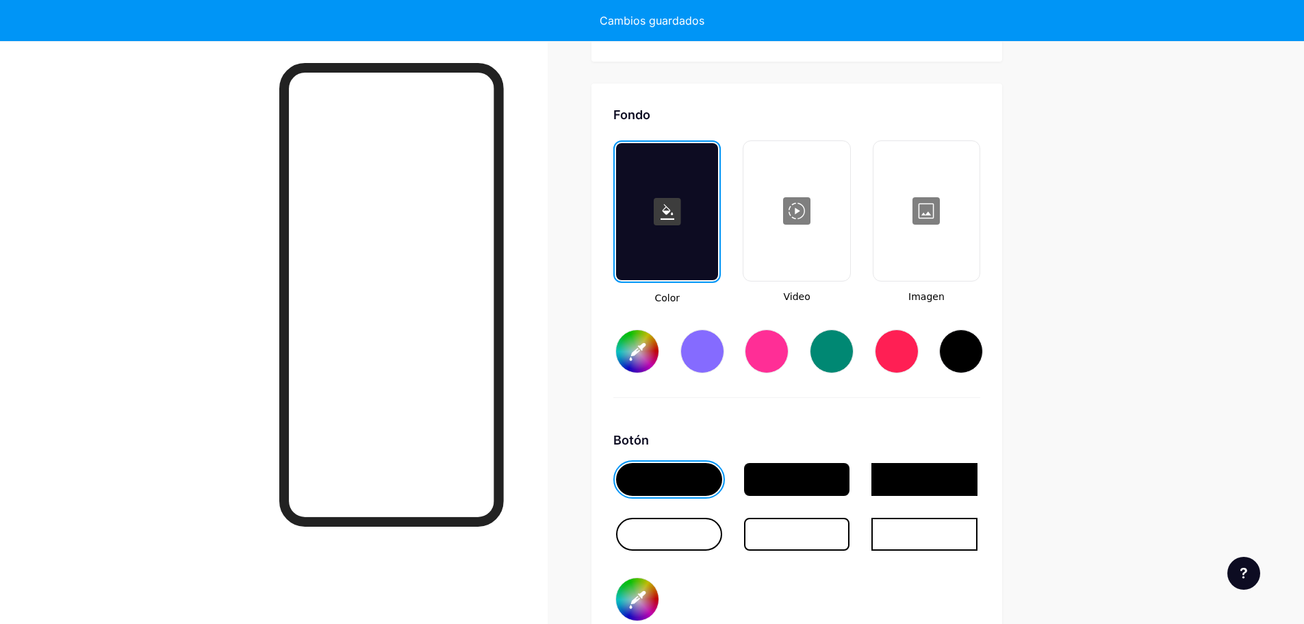
type input "#ffffff"
type input "#000000"
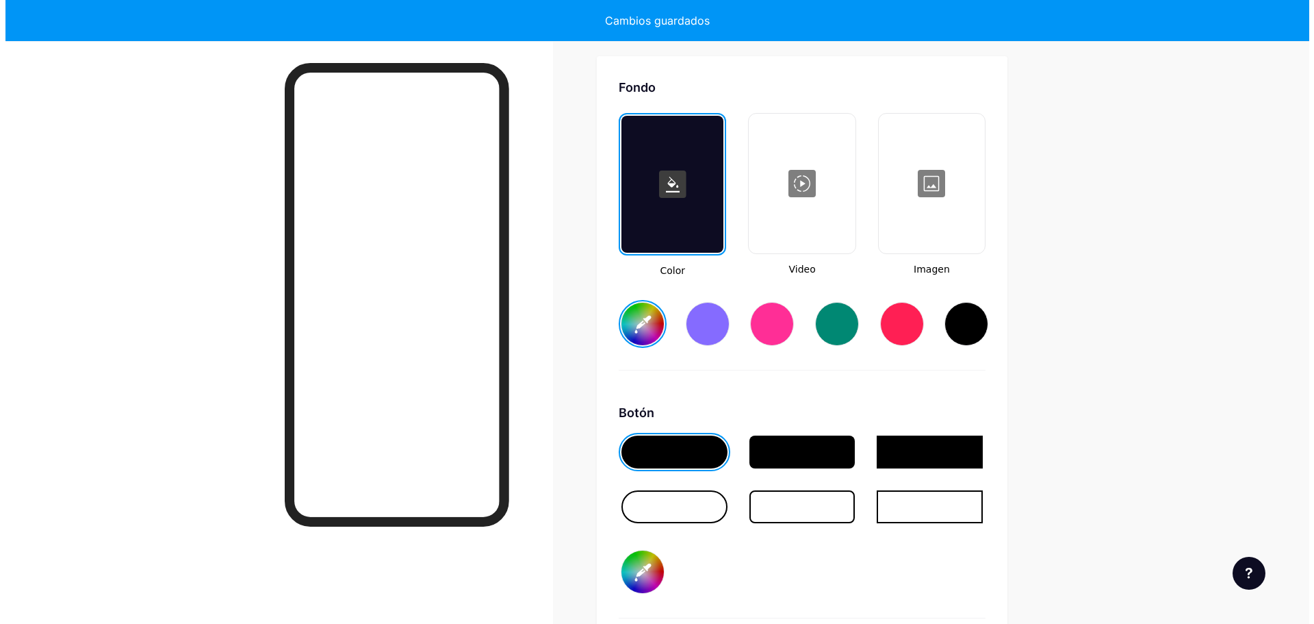
scroll to position [1817, 0]
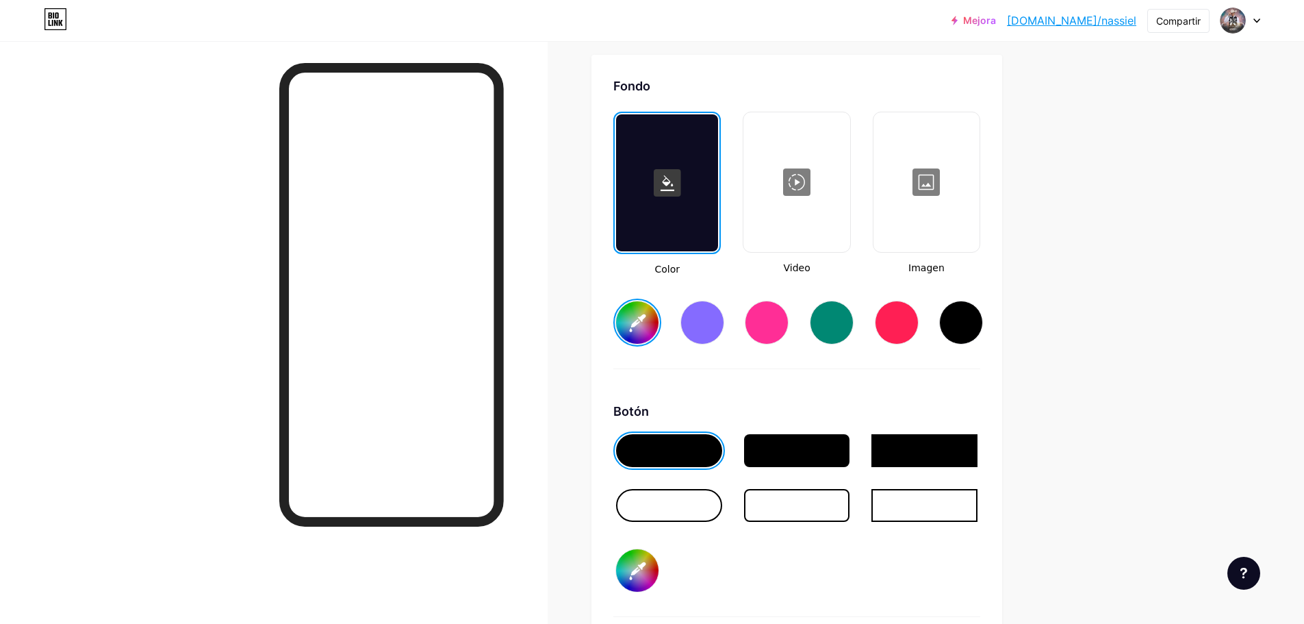
click at [803, 170] on div at bounding box center [796, 182] width 103 height 137
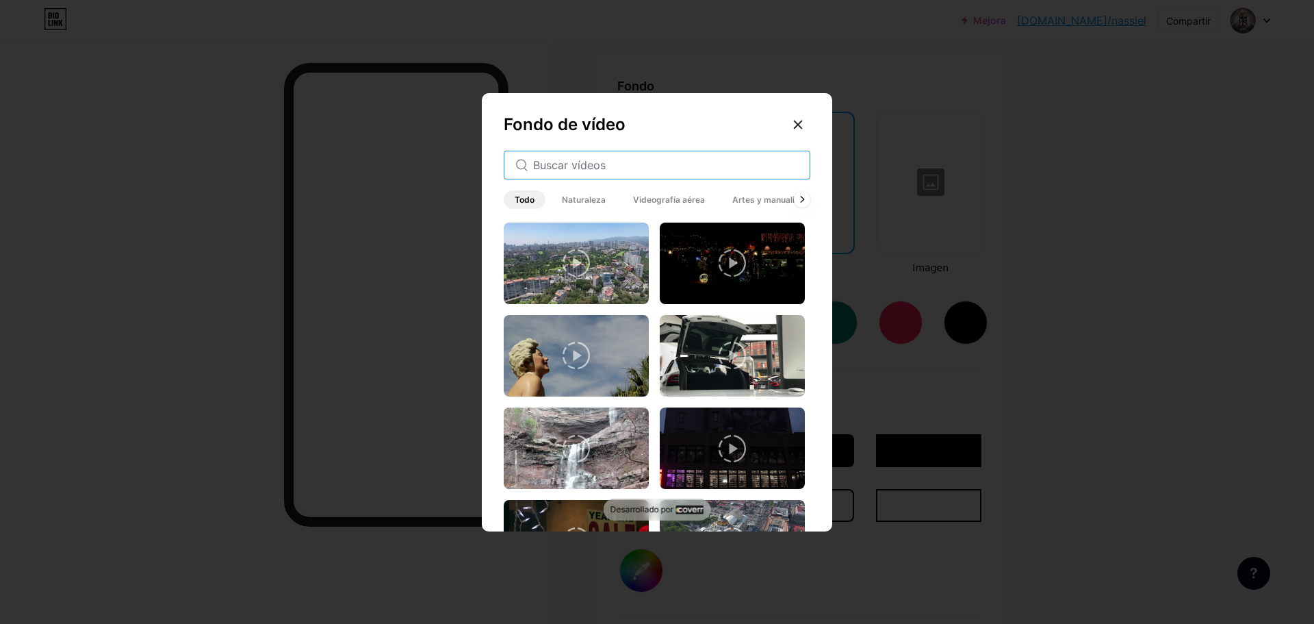
click at [667, 164] on input "text" at bounding box center [666, 165] width 266 height 16
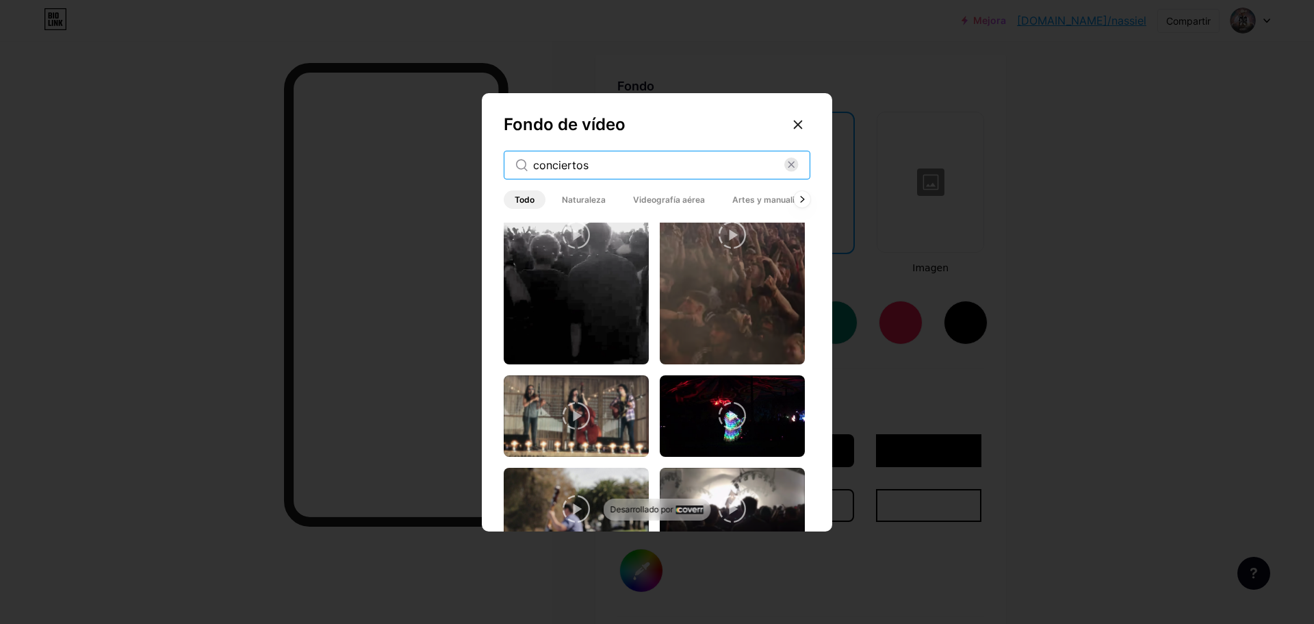
scroll to position [318, 0]
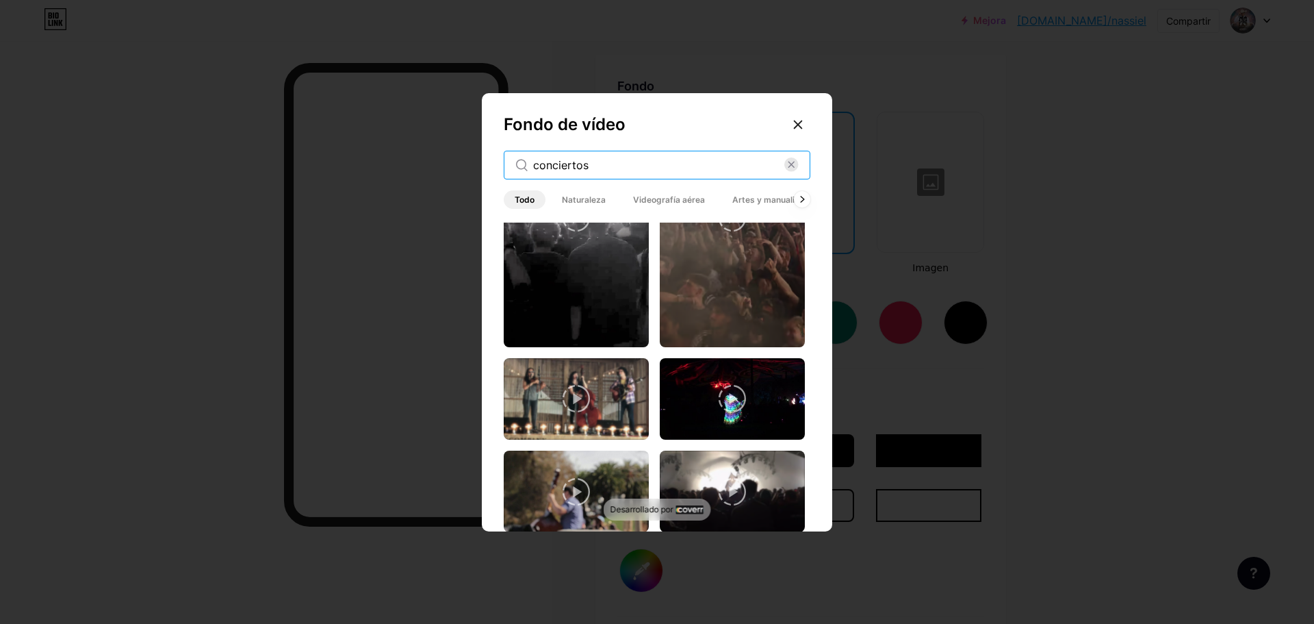
type input "conciertos"
click at [823, 418] on div "Fondo de vídeo conciertos Todo Naturaleza Videografía aérea Artes y manualidade…" at bounding box center [657, 315] width 350 height 444
drag, startPoint x: 823, startPoint y: 418, endPoint x: 810, endPoint y: 415, distance: 13.3
click at [810, 415] on div "Fondo de vídeo conciertos Todo Naturaleza Videografía aérea Artes y manualidade…" at bounding box center [657, 315] width 350 height 444
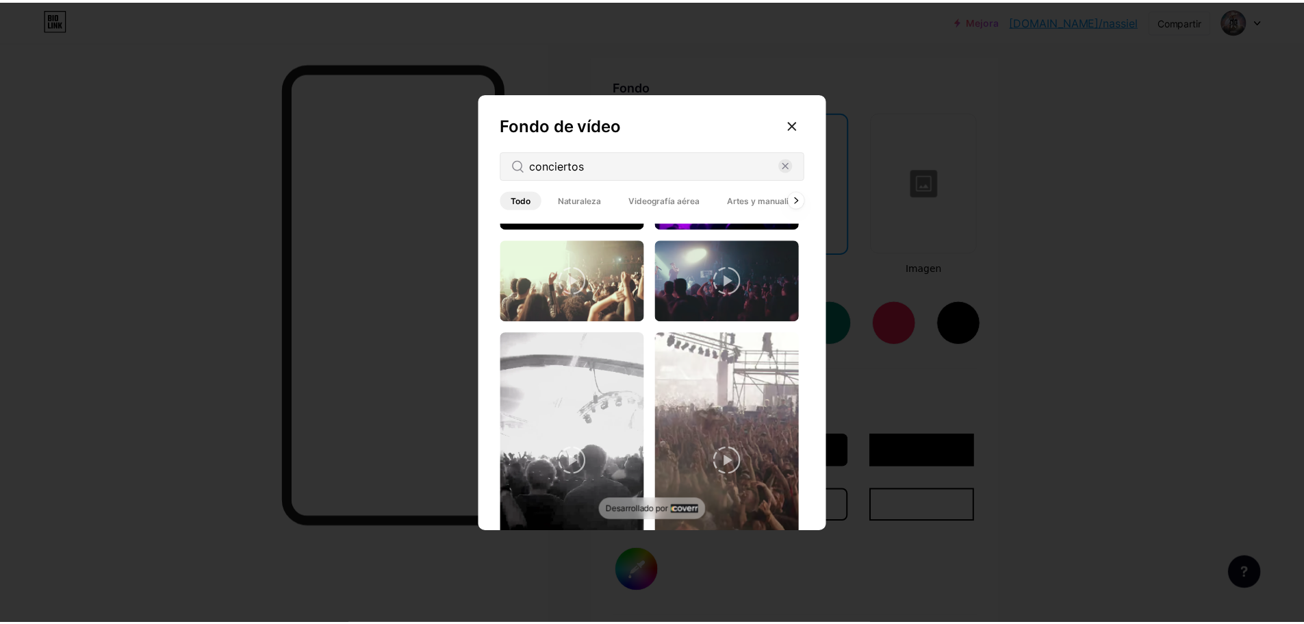
scroll to position [0, 0]
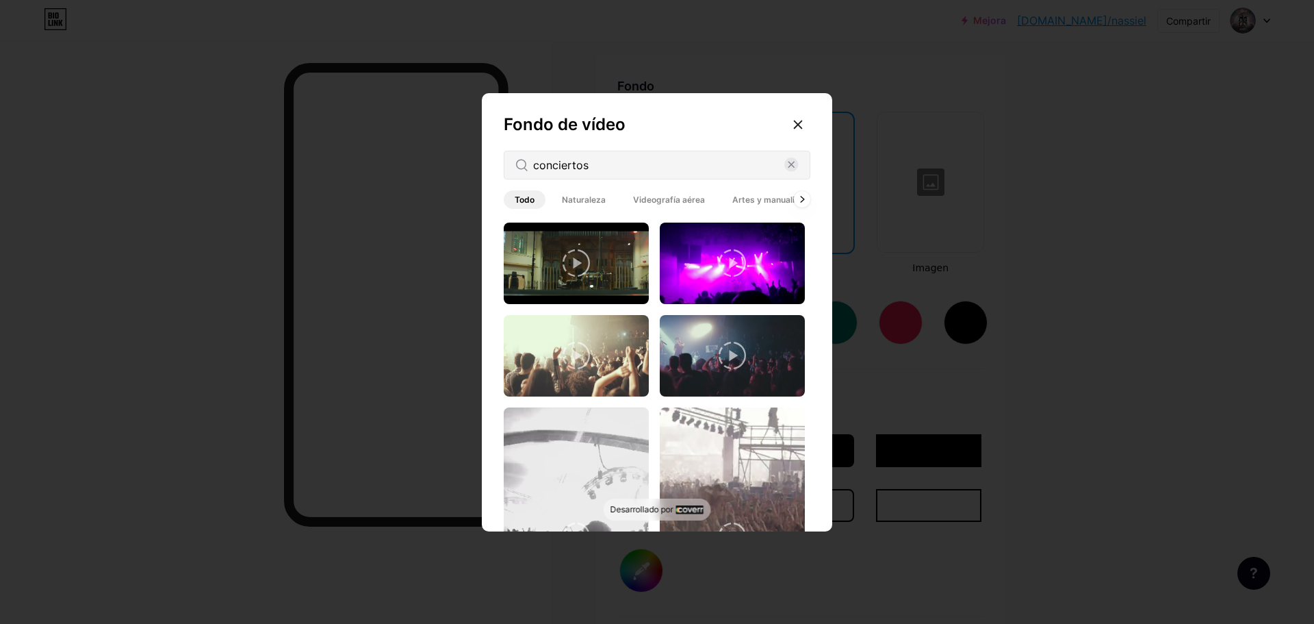
click at [728, 253] on icon at bounding box center [732, 262] width 27 height 27
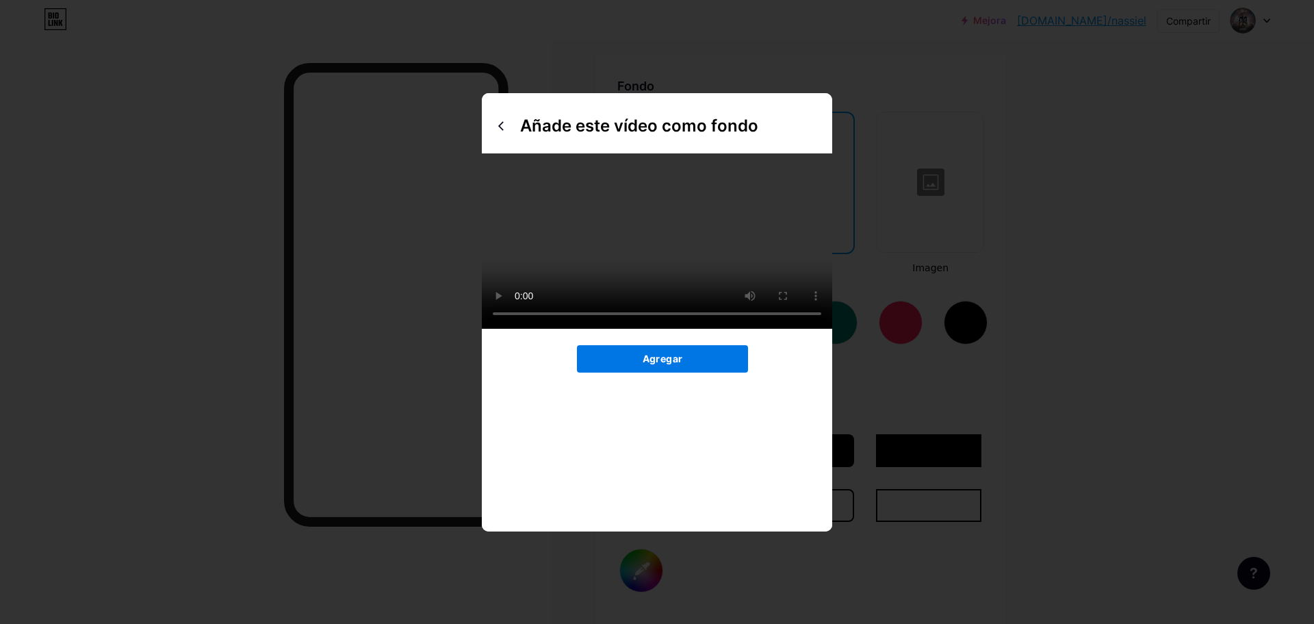
click at [732, 370] on button "Agregar" at bounding box center [662, 358] width 171 height 27
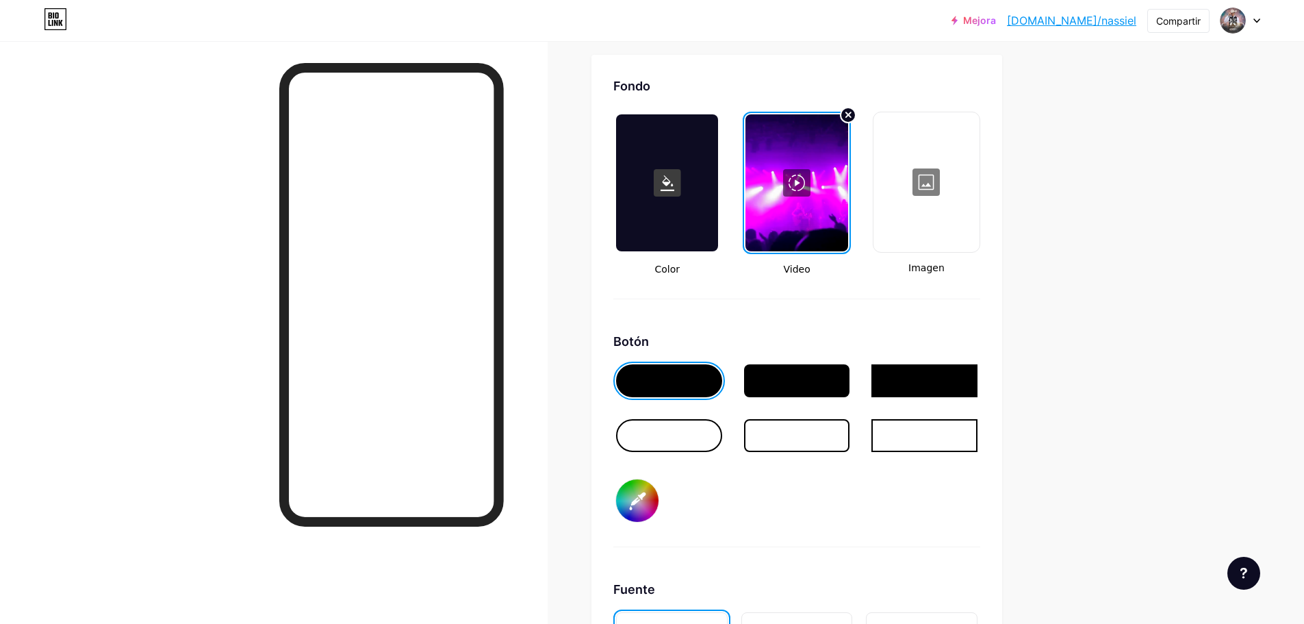
click at [673, 439] on div at bounding box center [669, 435] width 106 height 33
click at [664, 376] on div at bounding box center [669, 380] width 106 height 33
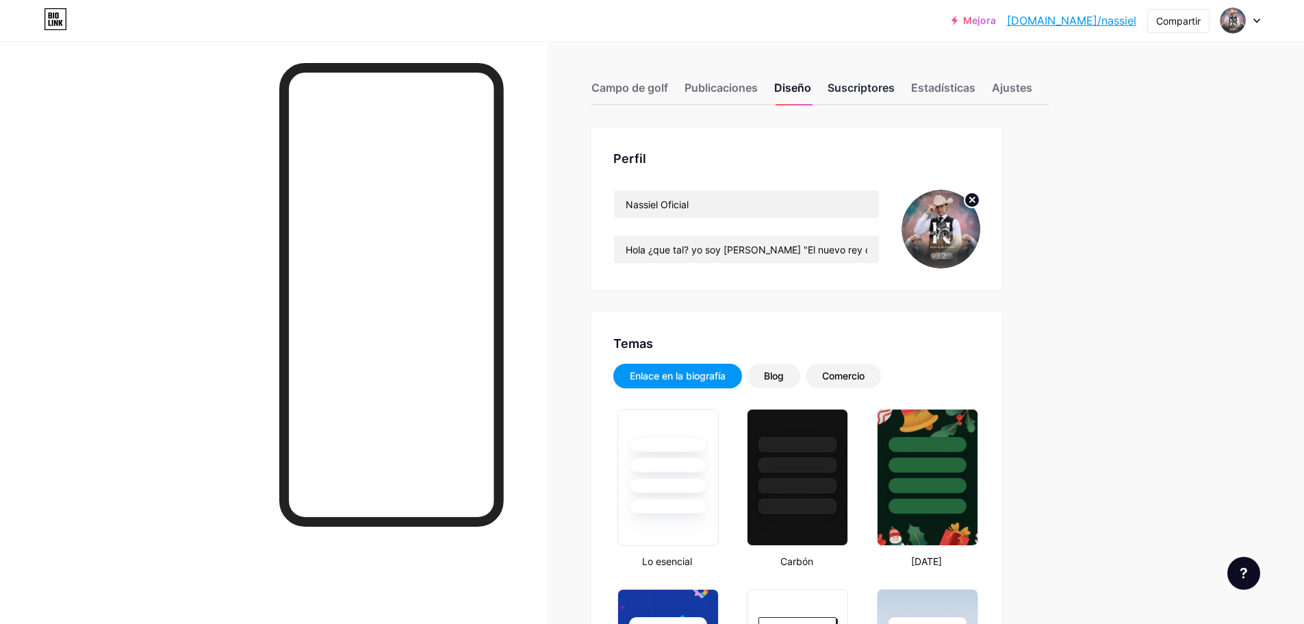
click at [895, 80] on font "Suscriptores" at bounding box center [861, 87] width 67 height 16
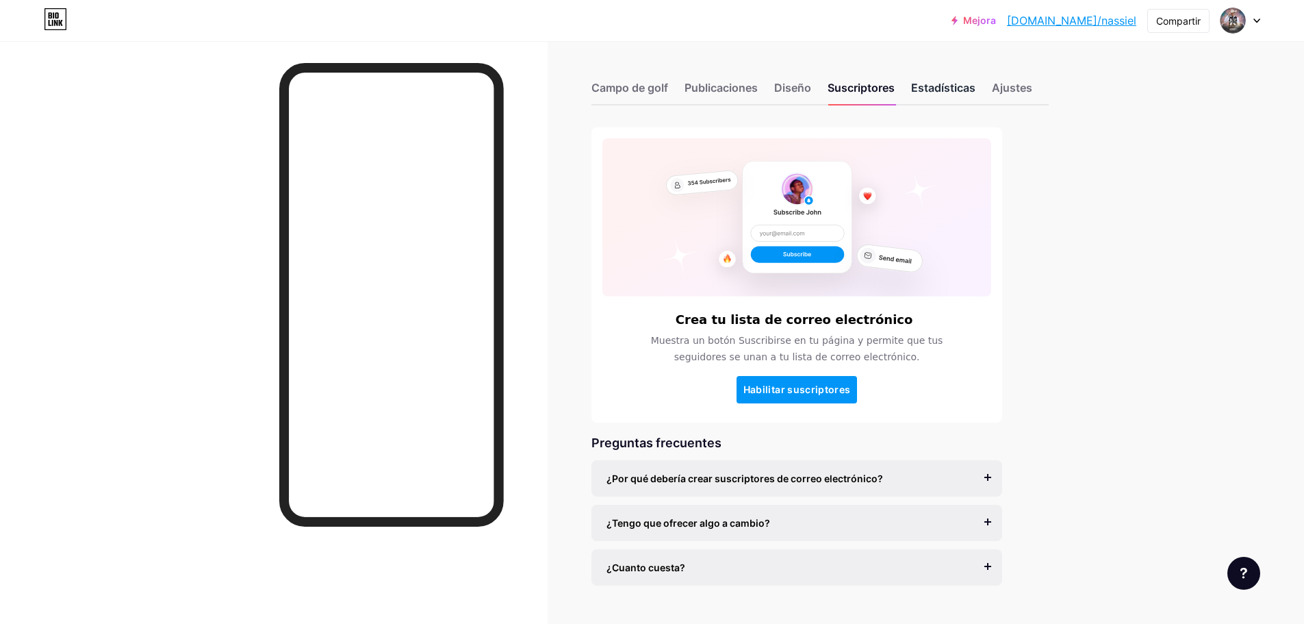
click at [953, 81] on font "Estadísticas" at bounding box center [943, 88] width 64 height 14
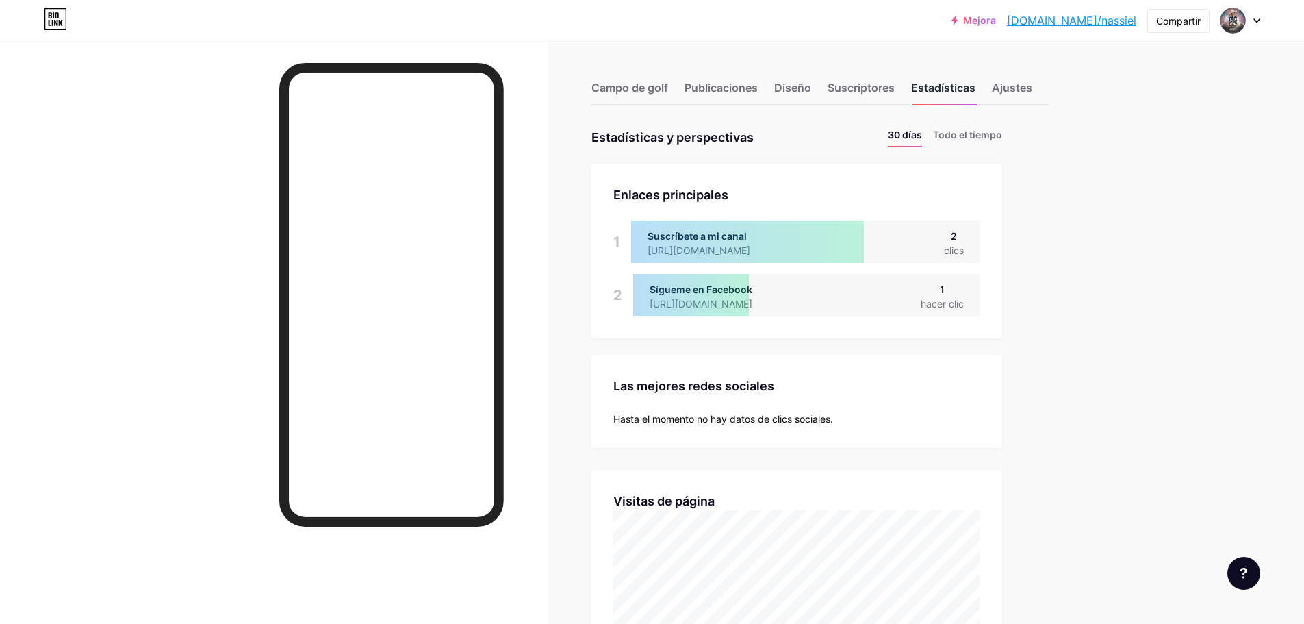
scroll to position [624, 1304]
click at [732, 90] on font "Publicaciones" at bounding box center [721, 88] width 73 height 14
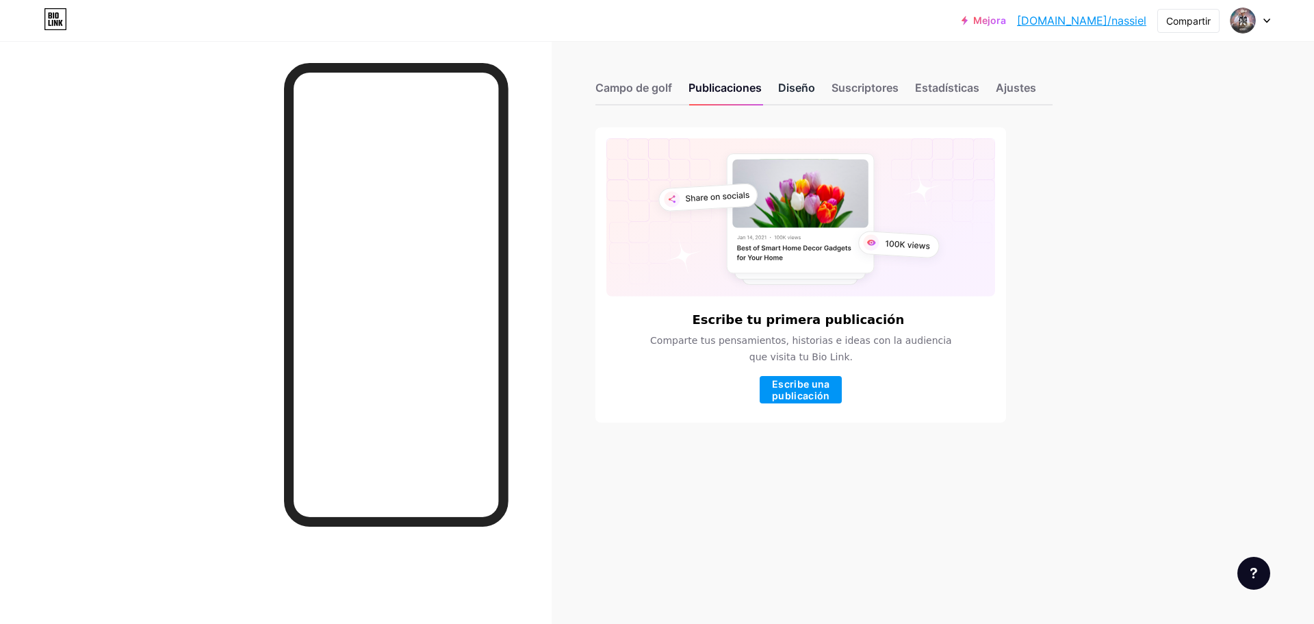
click at [800, 84] on font "Diseño" at bounding box center [796, 88] width 37 height 14
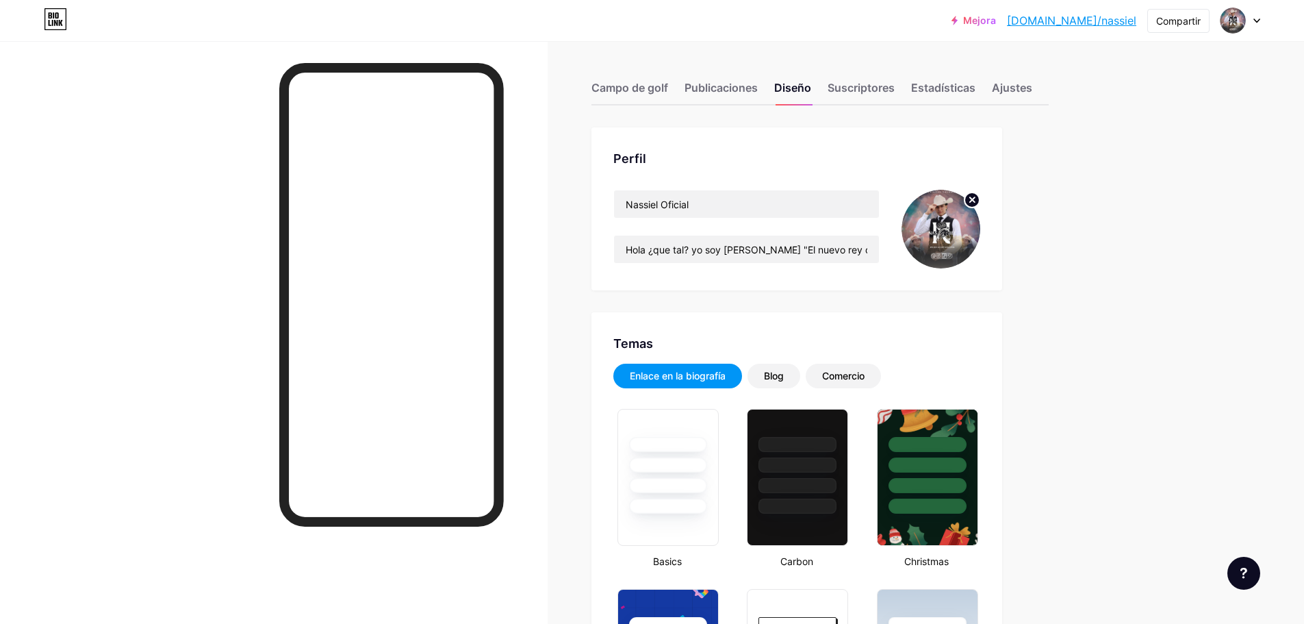
type input "#000000"
click at [1168, 23] on font "Compartir" at bounding box center [1178, 21] width 44 height 12
click at [1128, 99] on font "Obtener mi código QR" at bounding box center [1107, 104] width 116 height 14
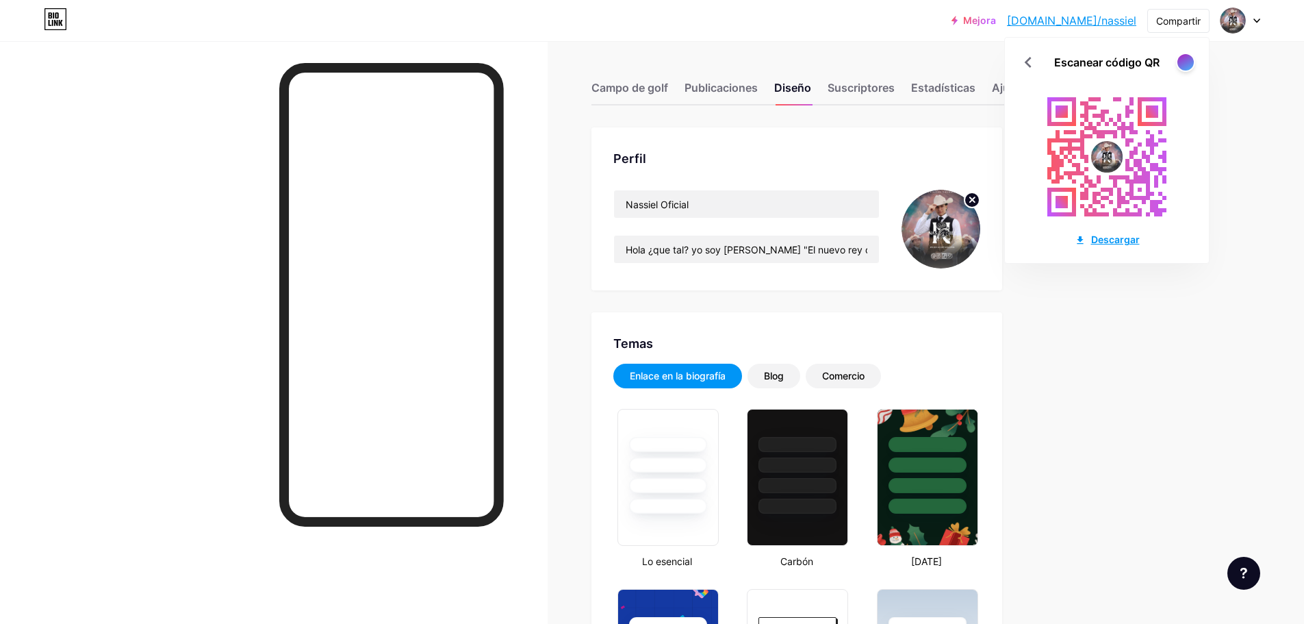
click at [1107, 238] on font "Descargar" at bounding box center [1115, 239] width 49 height 12
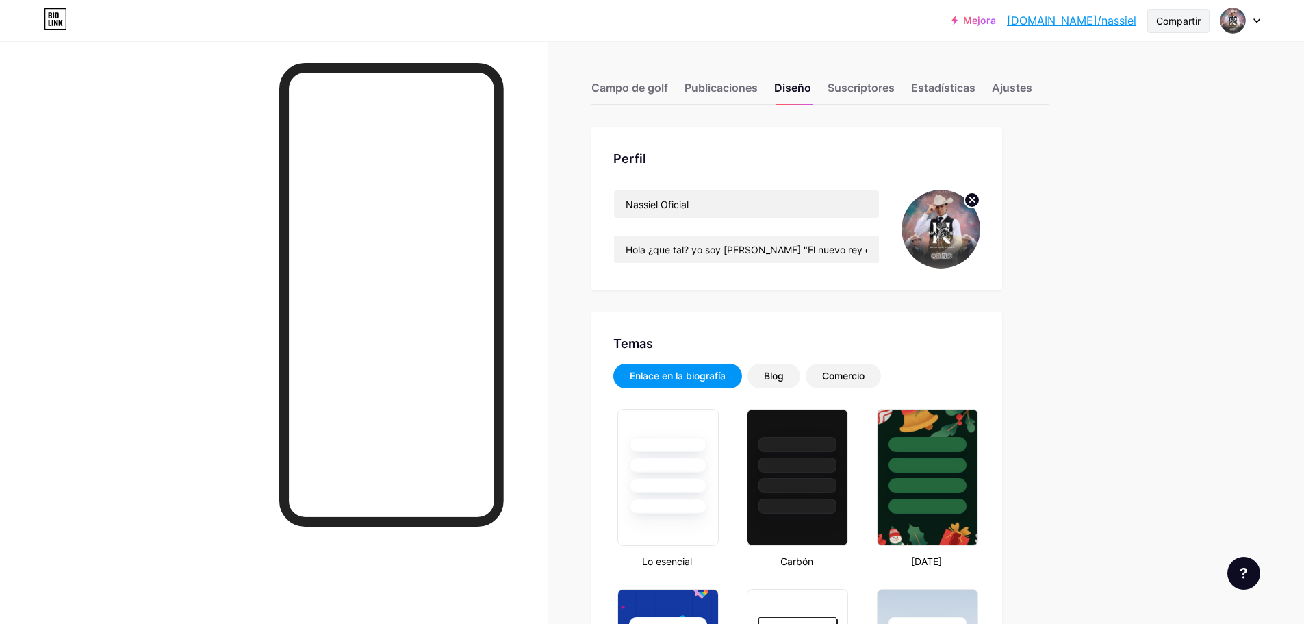
click at [1165, 16] on font "Compartir" at bounding box center [1178, 21] width 44 height 12
click at [1114, 61] on div "Copiar enlace" at bounding box center [1107, 70] width 204 height 33
click at [1095, 69] on font "Copiar enlace" at bounding box center [1086, 70] width 75 height 13
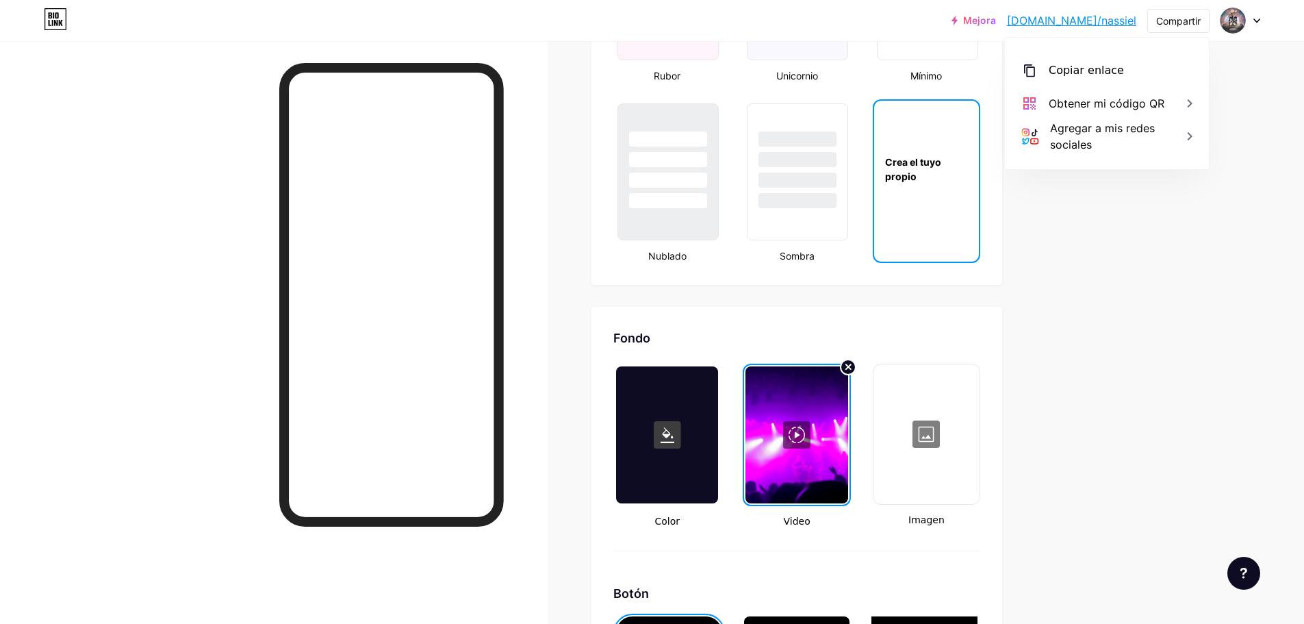
scroll to position [1572, 0]
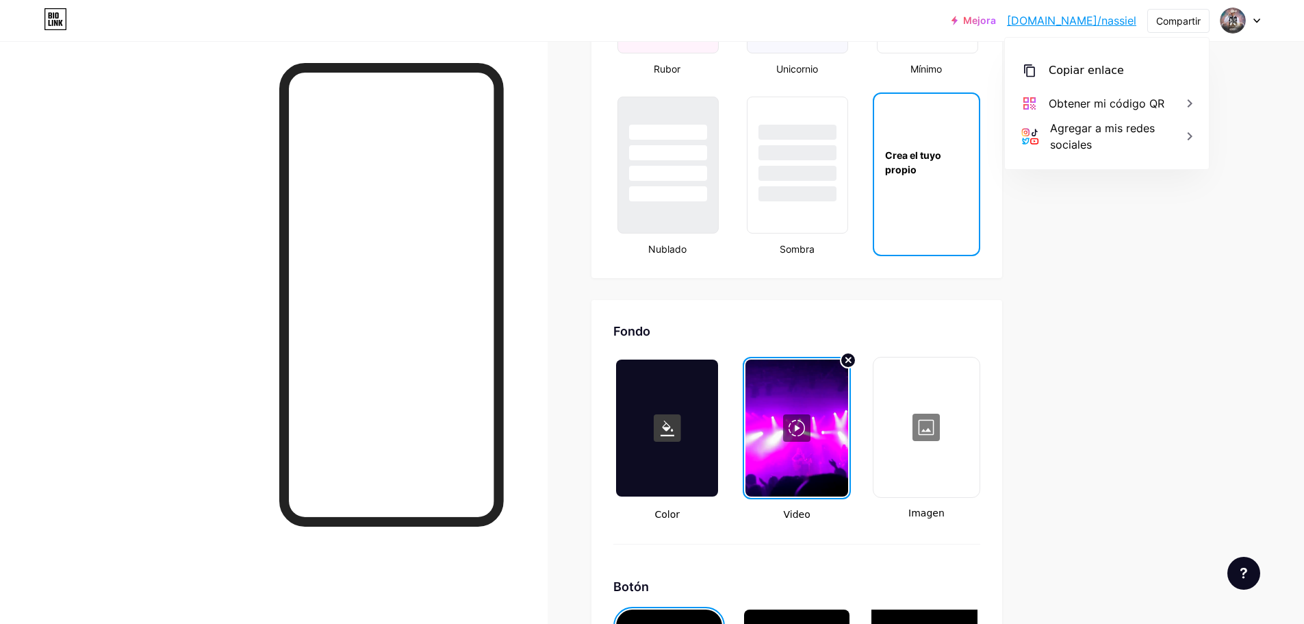
click at [924, 415] on div at bounding box center [926, 427] width 103 height 137
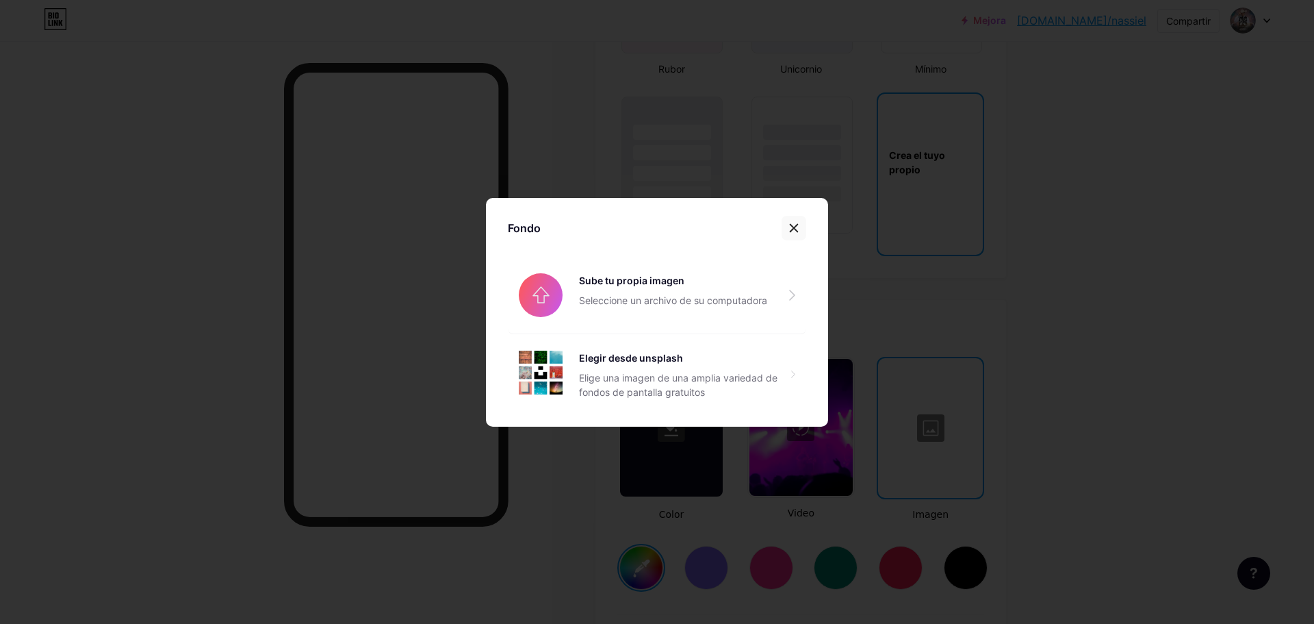
click at [797, 229] on icon at bounding box center [794, 227] width 11 height 11
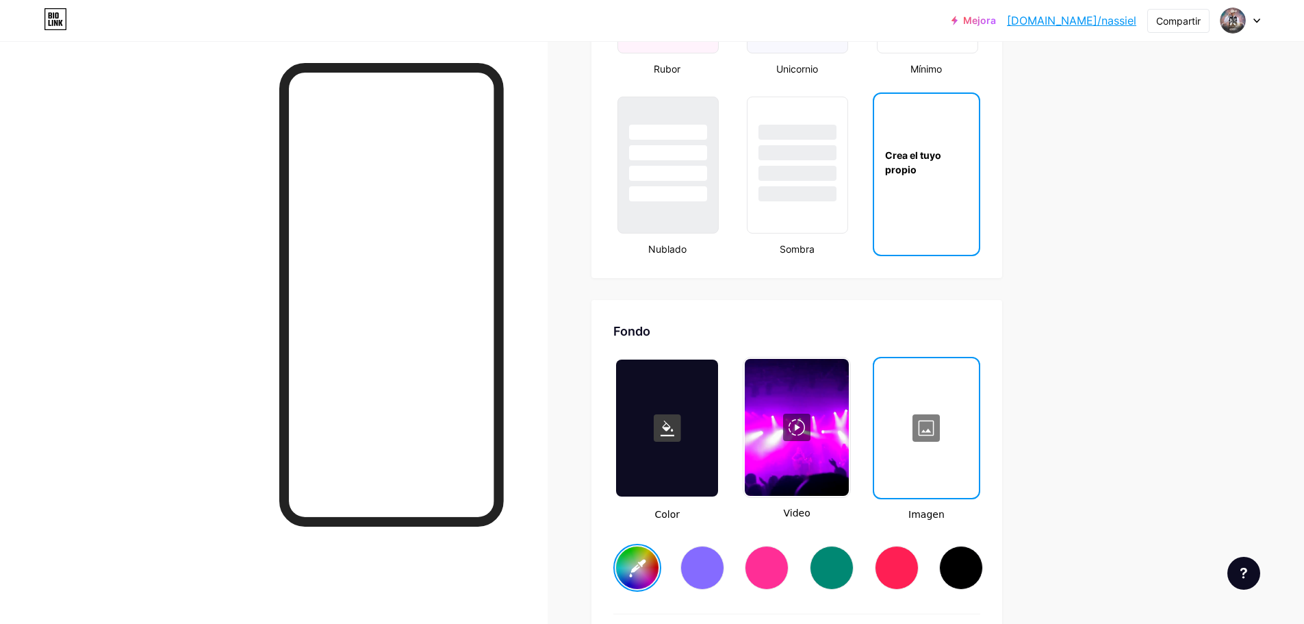
click at [811, 409] on div at bounding box center [796, 427] width 103 height 137
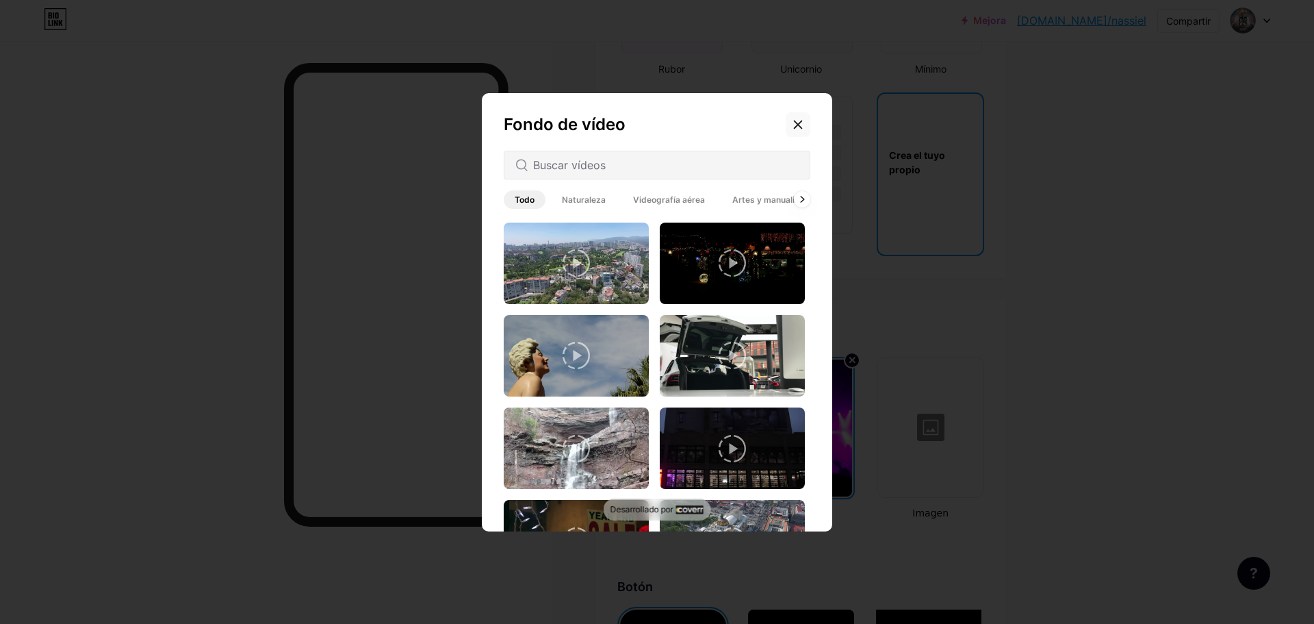
click at [797, 127] on icon at bounding box center [798, 124] width 11 height 11
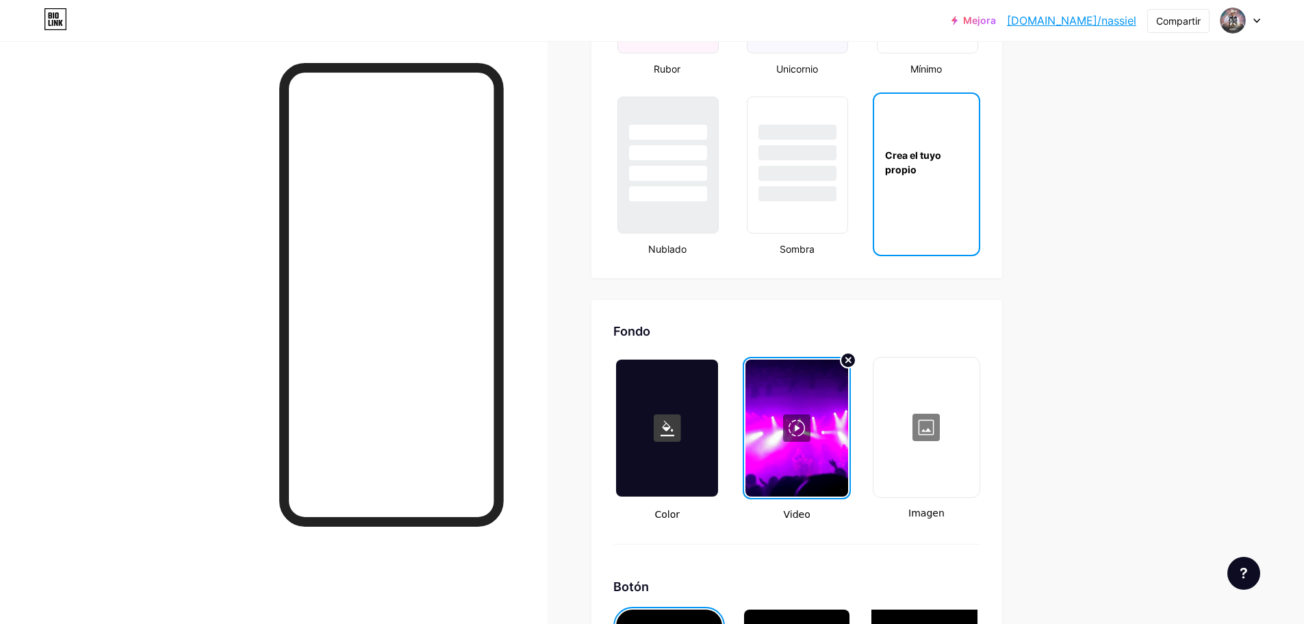
click at [932, 443] on div at bounding box center [926, 427] width 103 height 137
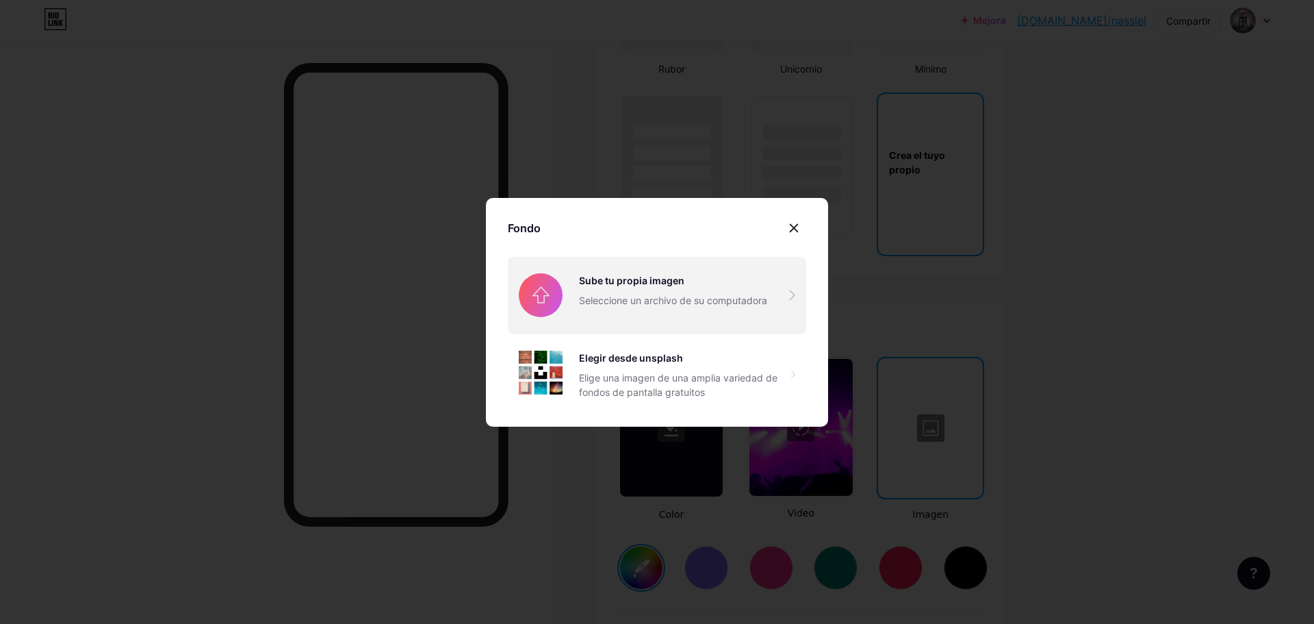
click at [721, 286] on input "file" at bounding box center [657, 295] width 298 height 77
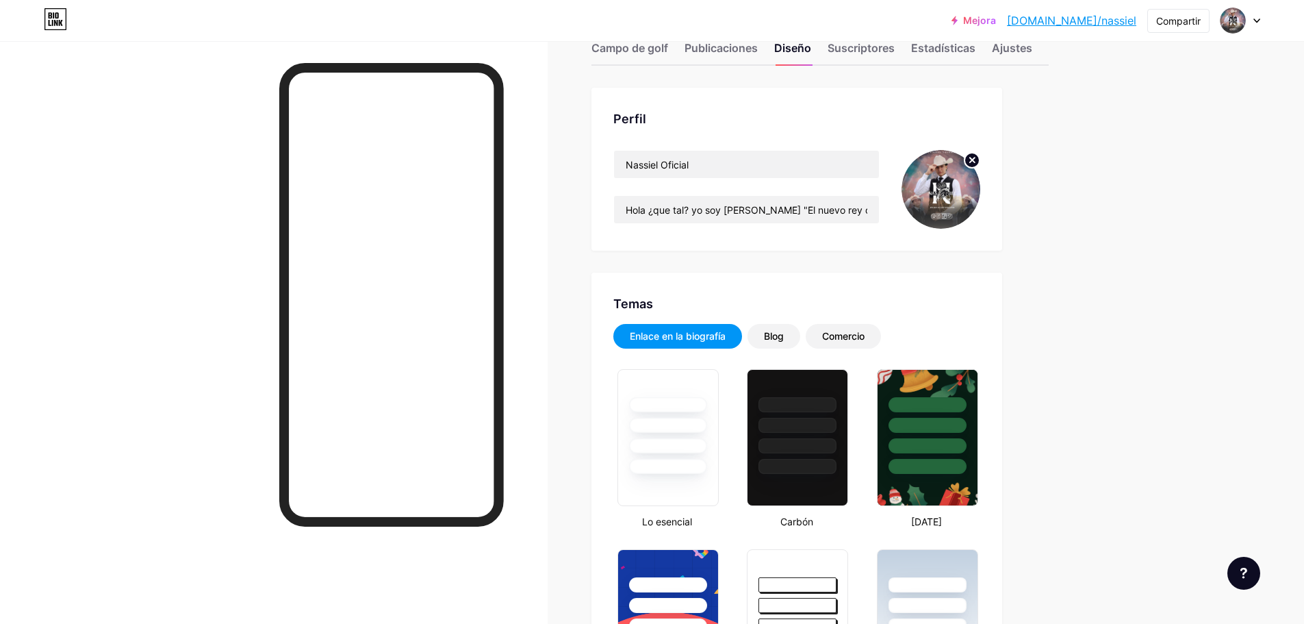
scroll to position [0, 0]
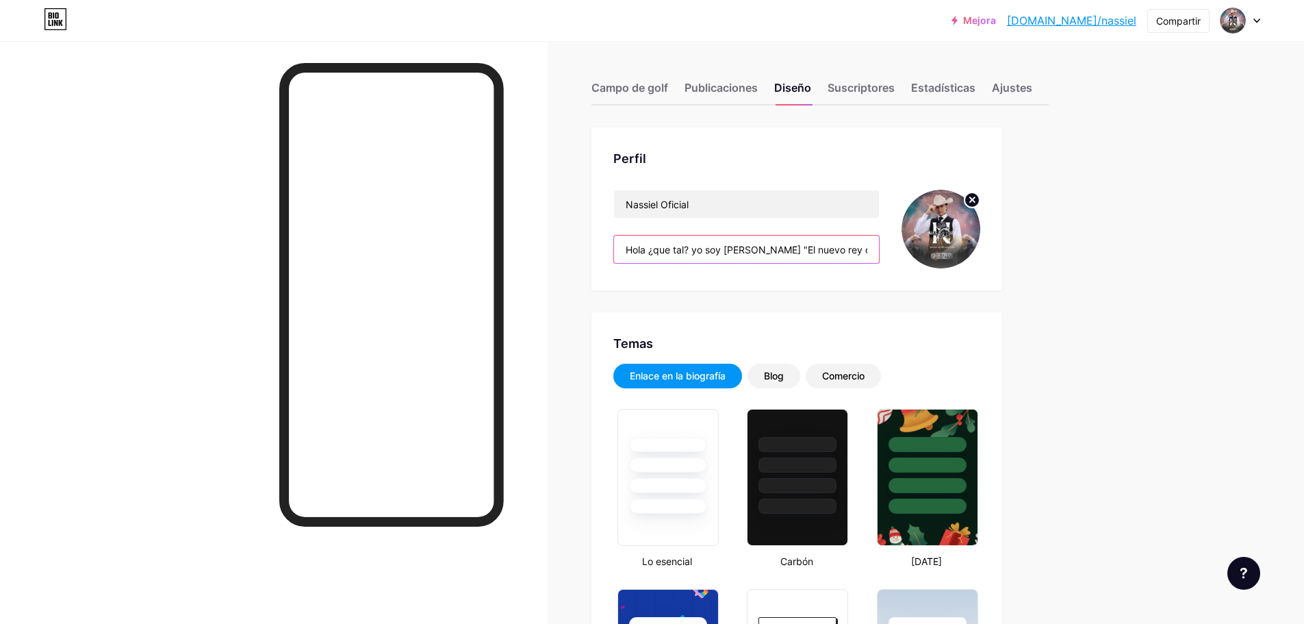
click at [816, 253] on input "Hola ¿que tal? yo soy [PERSON_NAME] "El nuevo rey de las farras" Artista, Canta…" at bounding box center [746, 248] width 265 height 27
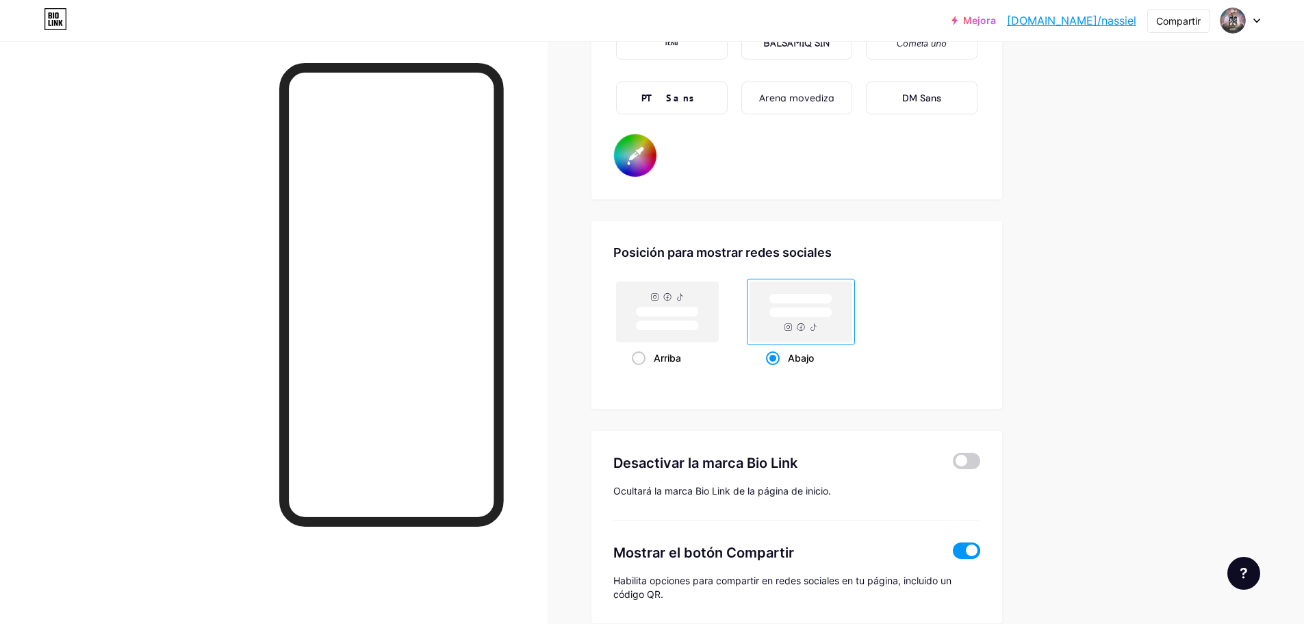
scroll to position [2472, 0]
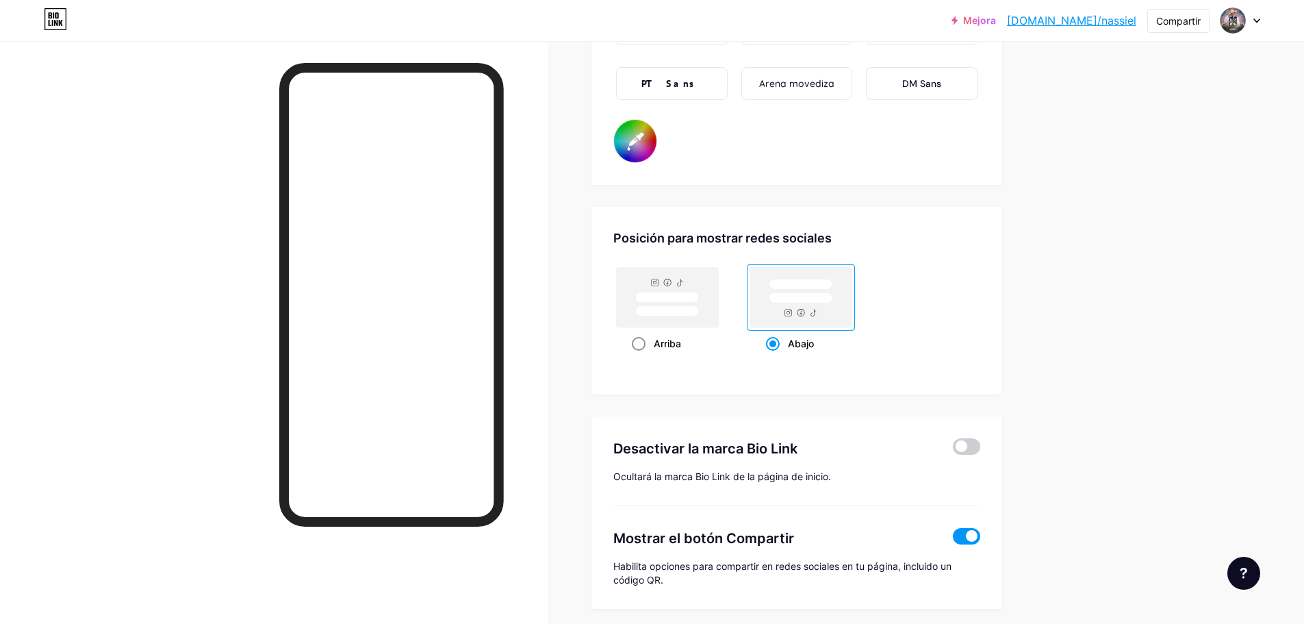
click at [684, 301] on rect at bounding box center [667, 297] width 63 height 10
click at [641, 356] on input "Arriba" at bounding box center [636, 360] width 9 height 9
radio input "true"
click at [684, 301] on rect at bounding box center [667, 297] width 63 height 10
click at [641, 356] on input "Arriba" at bounding box center [636, 360] width 9 height 9
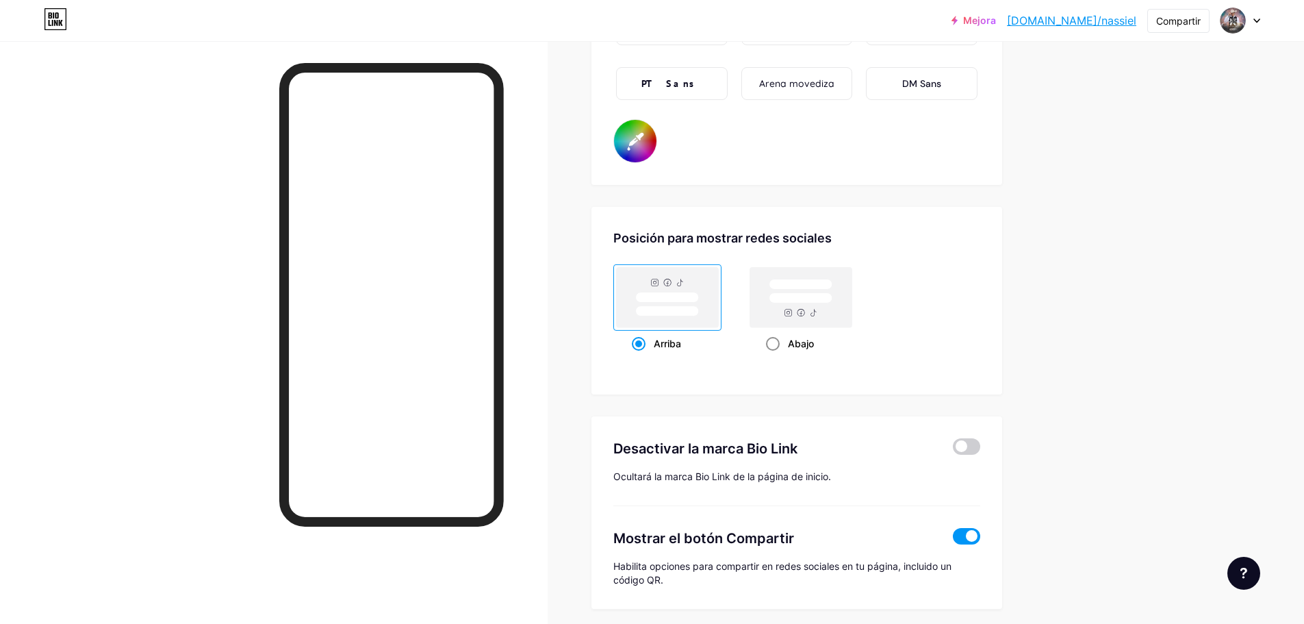
click at [806, 309] on rect at bounding box center [801, 297] width 102 height 60
click at [775, 356] on input "Abajo" at bounding box center [770, 360] width 9 height 9
radio input "true"
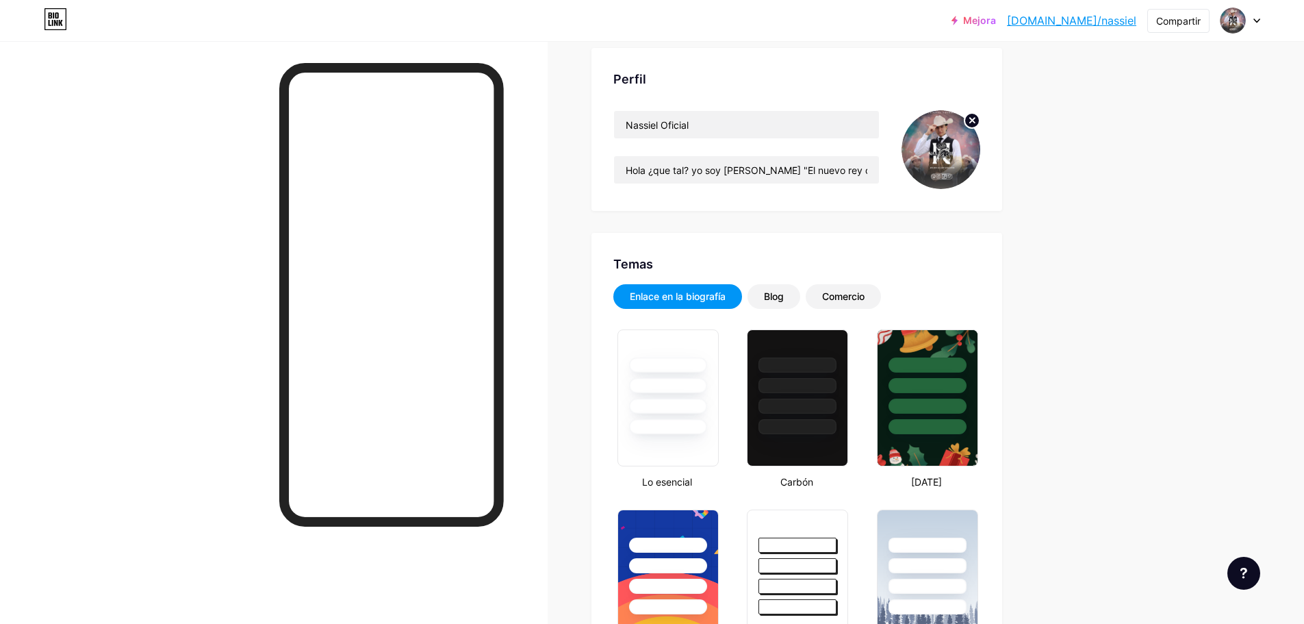
scroll to position [0, 0]
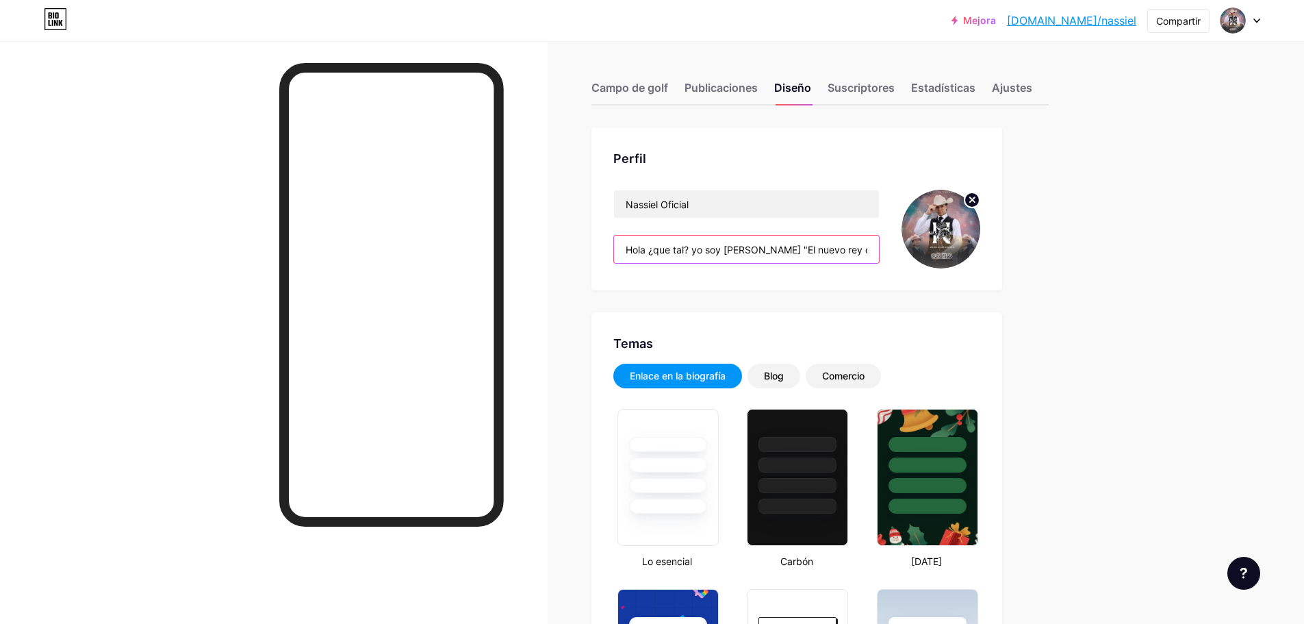
click at [868, 241] on input "Hola ¿que tal? yo soy [PERSON_NAME] "El nuevo rey de las farras" Artista, Canta…" at bounding box center [746, 248] width 265 height 27
drag, startPoint x: 631, startPoint y: 242, endPoint x: 989, endPoint y: 267, distance: 358.8
click at [989, 267] on div "Perfil Nassiel Oficial Hola ¿que tal? yo soy [PERSON_NAME] "El nuevo rey de las…" at bounding box center [796, 208] width 411 height 163
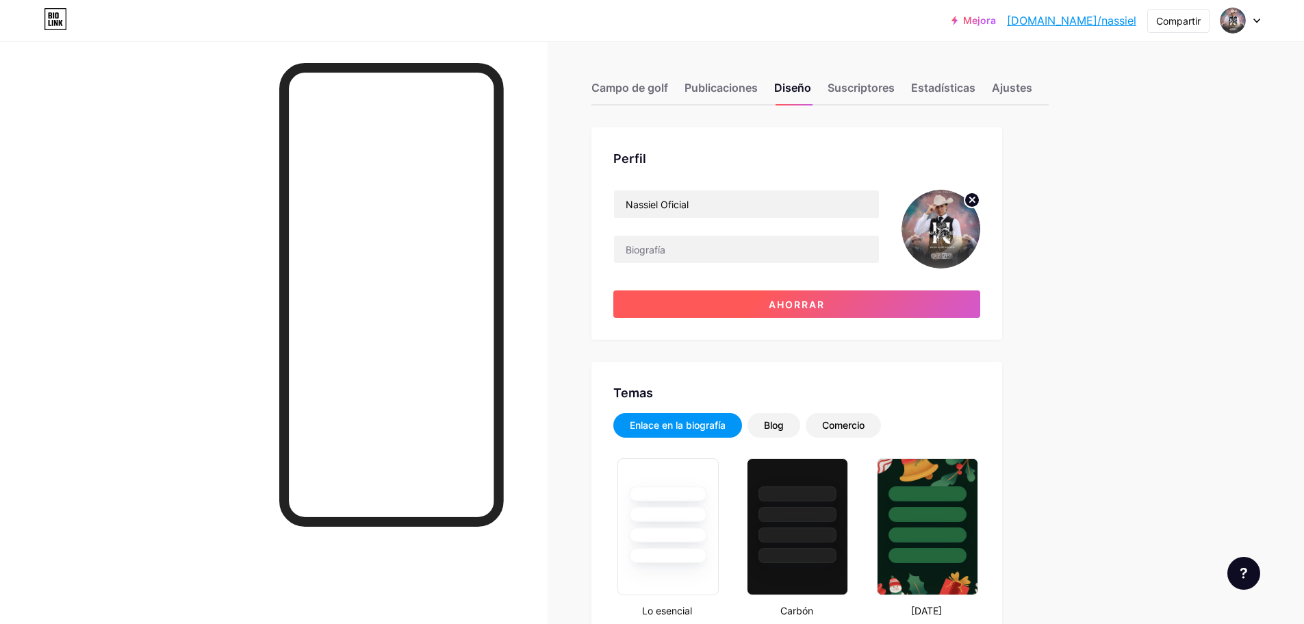
click at [936, 298] on button "Ahorrar" at bounding box center [796, 303] width 367 height 27
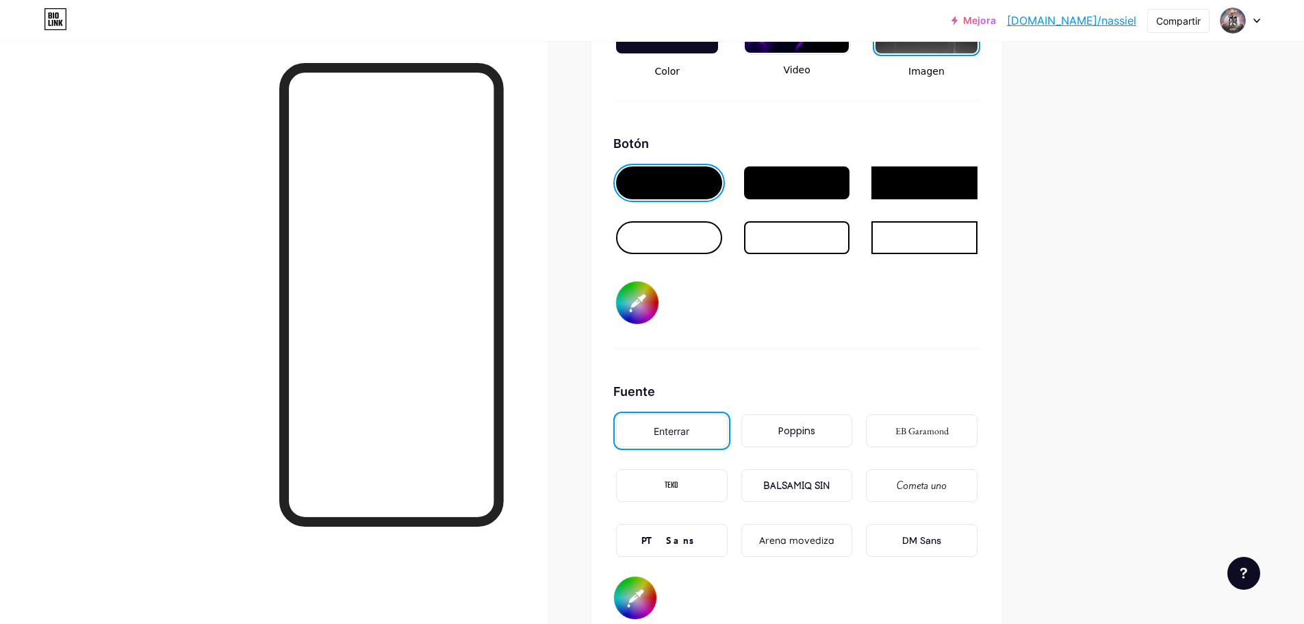
scroll to position [2030, 0]
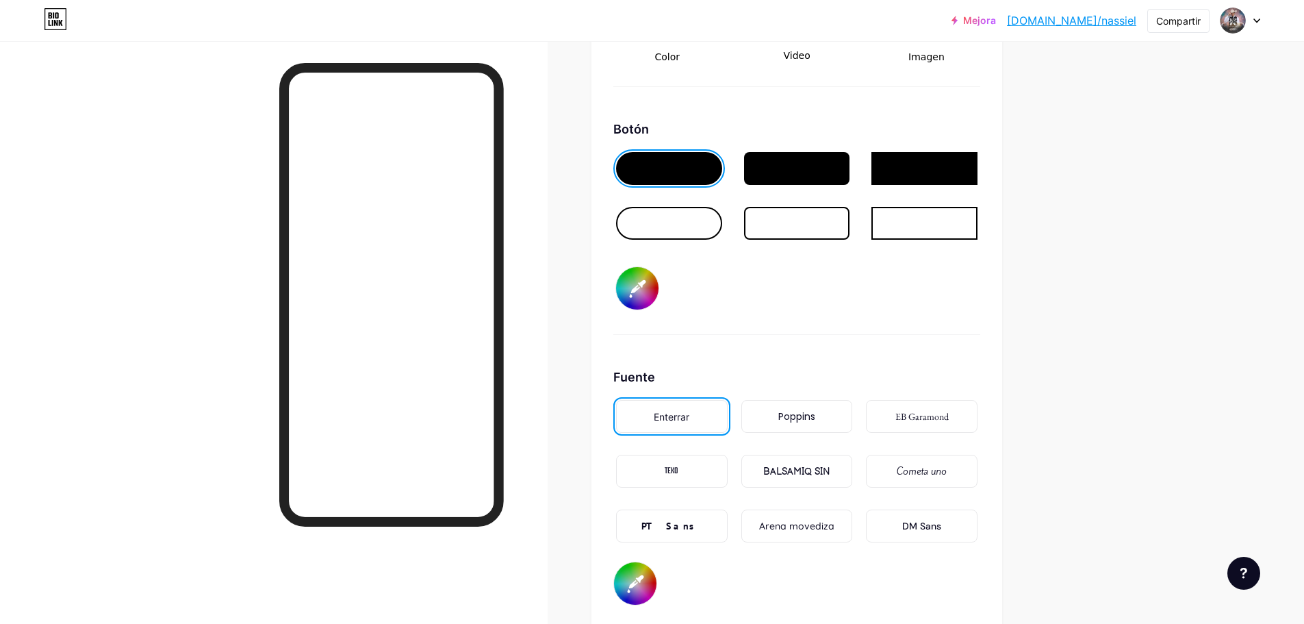
click at [669, 219] on div at bounding box center [669, 223] width 106 height 33
click at [633, 296] on input "#000000" at bounding box center [637, 288] width 42 height 42
type input "#faf9f9"
click at [757, 263] on div "Botón #faf9f9" at bounding box center [796, 227] width 367 height 215
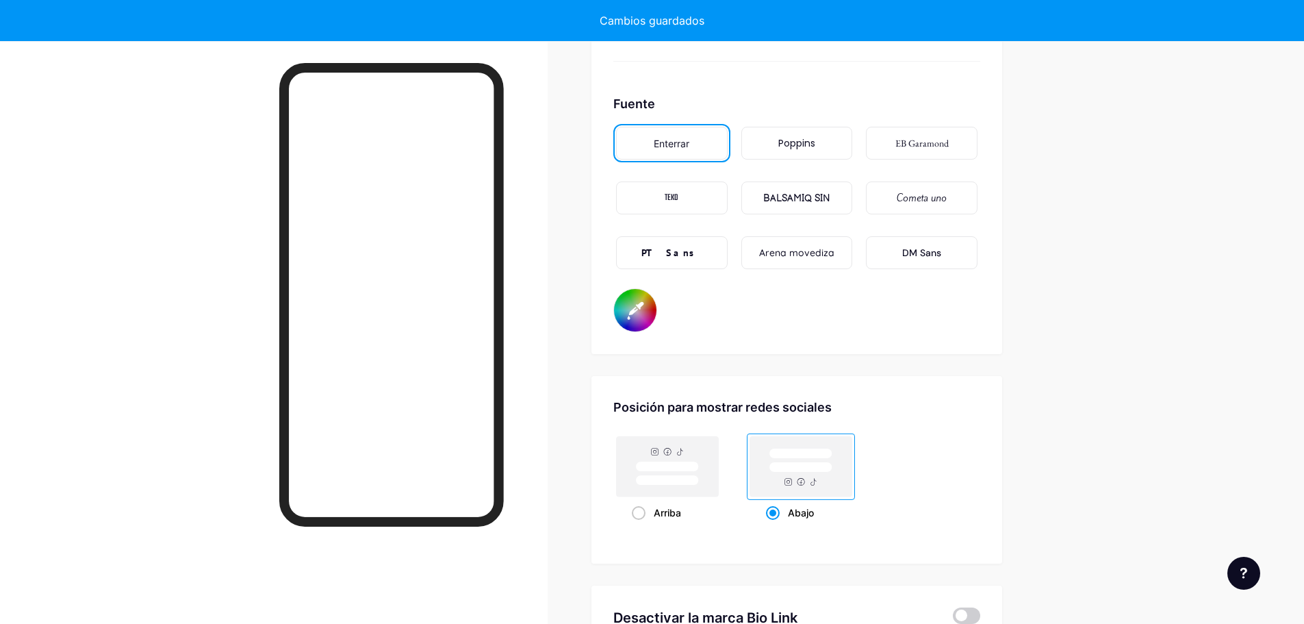
scroll to position [2306, 0]
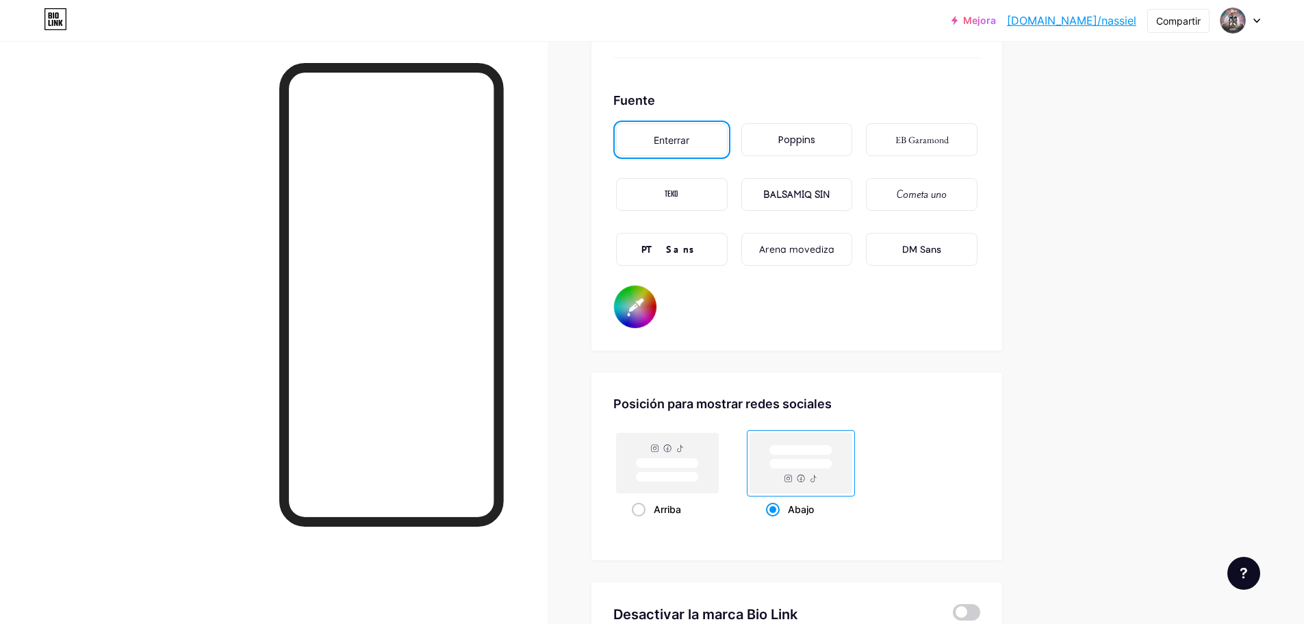
click at [627, 315] on input "#000000" at bounding box center [635, 306] width 42 height 42
type input "#f8f7f7"
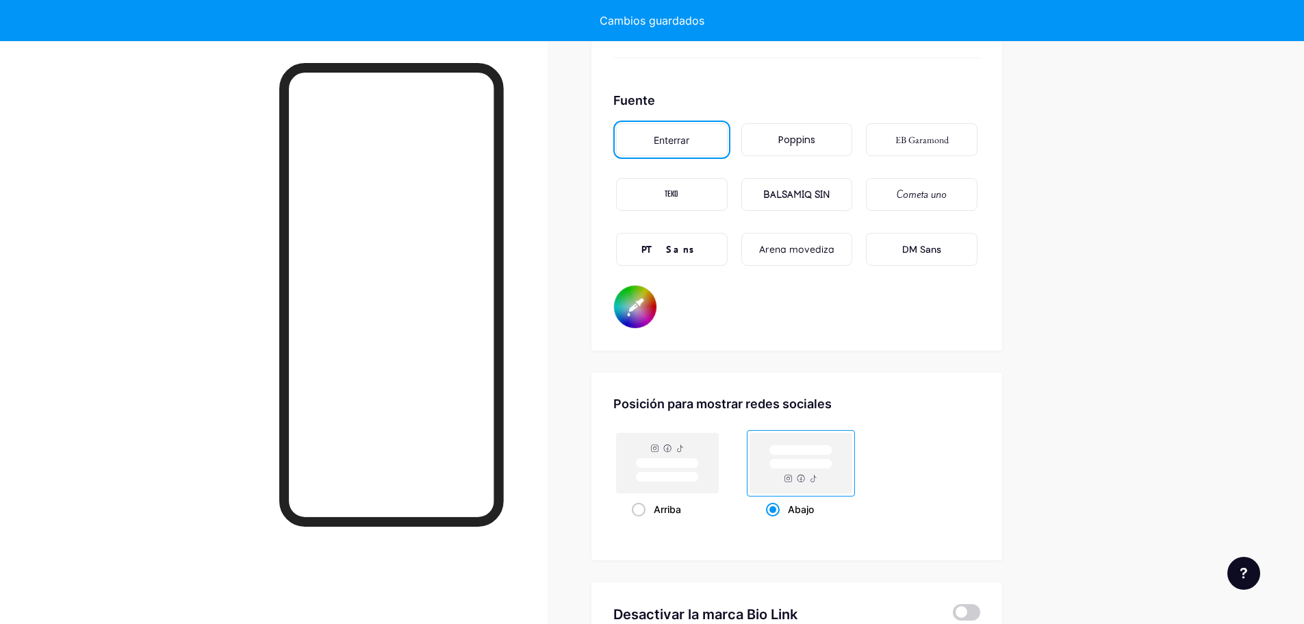
click at [791, 294] on div "Fuente Enterrar Poppins EB Garamond TEKO BALSAMIQ SIN Cometa uno PT Sans Arena …" at bounding box center [796, 210] width 367 height 238
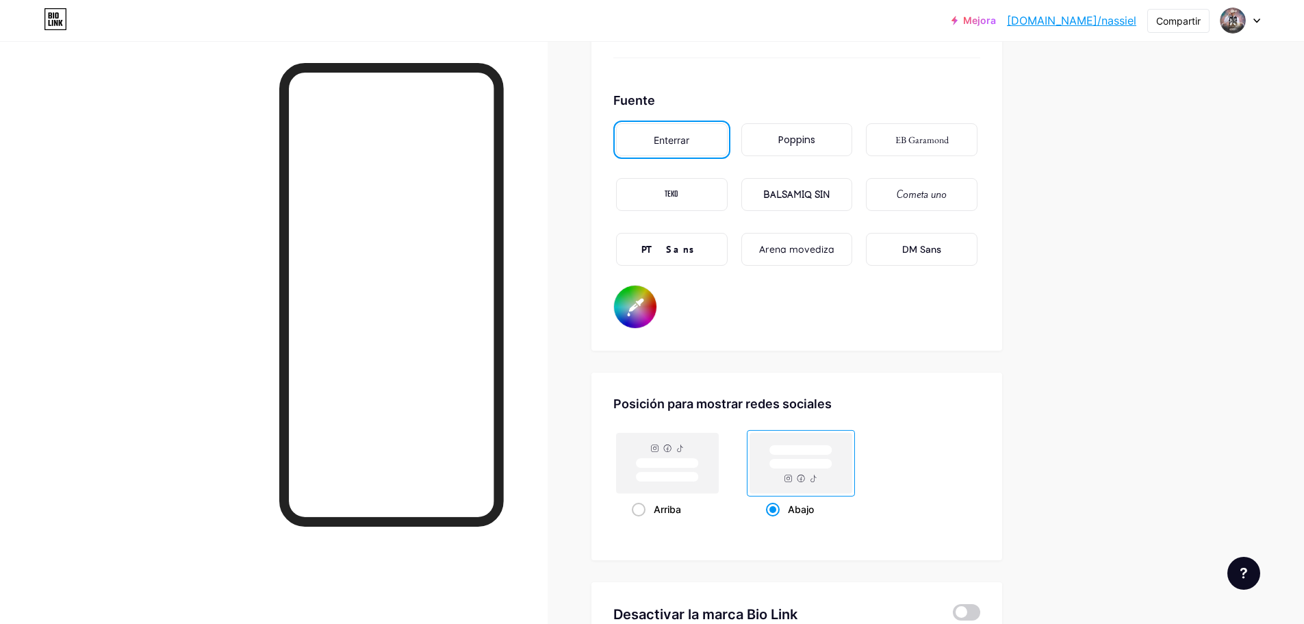
click at [791, 294] on div "Fuente Enterrar Poppins EB Garamond TEKO BALSAMIQ SIN Cometa uno PT Sans Arena …" at bounding box center [796, 210] width 367 height 238
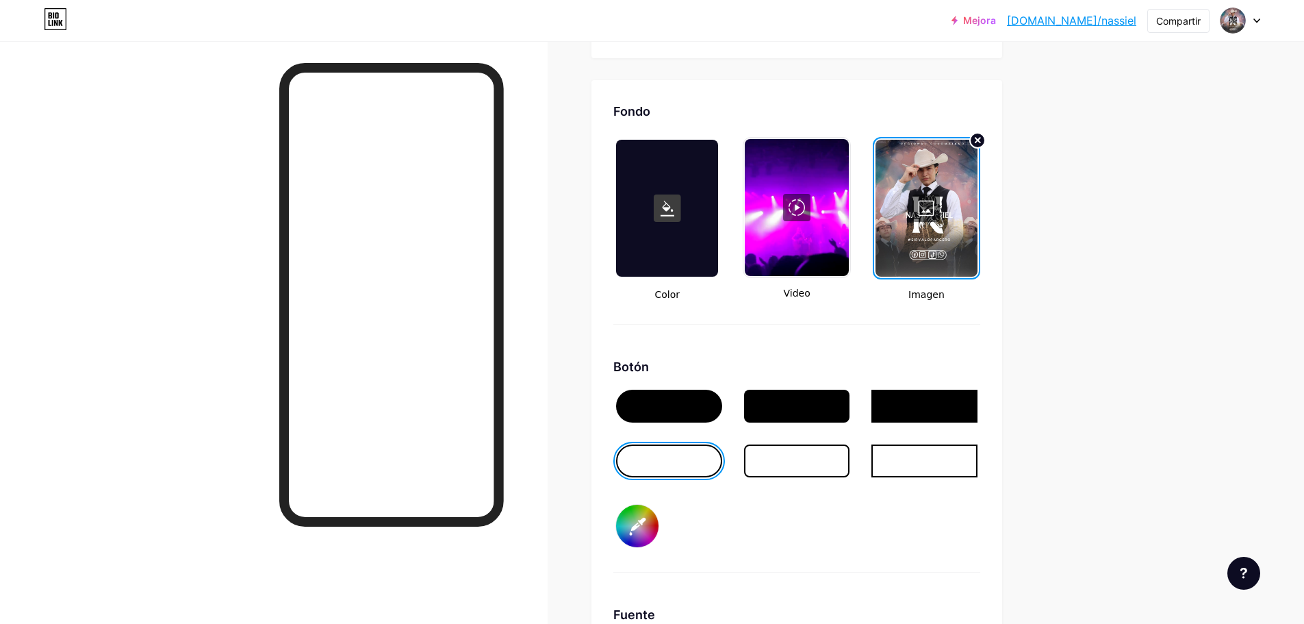
scroll to position [1781, 0]
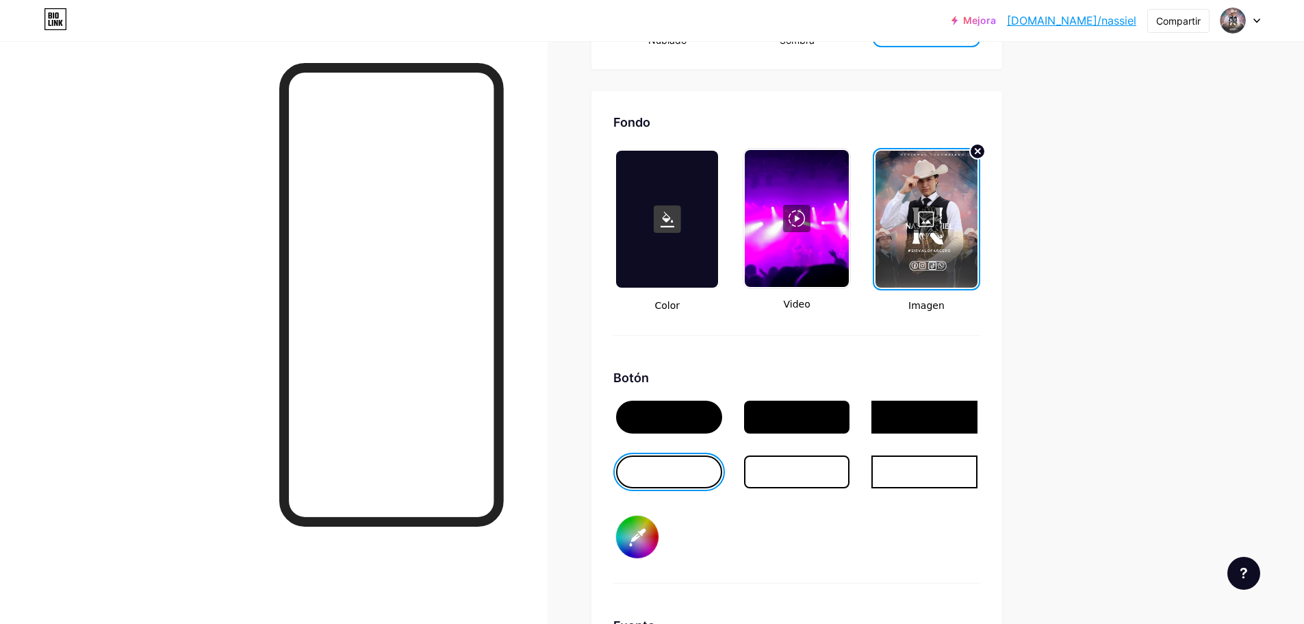
click at [632, 529] on input "#faf9f9" at bounding box center [637, 536] width 42 height 42
click at [868, 360] on div "Fondo Color Video Imagen Botón #e2d4d4 Fuente Enterrar Poppins EB Garamond TEKO…" at bounding box center [796, 483] width 367 height 741
click at [679, 411] on div at bounding box center [669, 416] width 106 height 33
click at [641, 548] on input "#e2d4d4" at bounding box center [637, 536] width 42 height 42
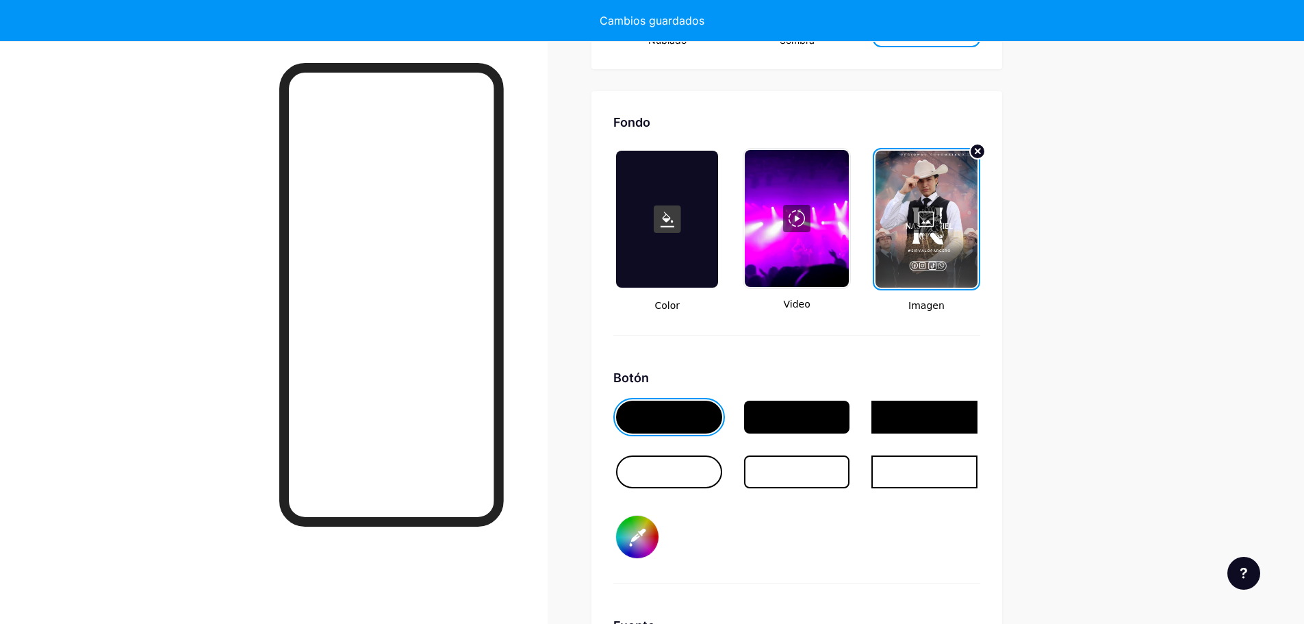
type input "#d7cccc"
click at [878, 356] on div "Fondo Color Video Imagen Botón #d7cccc Fuente Enterrar Poppins EB Garamond TEKO…" at bounding box center [796, 483] width 367 height 741
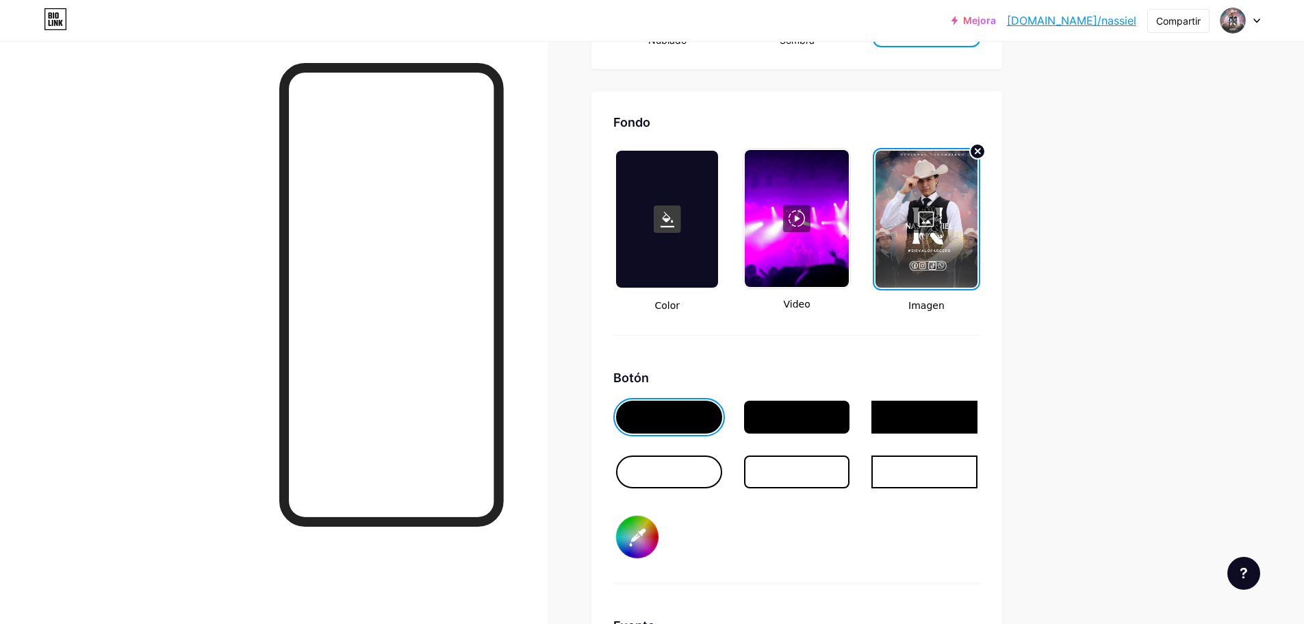
click at [1184, 18] on font "Compartir" at bounding box center [1178, 21] width 44 height 12
click at [1119, 70] on div "Copiar enlace" at bounding box center [1107, 70] width 204 height 33
click at [1102, 106] on font "Obtener mi código QR" at bounding box center [1107, 104] width 116 height 14
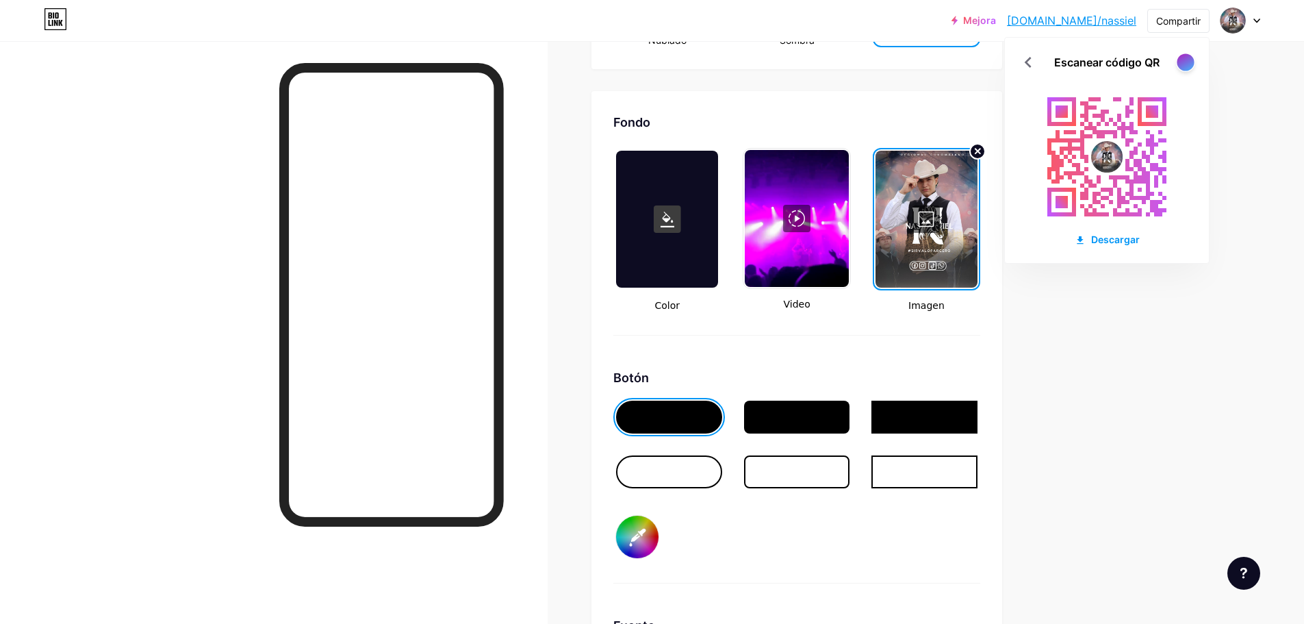
click at [1182, 59] on div at bounding box center [1185, 61] width 17 height 17
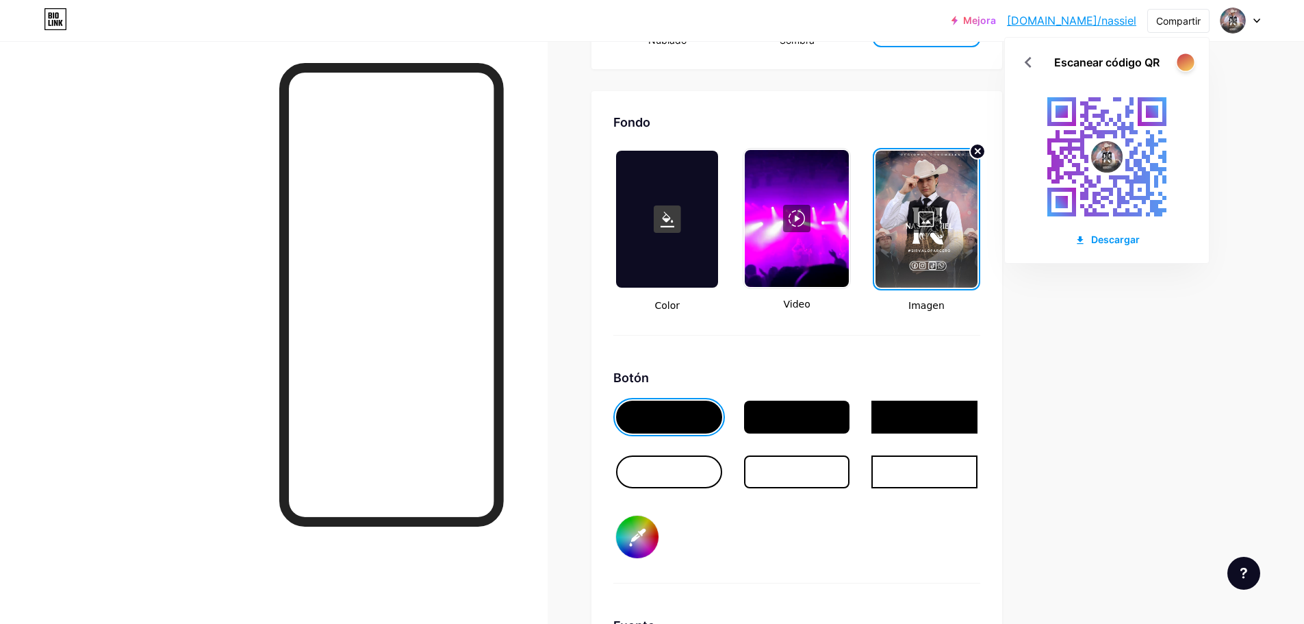
click at [1182, 59] on div at bounding box center [1185, 61] width 17 height 17
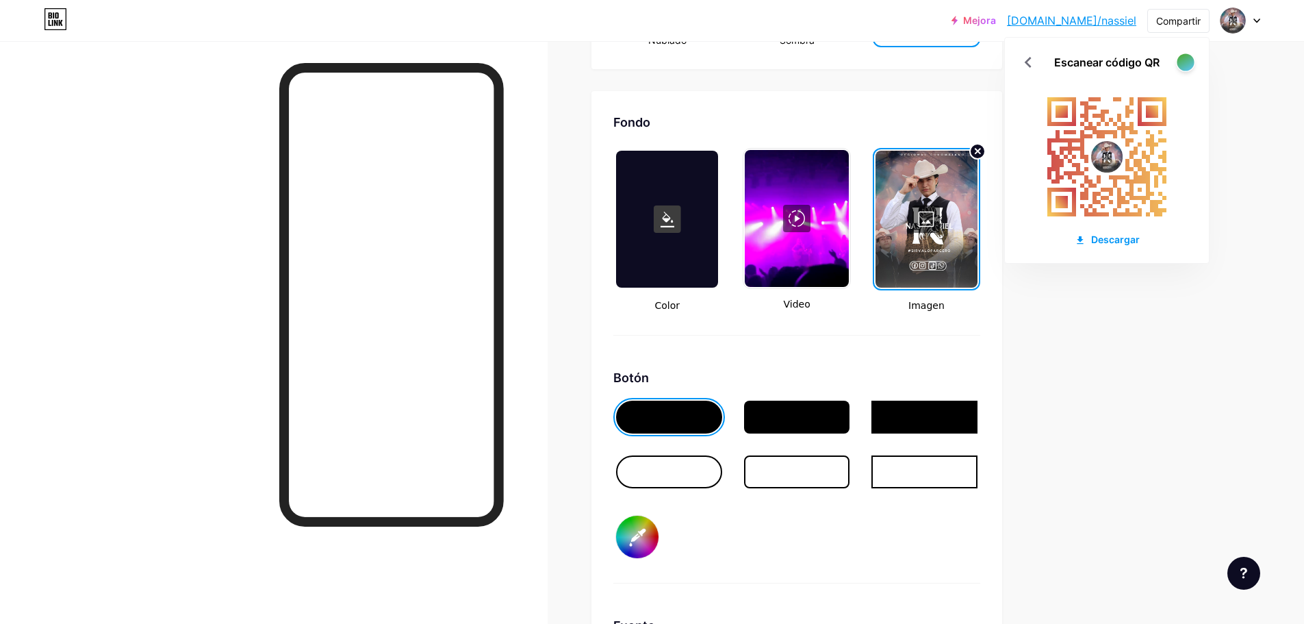
click at [1182, 59] on div at bounding box center [1185, 61] width 17 height 17
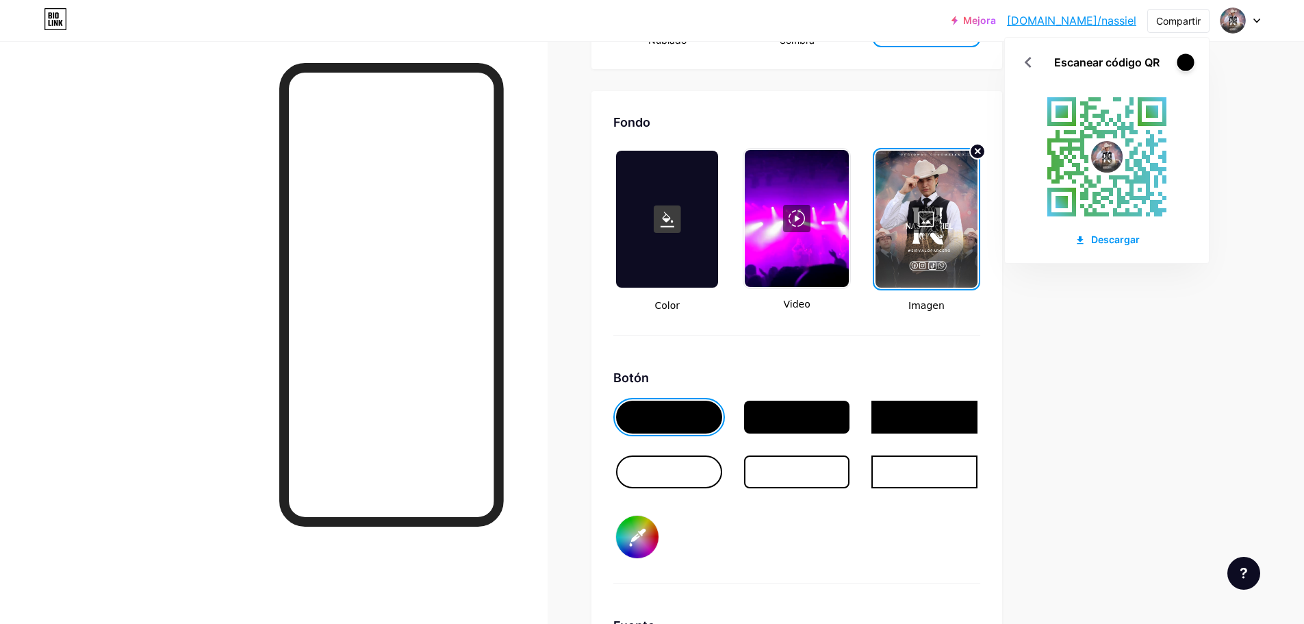
click at [1182, 59] on div at bounding box center [1185, 61] width 17 height 17
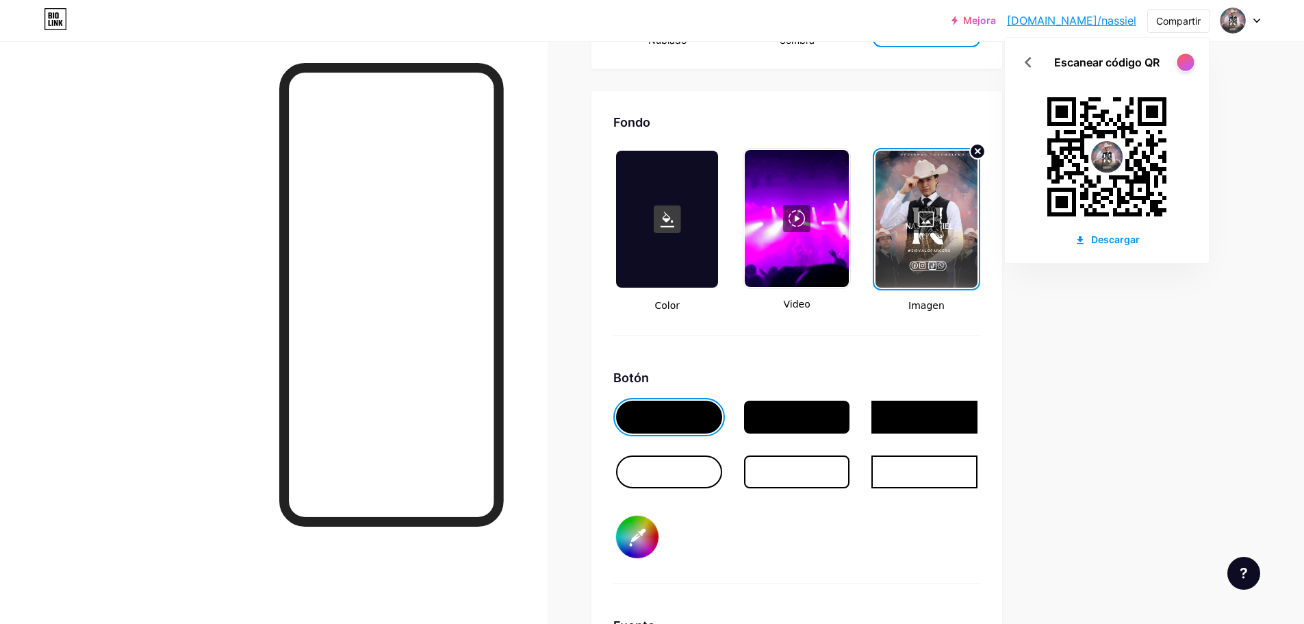
click at [1182, 59] on div at bounding box center [1185, 61] width 17 height 17
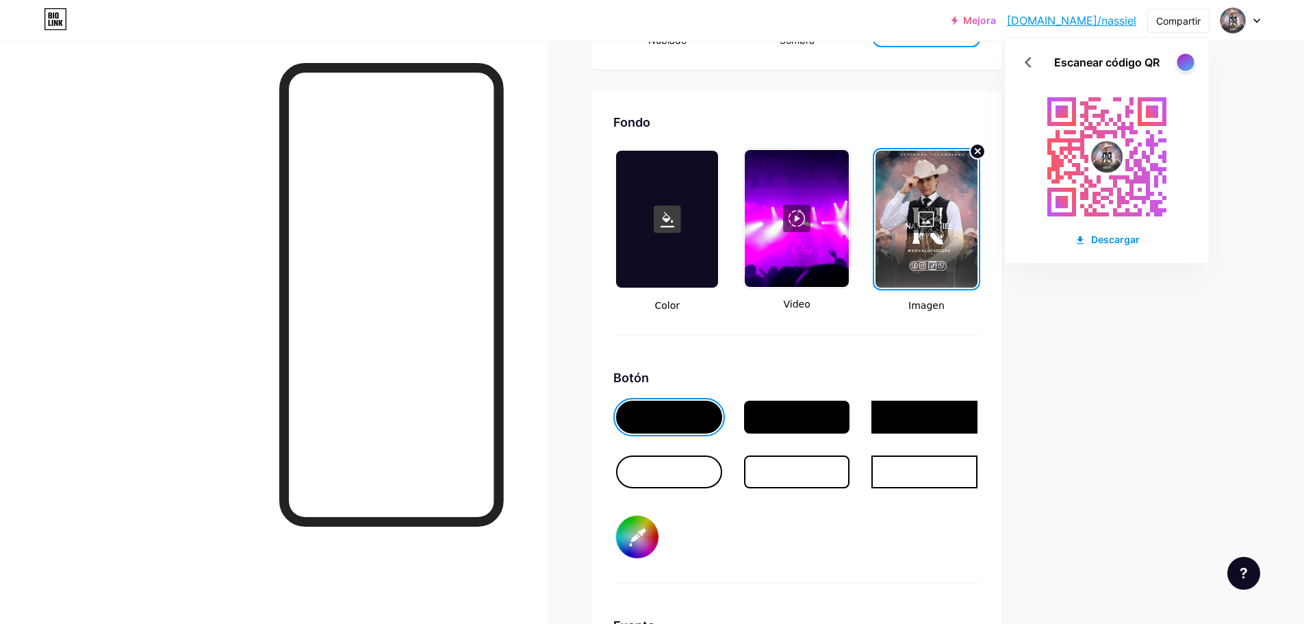
click at [1182, 59] on div at bounding box center [1185, 61] width 17 height 17
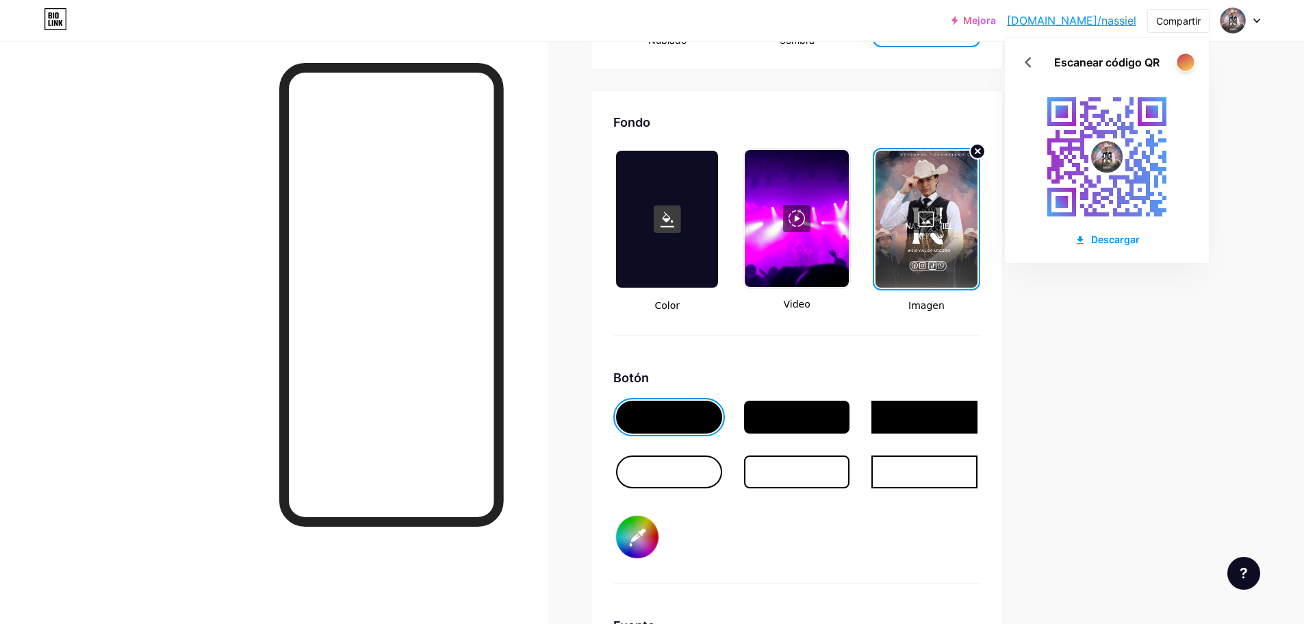
click at [1182, 59] on div at bounding box center [1185, 61] width 17 height 17
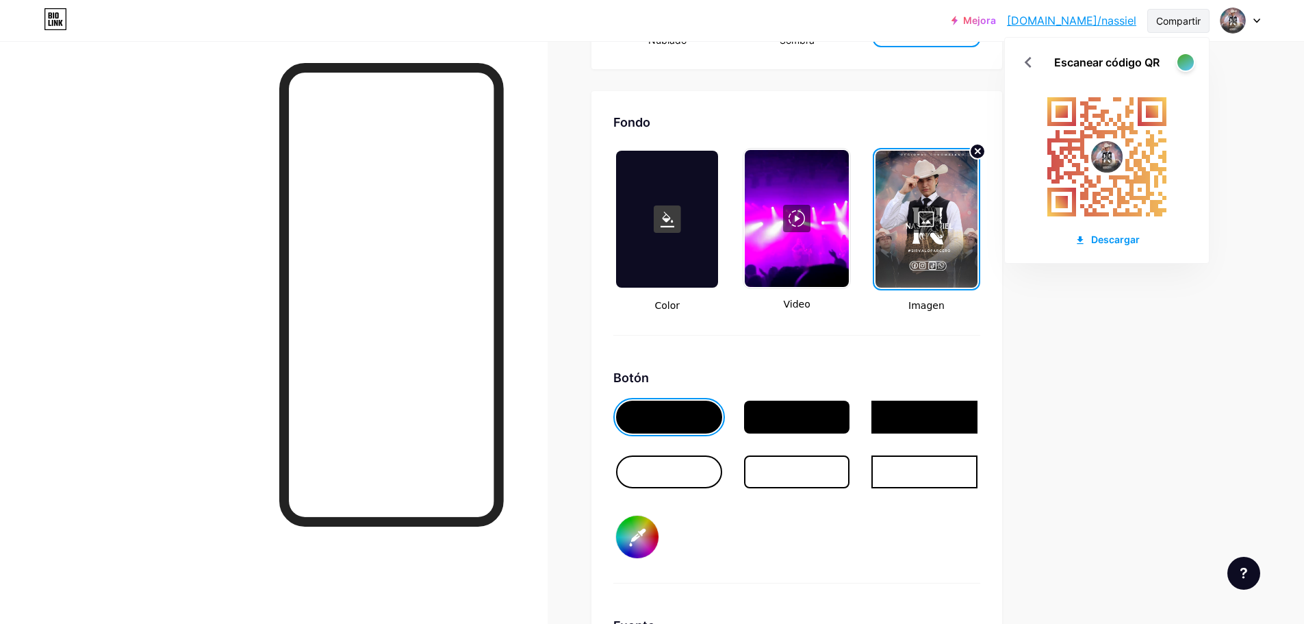
click at [1182, 21] on font "Compartir" at bounding box center [1178, 21] width 44 height 12
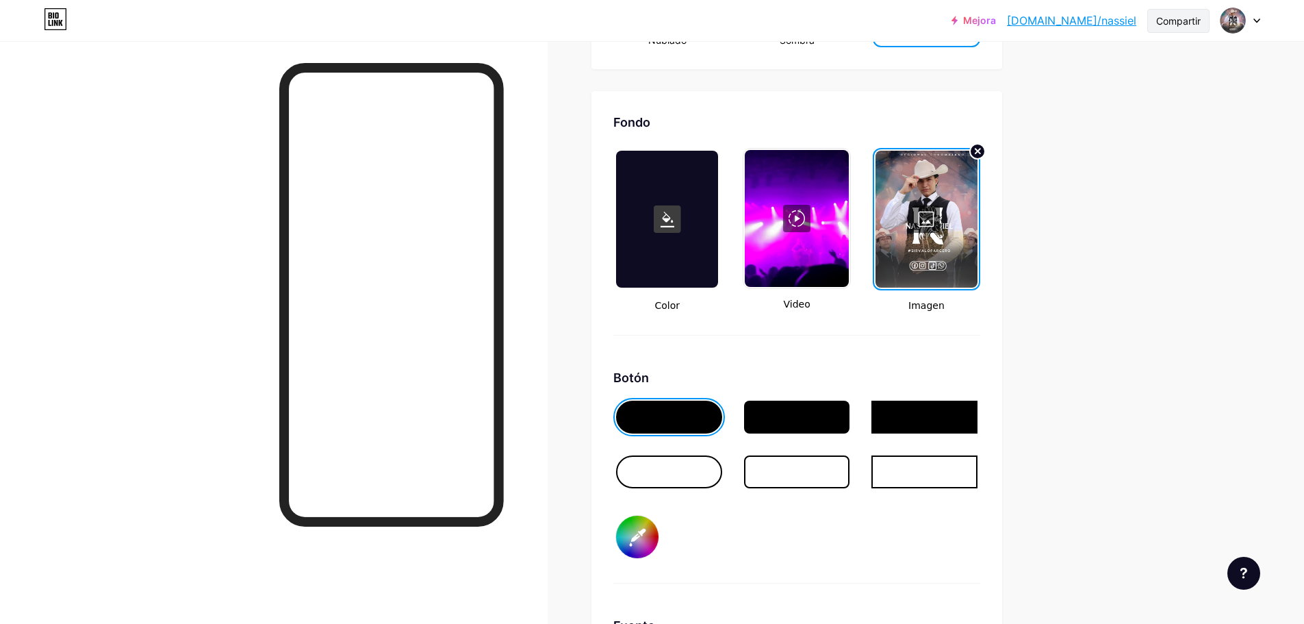
click at [1182, 21] on font "Compartir" at bounding box center [1178, 21] width 44 height 12
click at [1092, 71] on font "Copiar enlace" at bounding box center [1086, 70] width 75 height 13
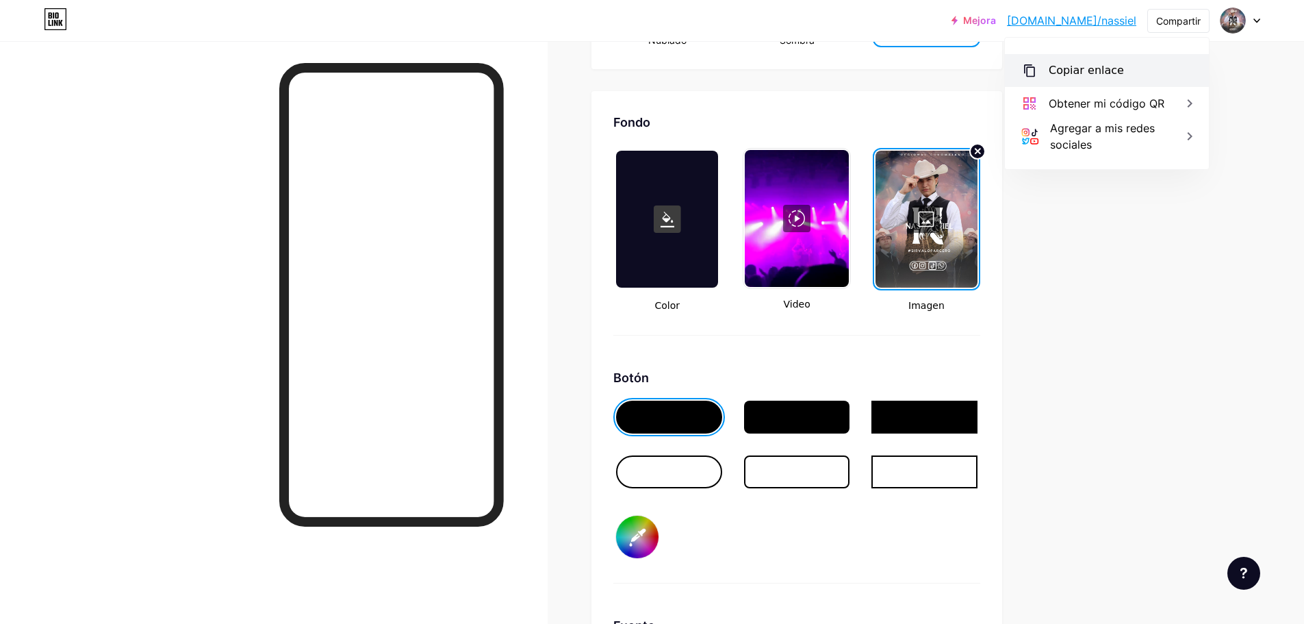
click at [1092, 71] on font "Copiar enlace" at bounding box center [1086, 70] width 75 height 13
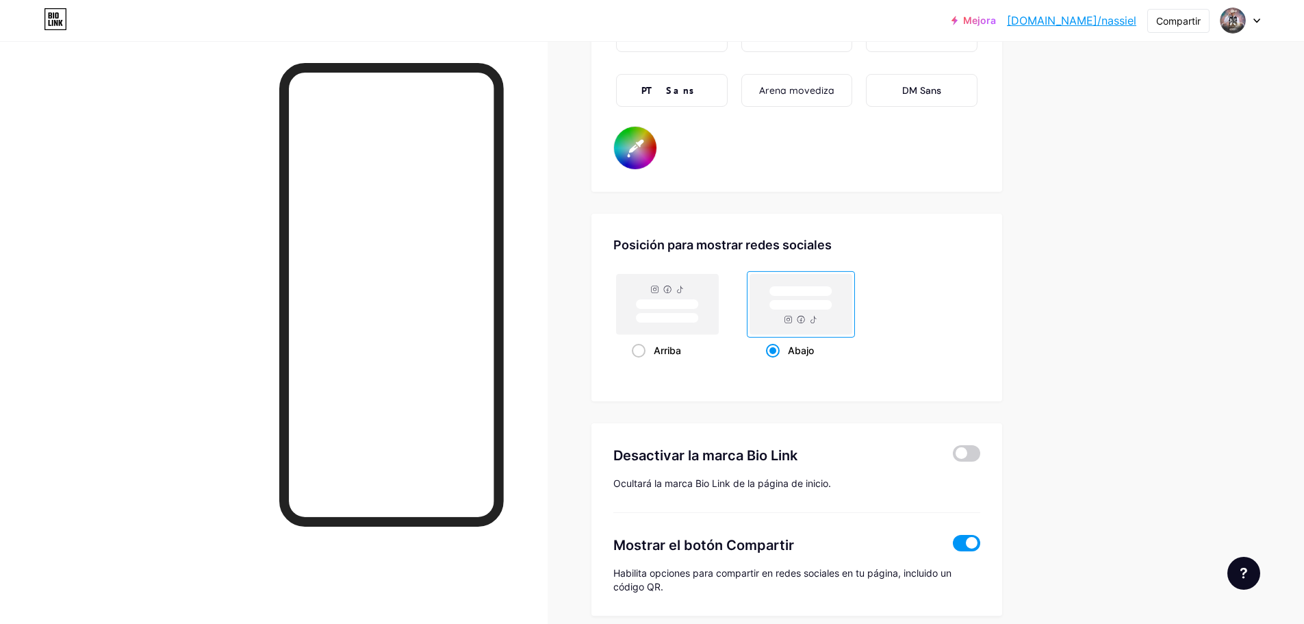
scroll to position [2526, 0]
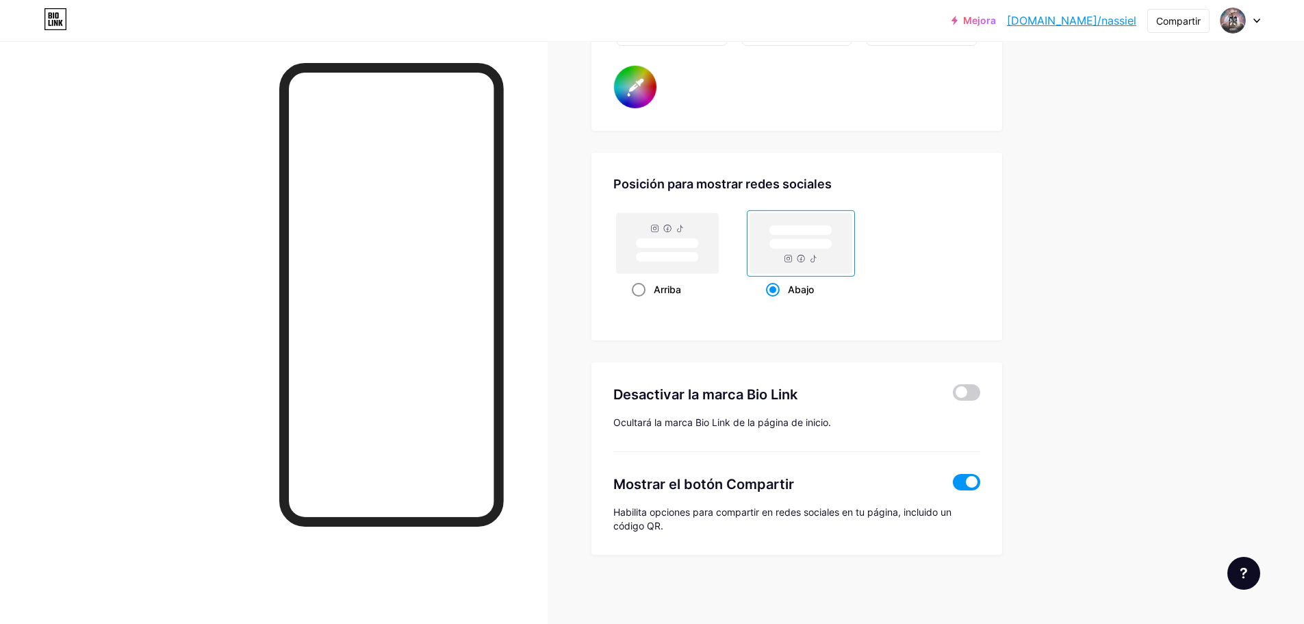
click at [654, 288] on div "Arriba" at bounding box center [667, 289] width 71 height 25
click at [641, 302] on input "Arriba" at bounding box center [636, 306] width 9 height 9
radio input "true"
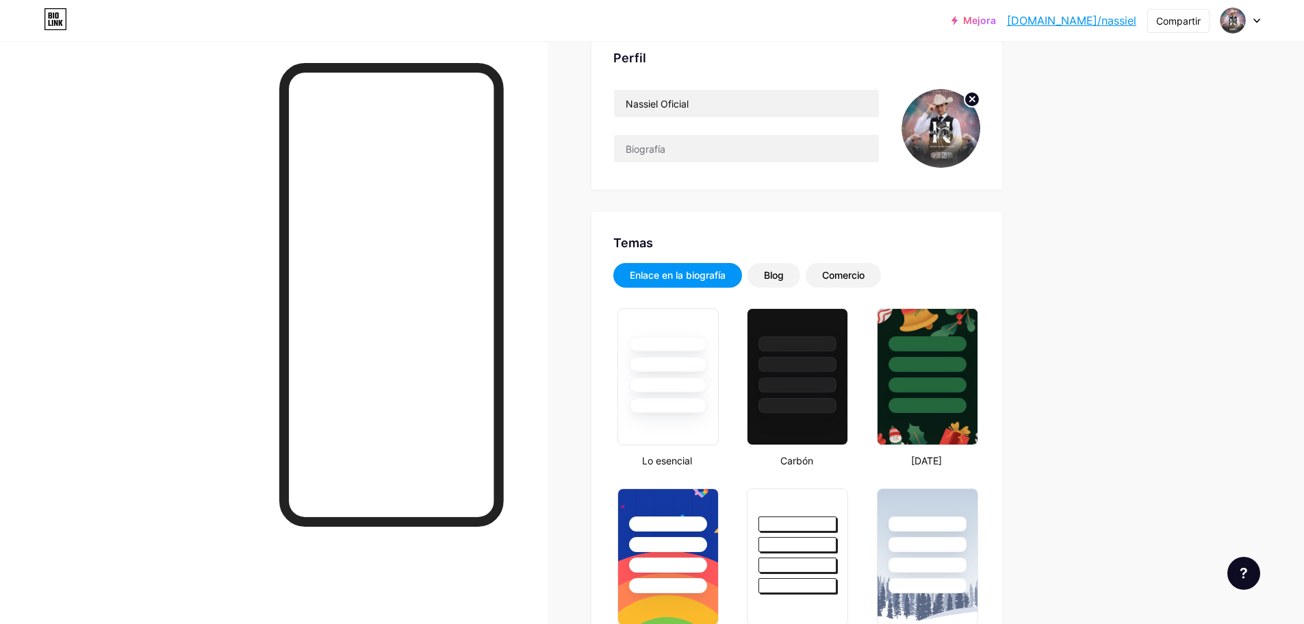
scroll to position [0, 0]
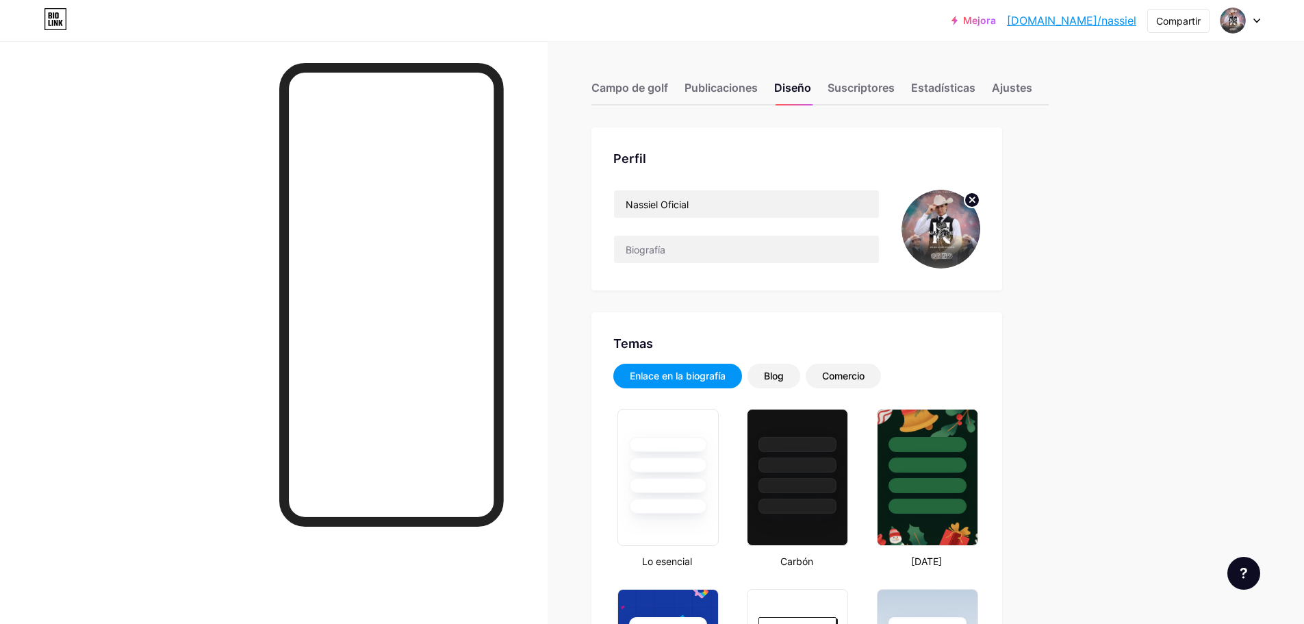
click at [654, 75] on div "Campo de golf Publicaciones Diseño Suscriptores Estadísticas Ajustes" at bounding box center [819, 81] width 457 height 48
click at [653, 80] on div "Campo de golf" at bounding box center [629, 91] width 77 height 25
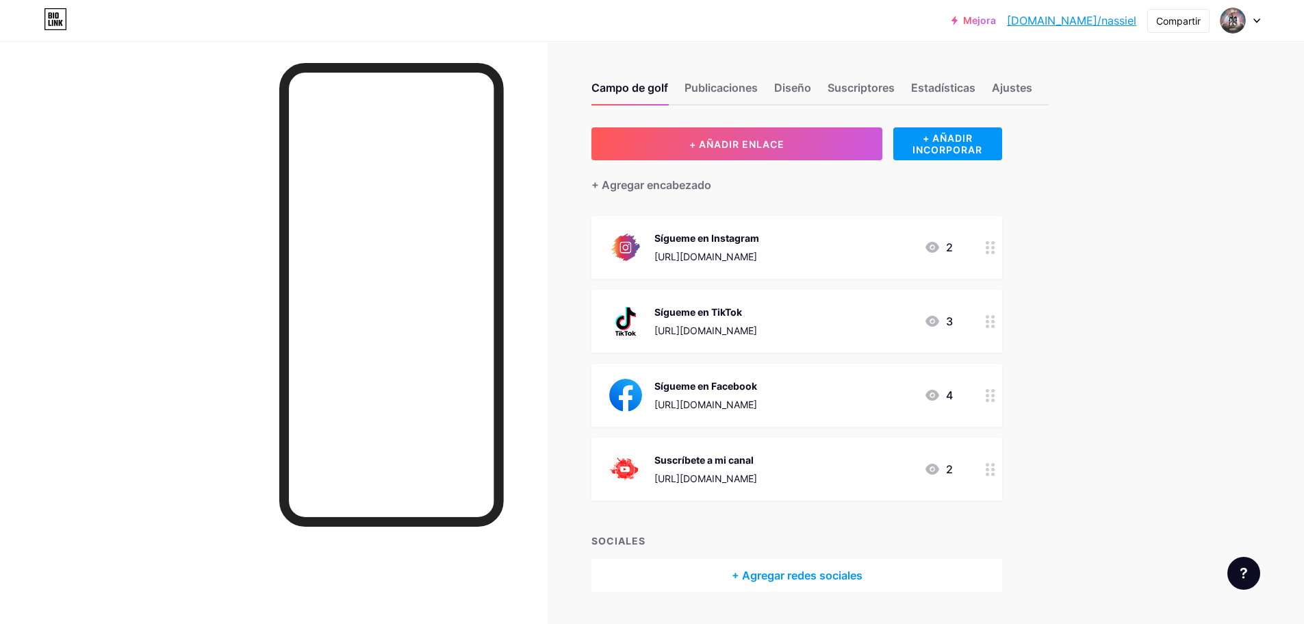
scroll to position [36, 0]
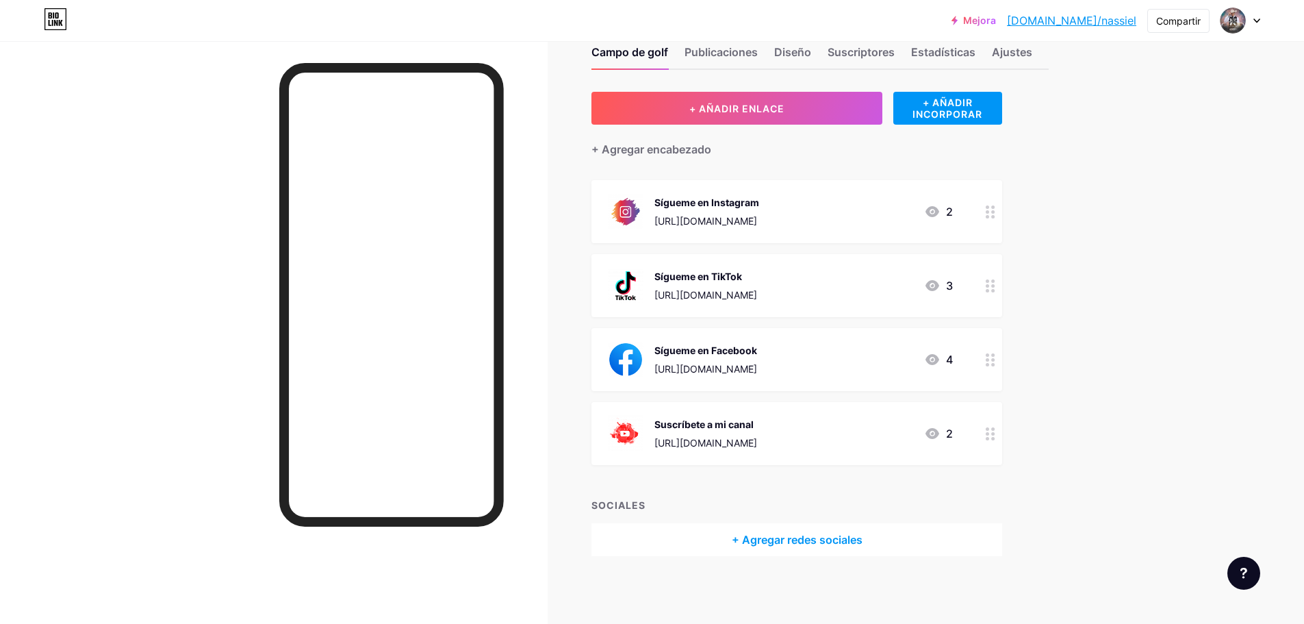
click at [791, 541] on font "+ Agregar redes sociales" at bounding box center [797, 540] width 131 height 14
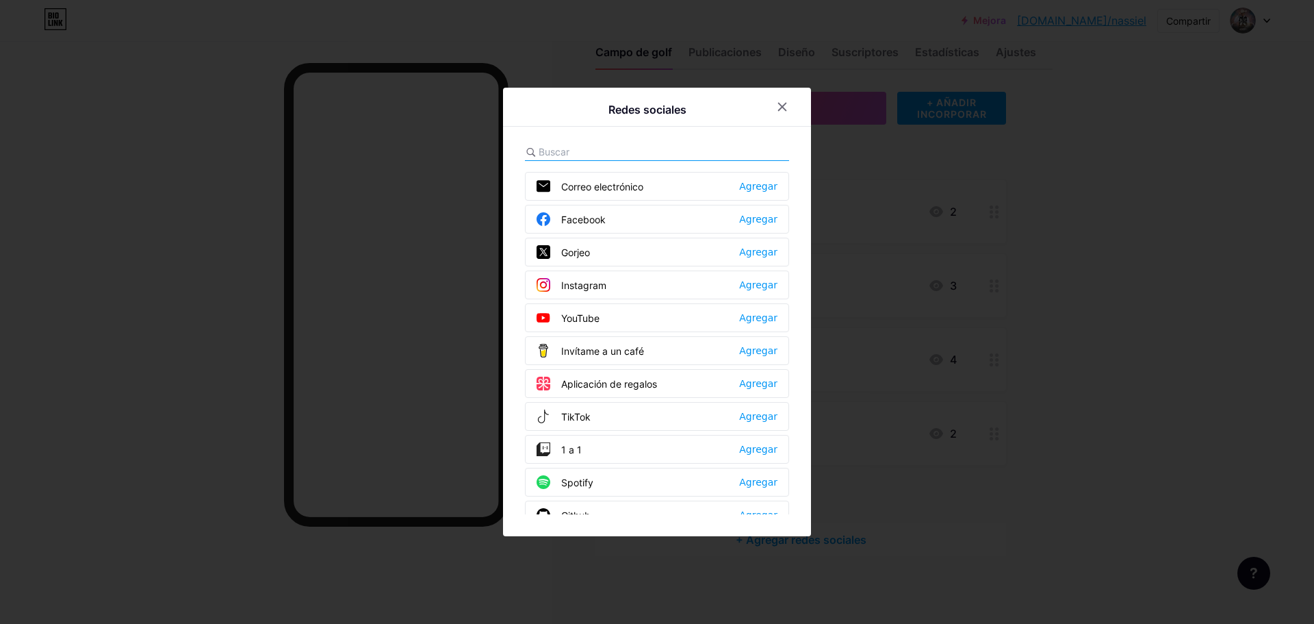
click at [617, 149] on input "text" at bounding box center [614, 151] width 151 height 14
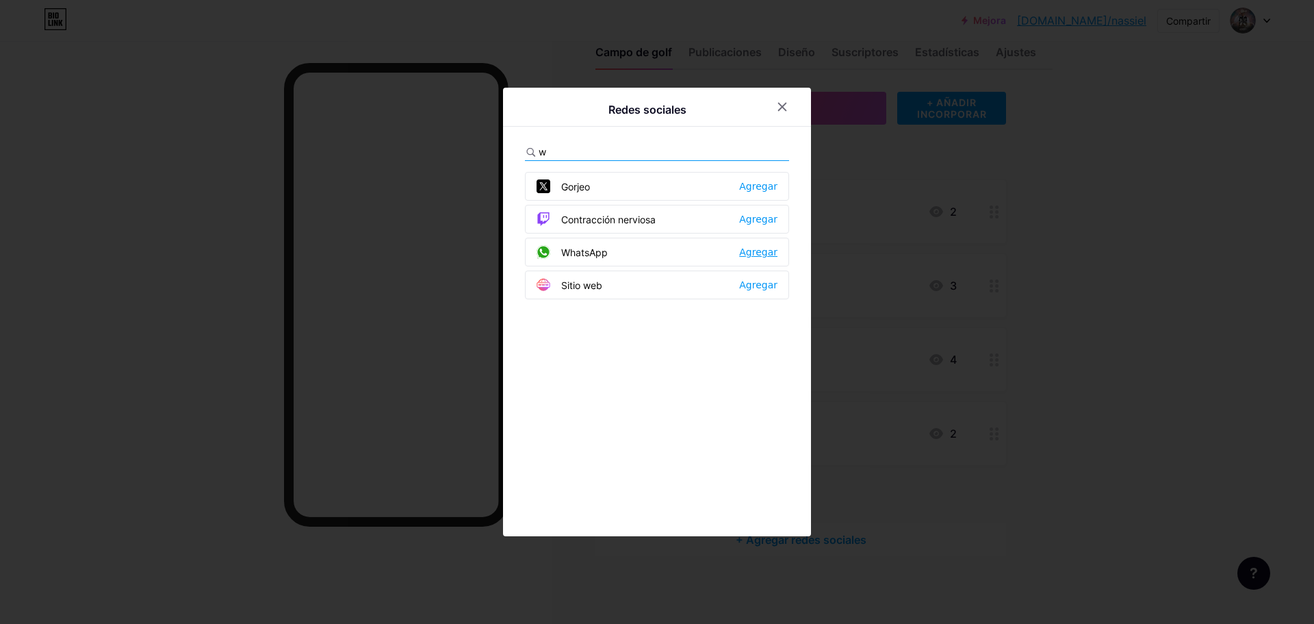
type input "w"
click at [767, 251] on font "Agregar" at bounding box center [758, 251] width 38 height 11
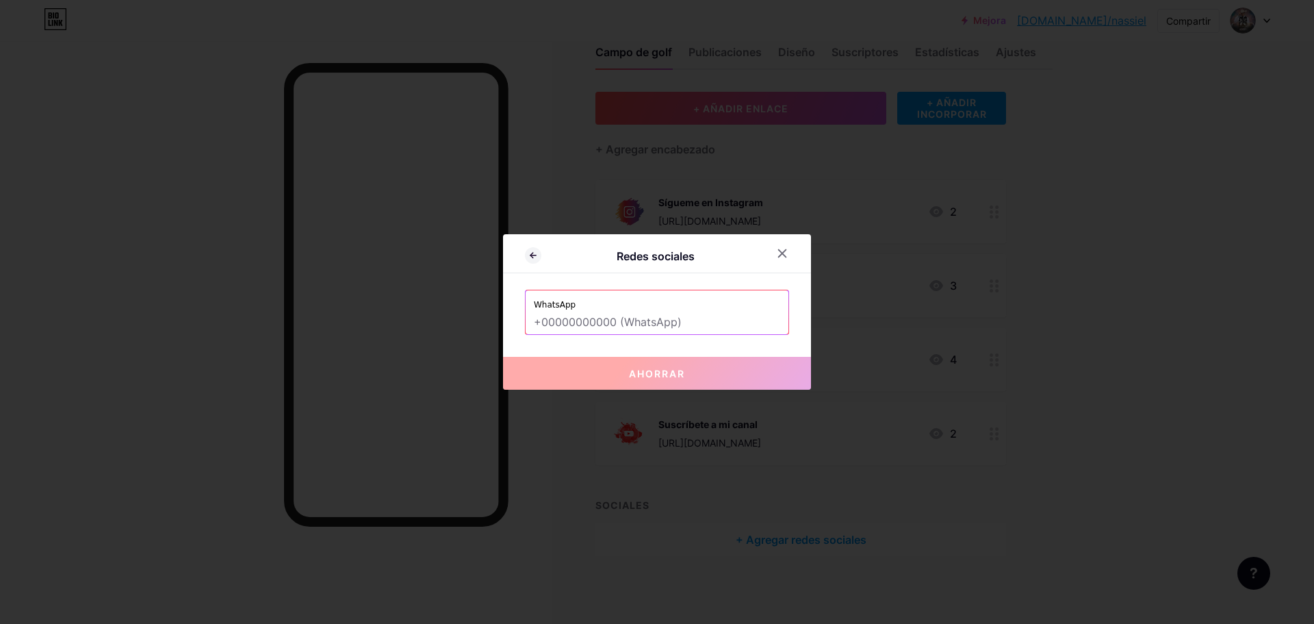
click at [683, 324] on input "text" at bounding box center [657, 322] width 246 height 23
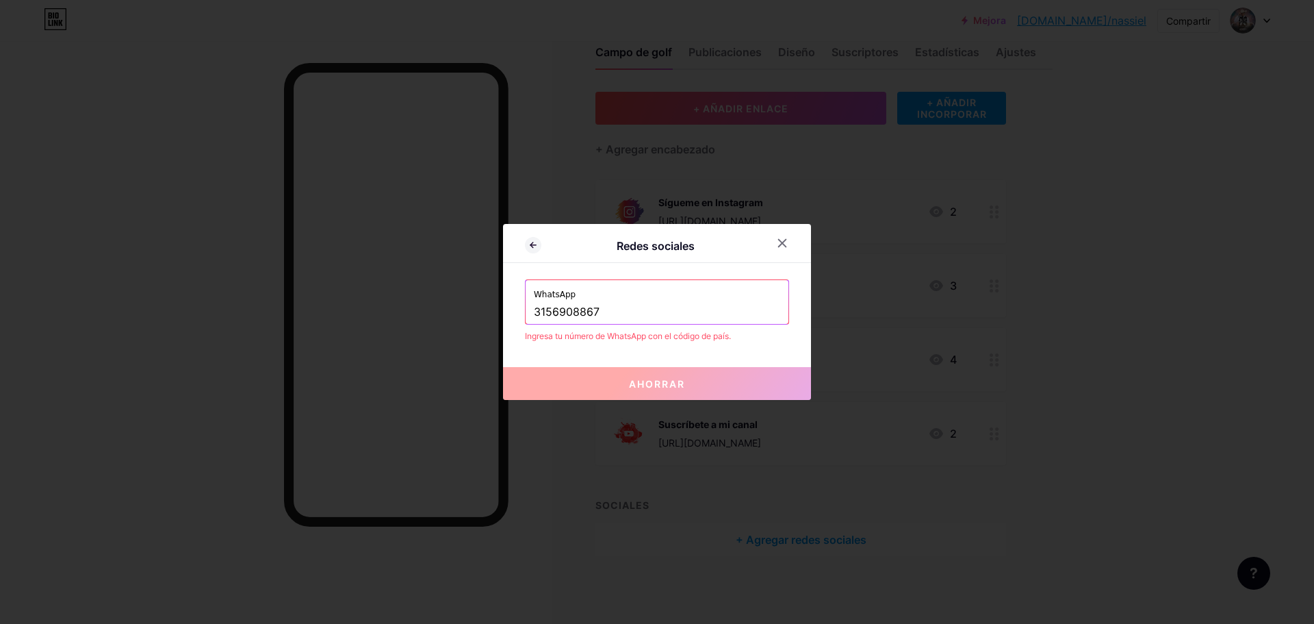
click at [536, 312] on input "3156908867" at bounding box center [657, 312] width 246 height 23
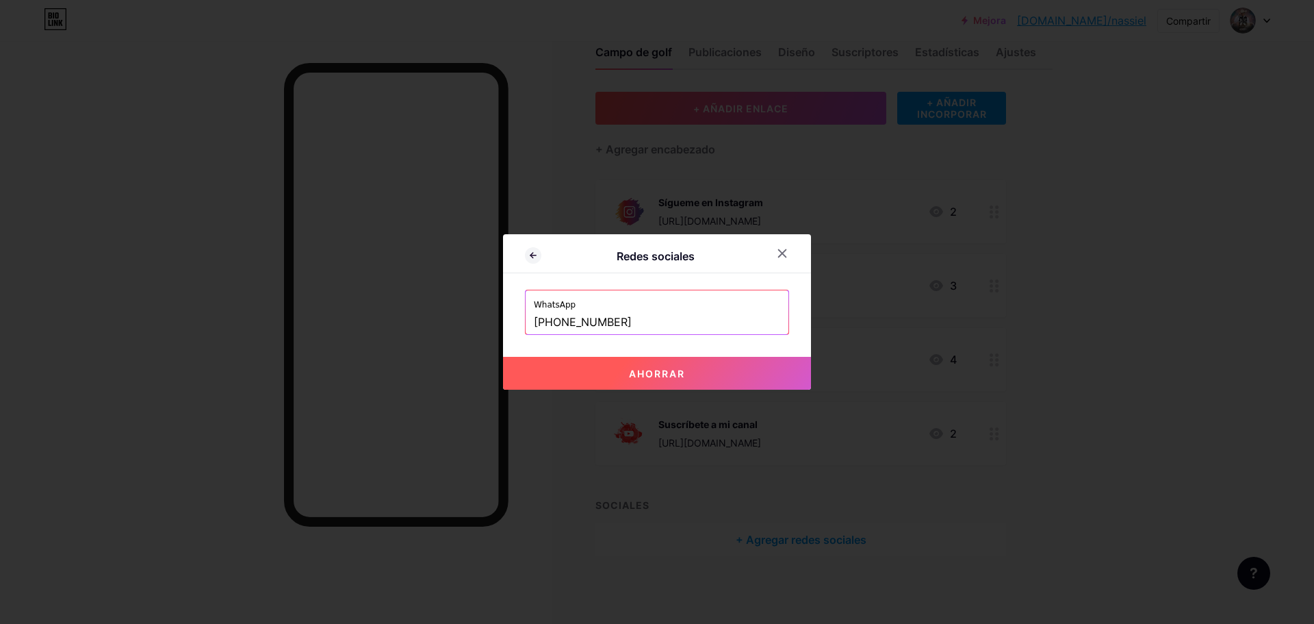
click at [593, 368] on button "Ahorrar" at bounding box center [657, 373] width 308 height 33
type input "[URL][DOMAIN_NAME][PHONE_NUMBER]"
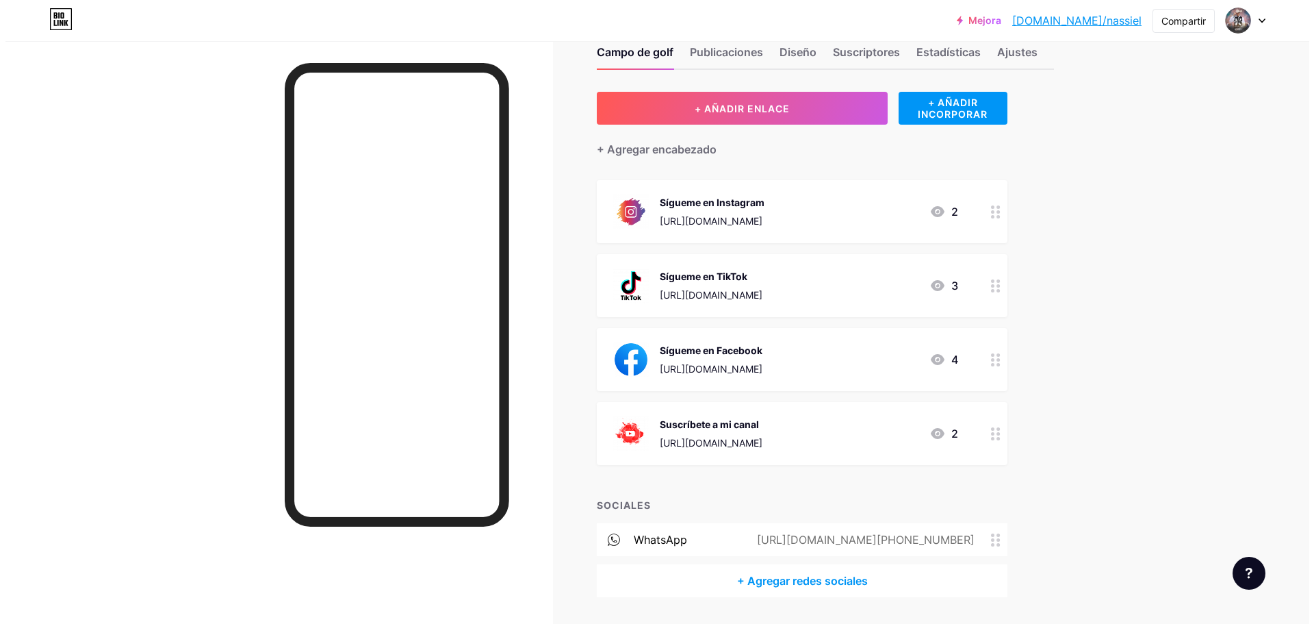
scroll to position [77, 0]
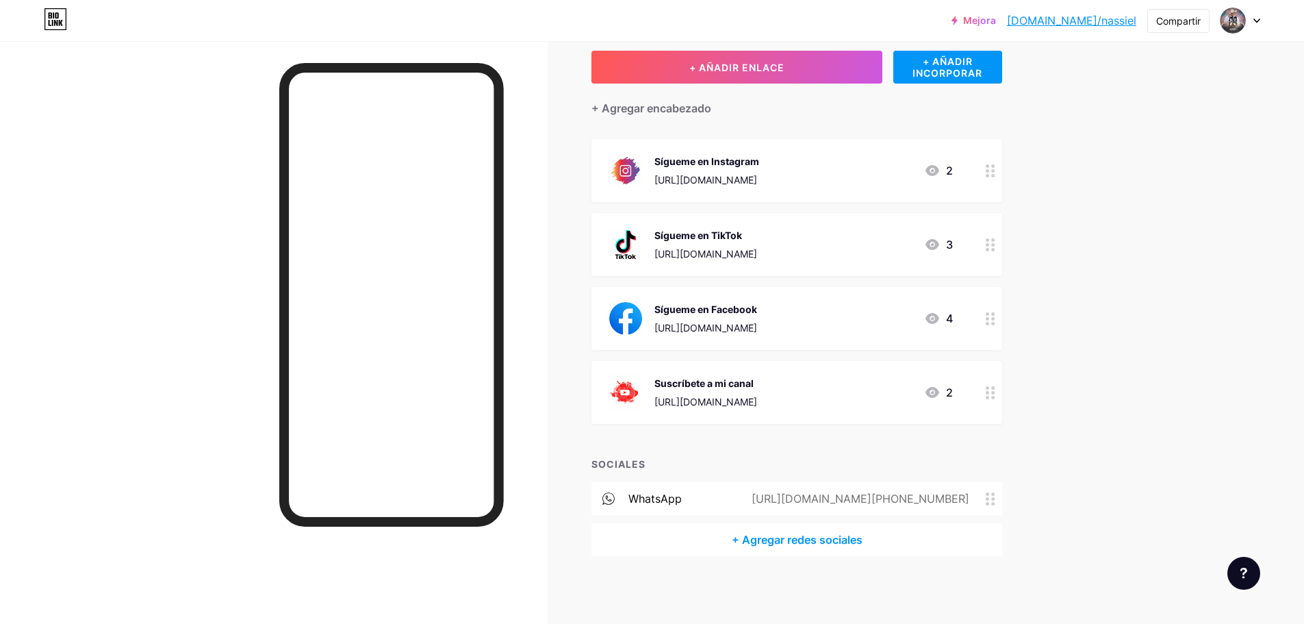
click at [843, 535] on font "+ Agregar redes sociales" at bounding box center [797, 540] width 131 height 14
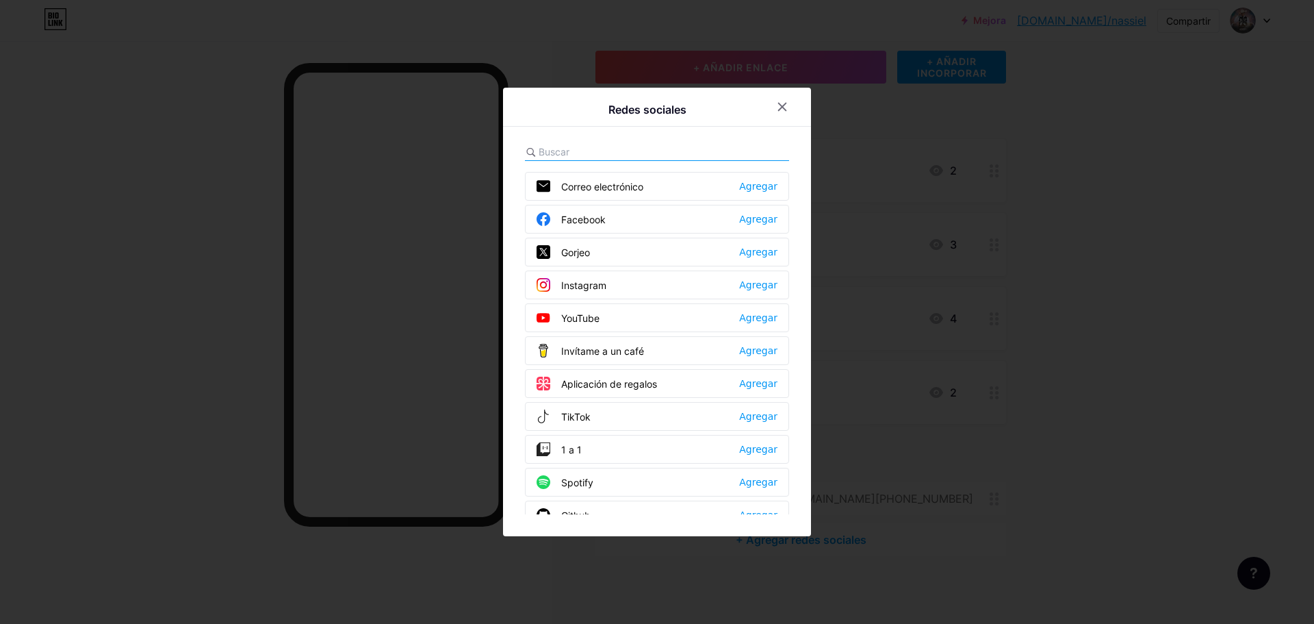
click at [796, 333] on div "Redes sociales Correo electrónico Agregar Facebook Agregar [GEOGRAPHIC_DATA] Ag…" at bounding box center [657, 312] width 308 height 448
click at [660, 335] on div "Correo electrónico Agregar Facebook Agregar [GEOGRAPHIC_DATA] Agregar Instagram…" at bounding box center [657, 343] width 264 height 342
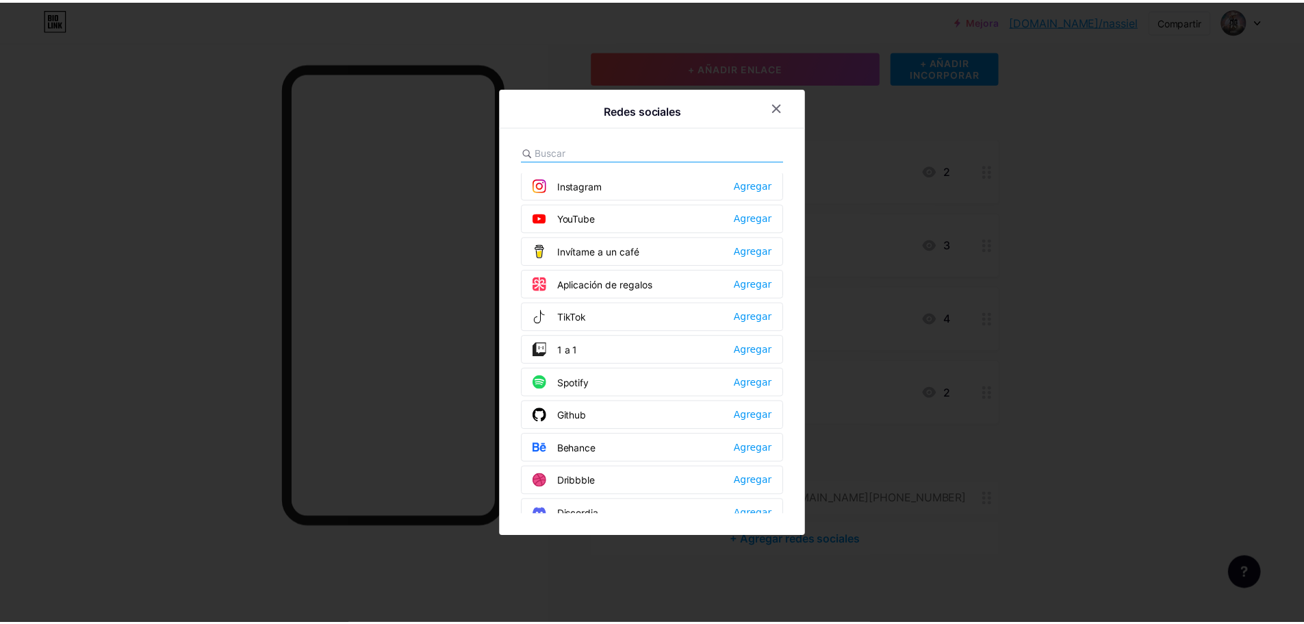
scroll to position [0, 0]
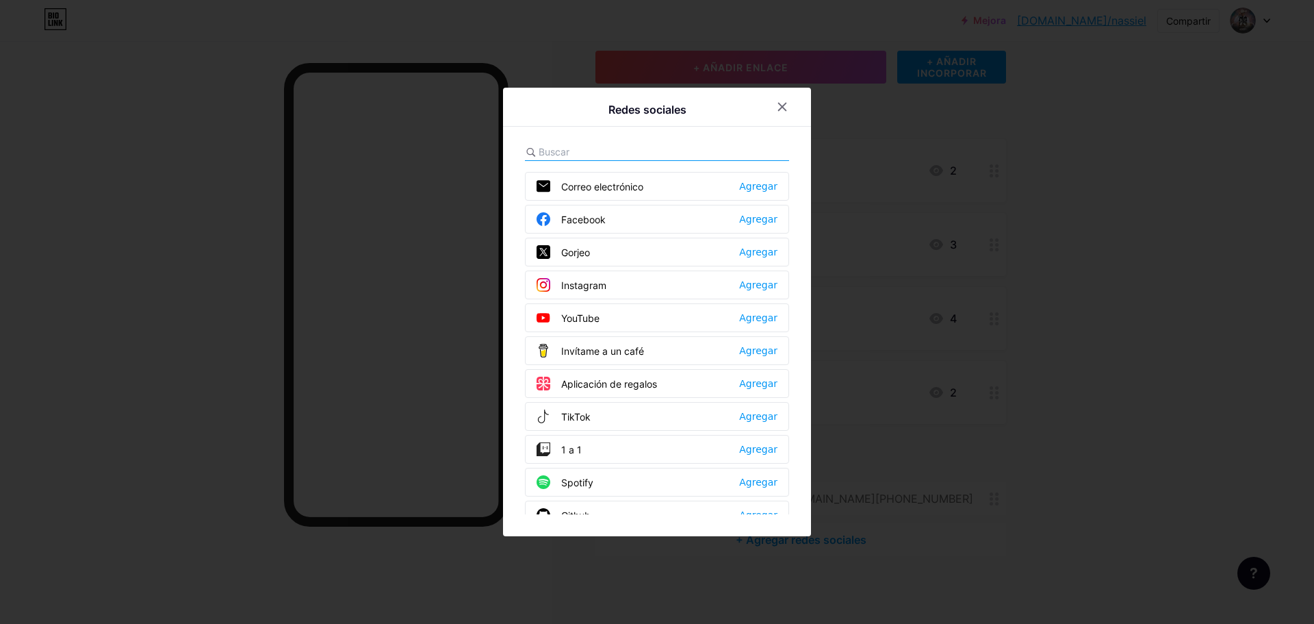
click at [470, 557] on div at bounding box center [657, 312] width 1314 height 624
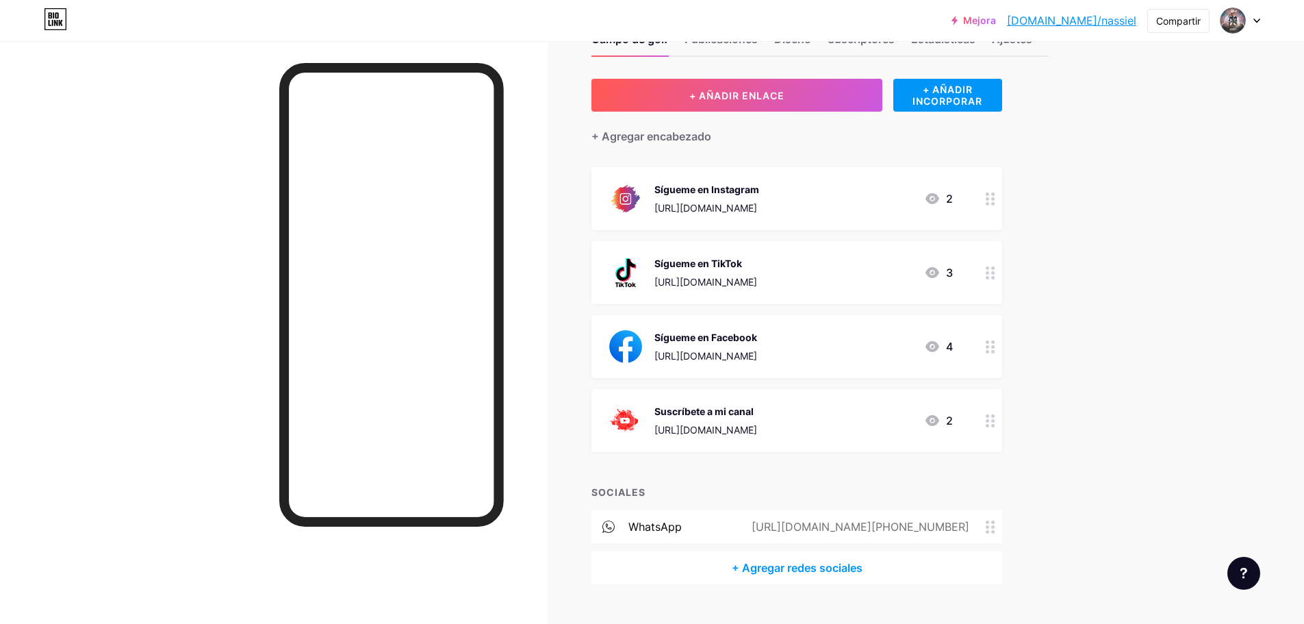
scroll to position [77, 0]
